Goal: Task Accomplishment & Management: Complete application form

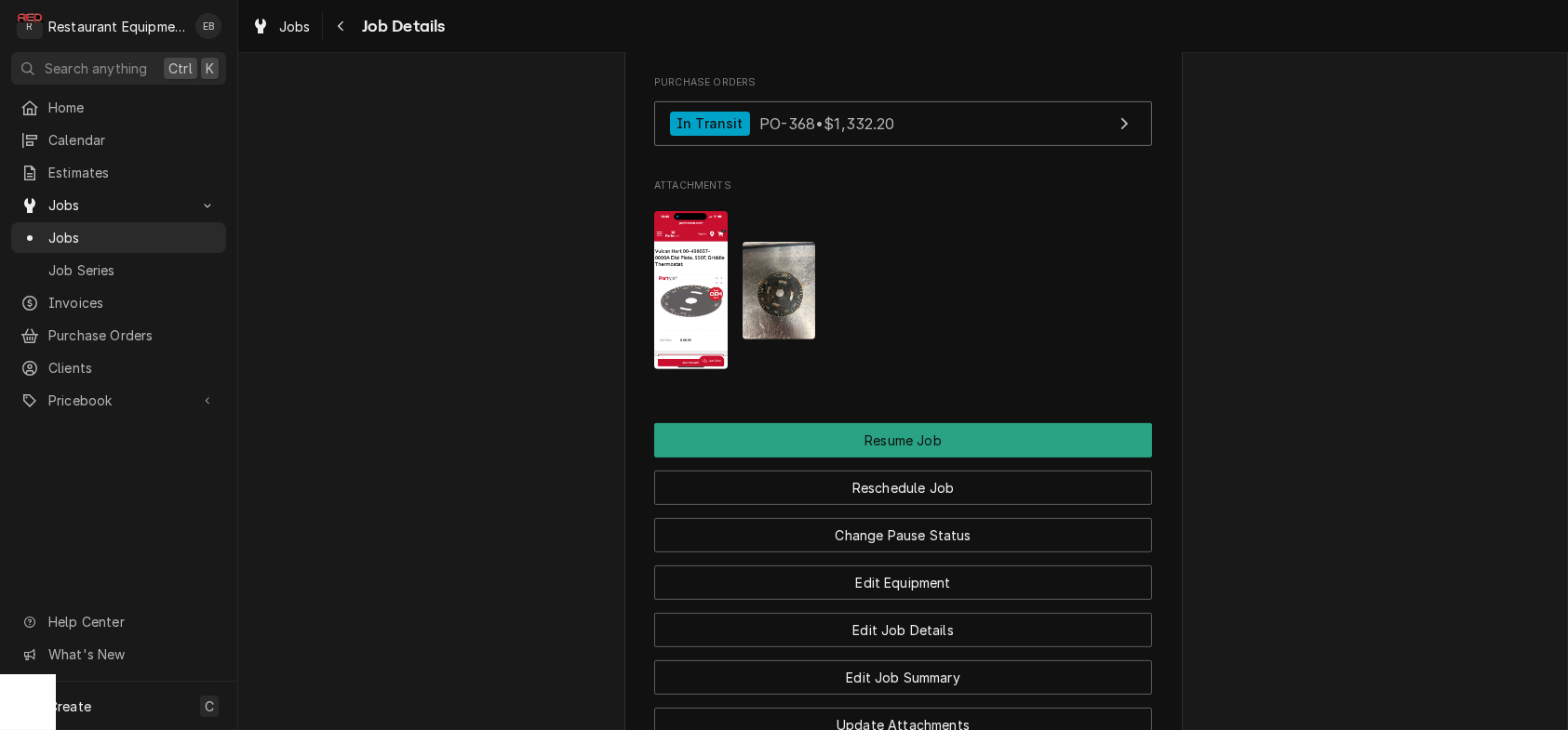
scroll to position [1984, 0]
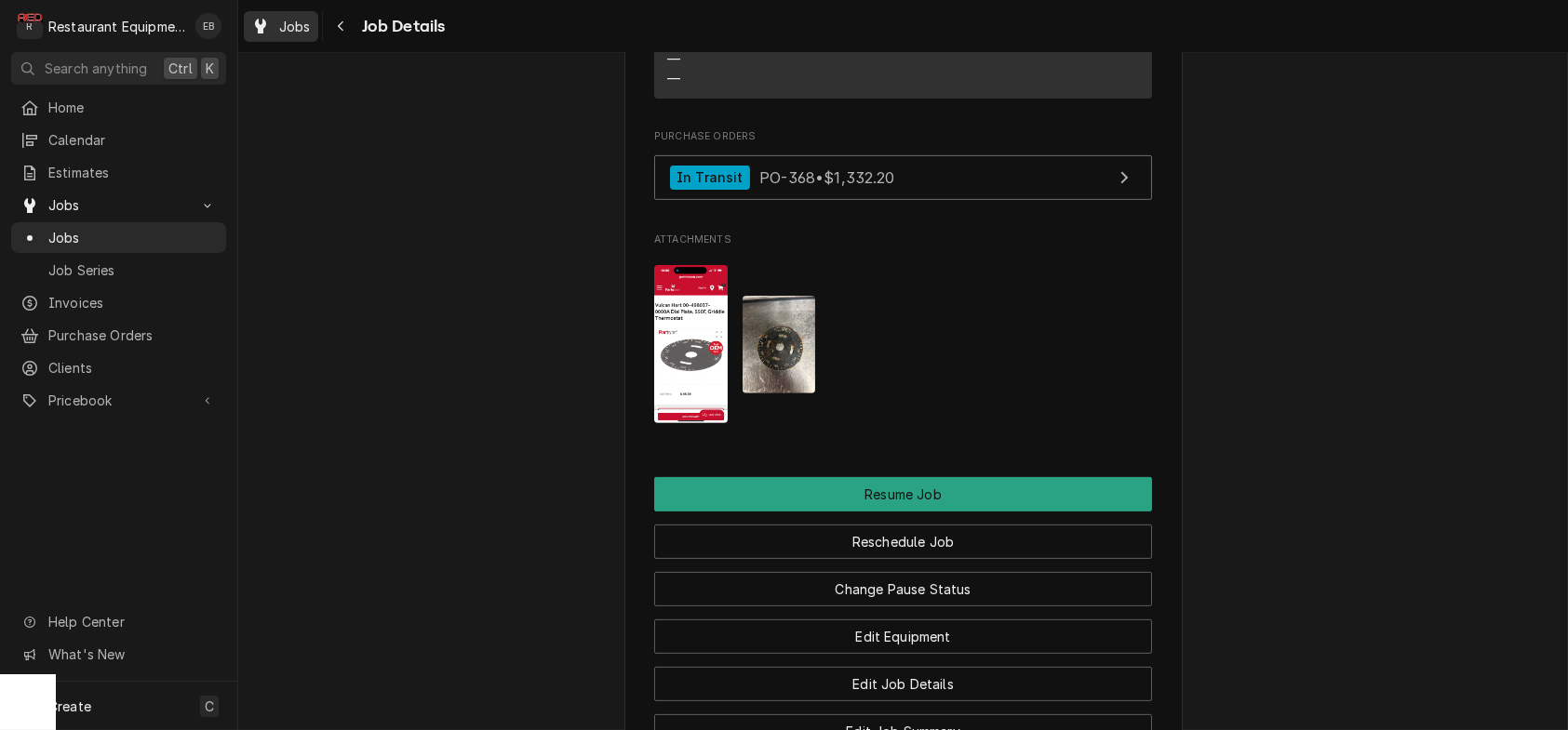
click at [305, 30] on span "Jobs" at bounding box center [295, 27] width 31 height 20
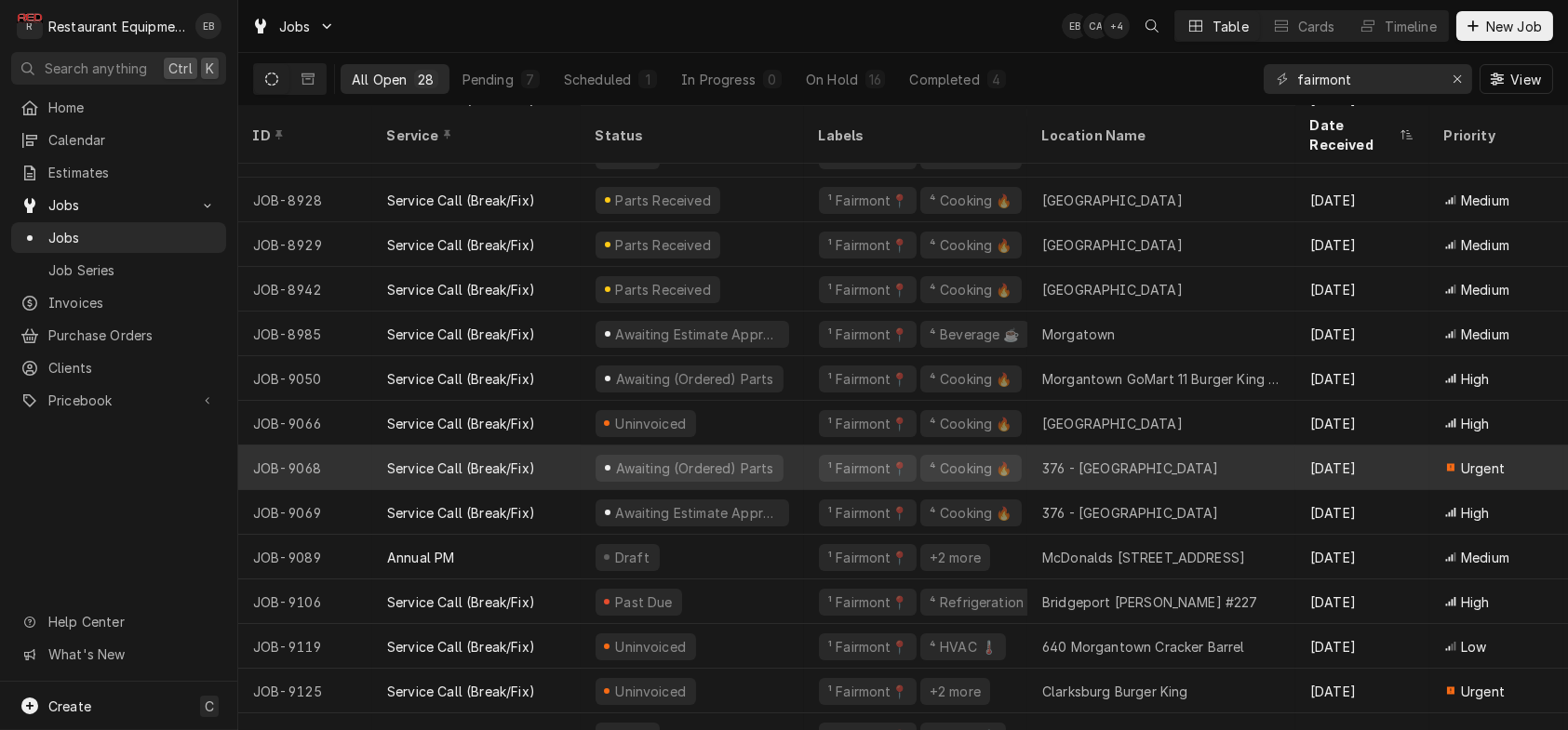
scroll to position [698, 0]
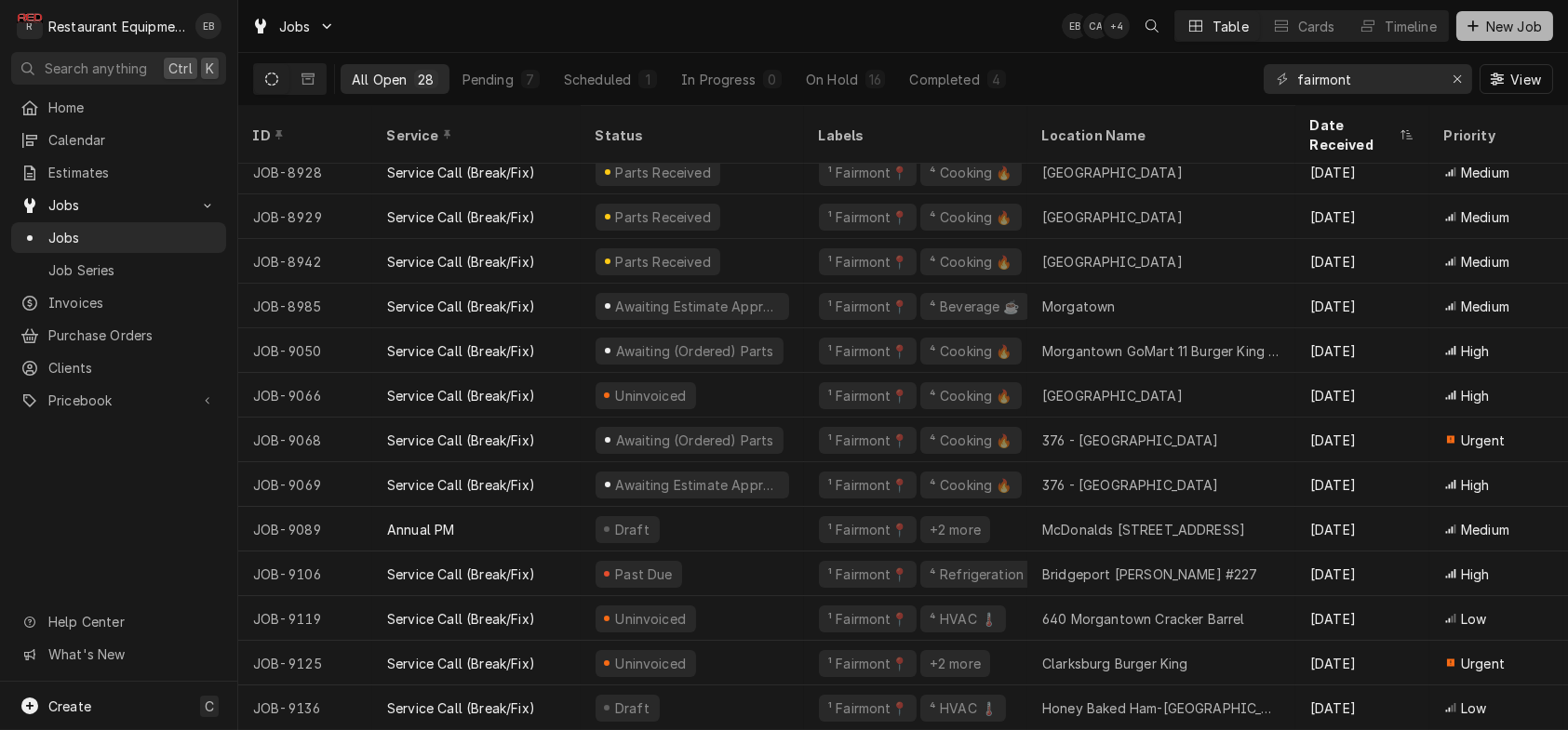
click at [1492, 36] on span "New Job" at bounding box center [1514, 27] width 63 height 20
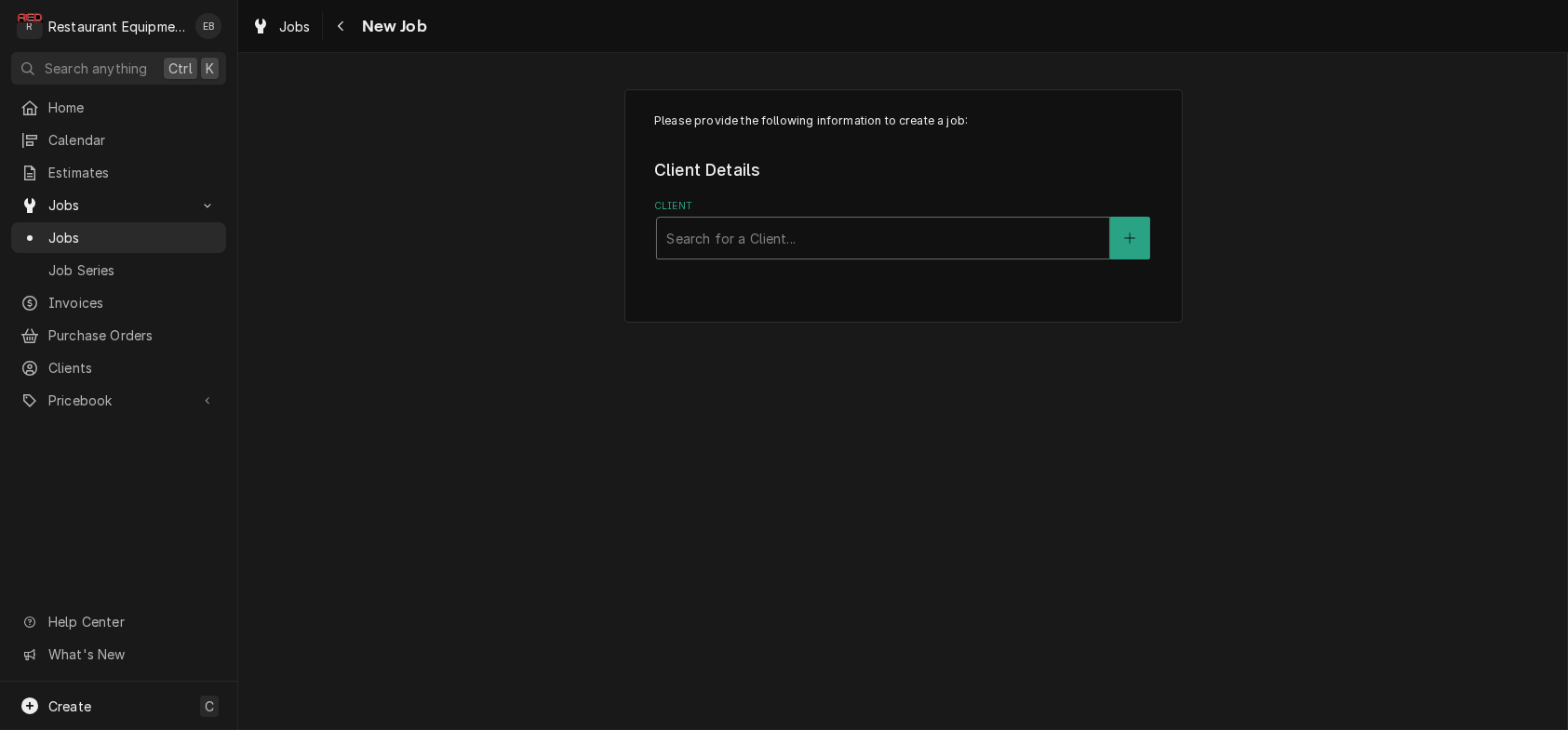
click at [774, 255] on div "Client" at bounding box center [883, 238] width 434 height 33
type input "[GEOGRAPHIC_DATA]"
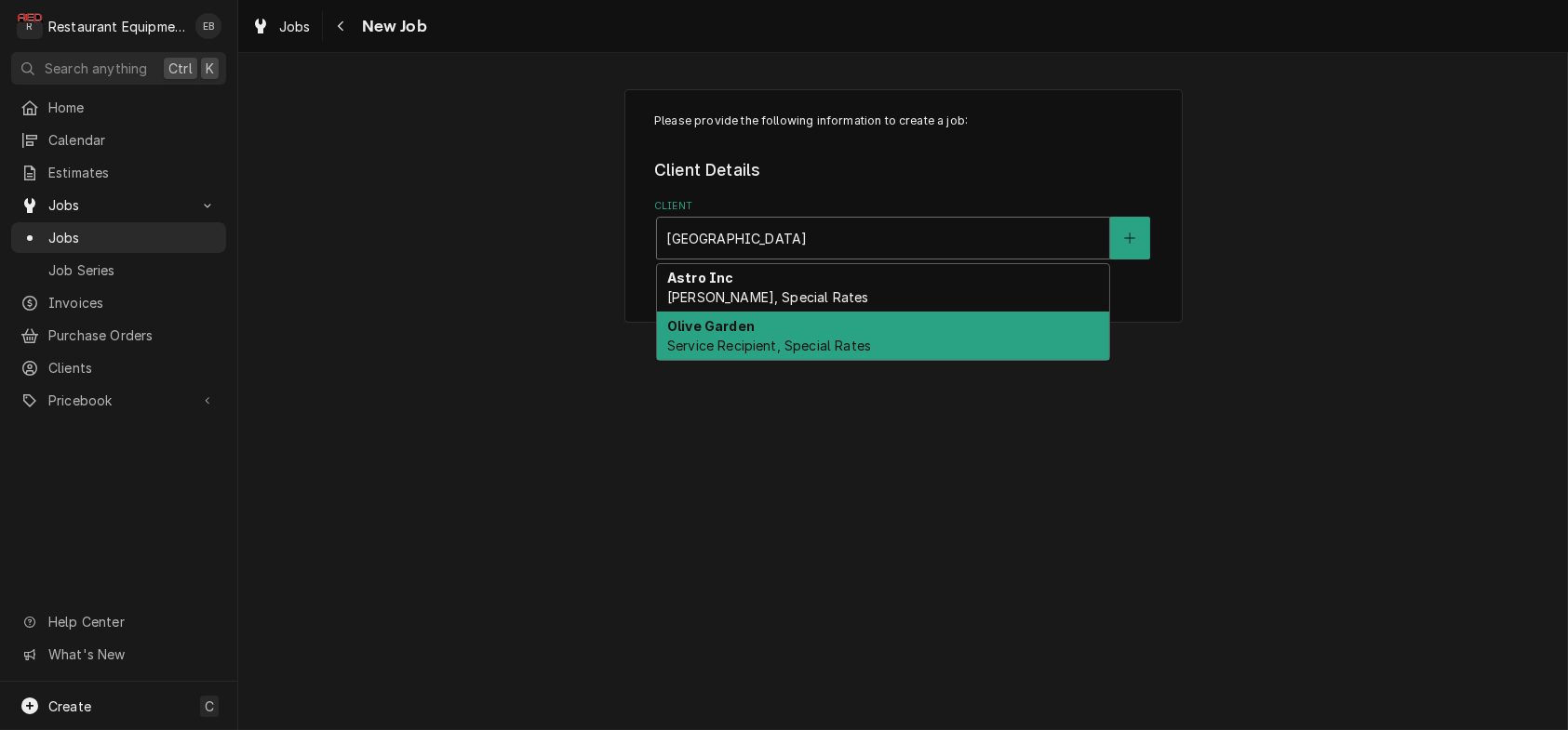
click at [768, 351] on div "Olive Garden Service Recipient, Special Rates" at bounding box center [882, 335] width 452 height 48
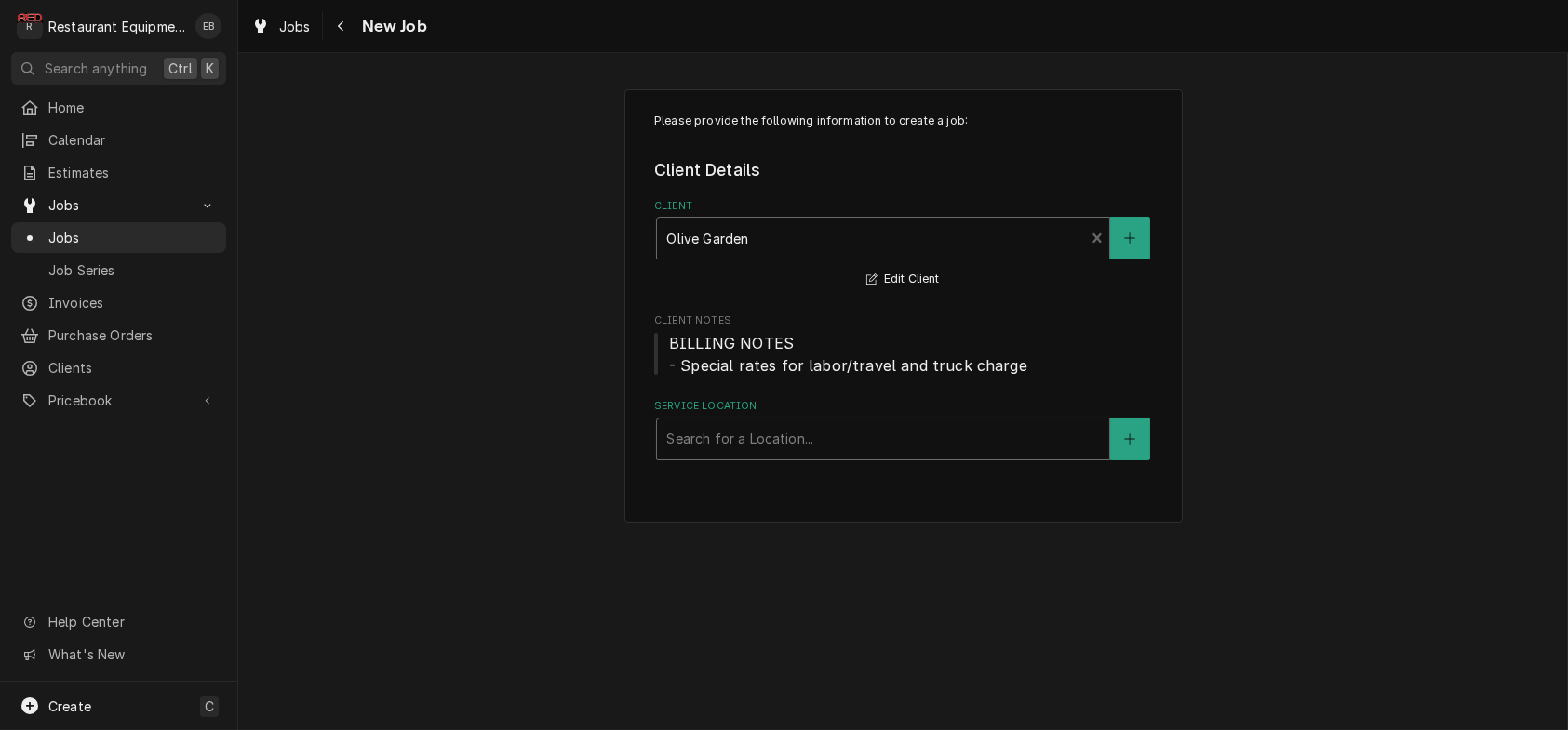
click at [762, 456] on div "Service Location" at bounding box center [883, 439] width 434 height 33
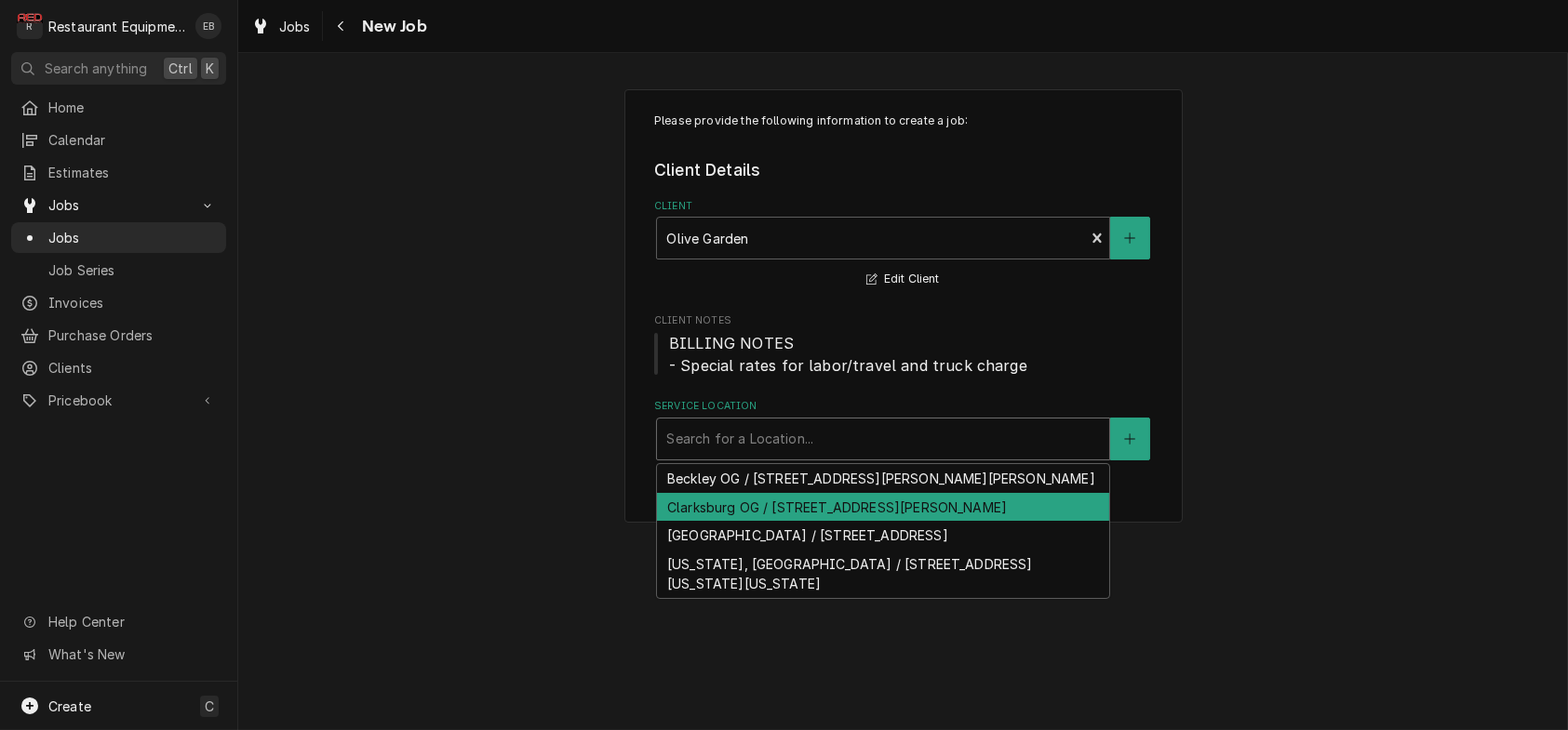
click at [774, 521] on div "Clarksburg OG / 519 Emily Dr, Clarksburg, WV 26301" at bounding box center [882, 507] width 452 height 29
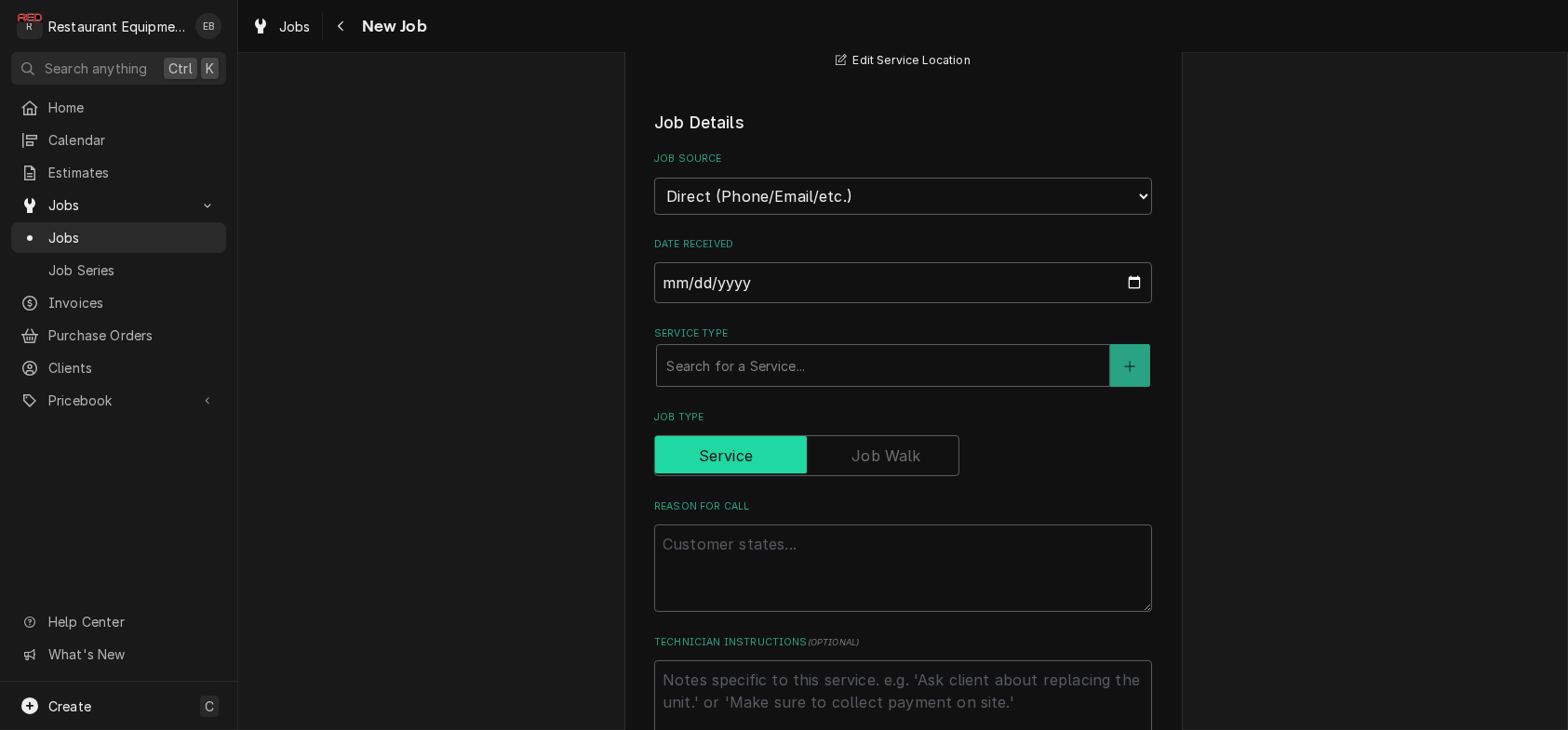
scroll to position [434, 0]
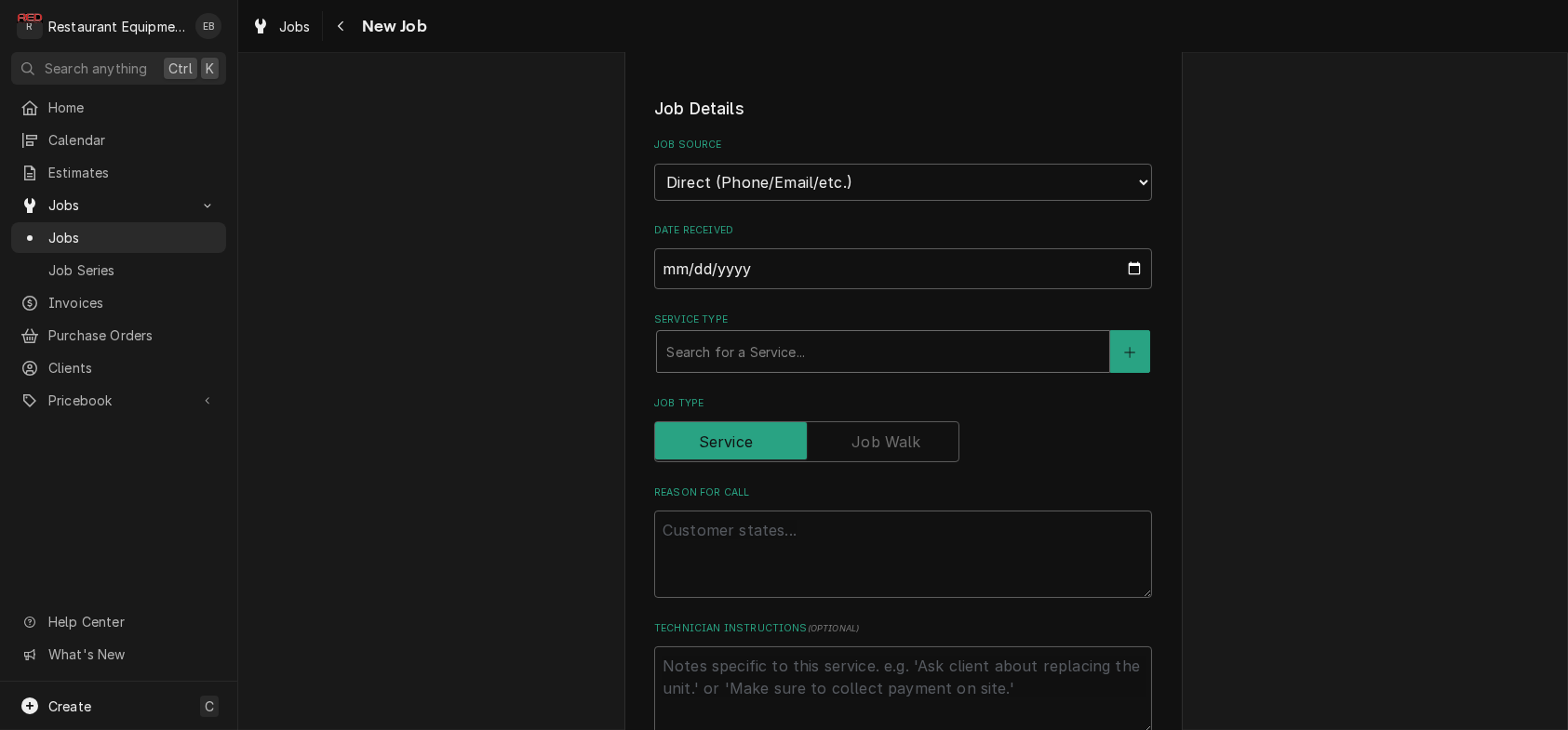
click at [774, 368] on div "Service Type" at bounding box center [883, 351] width 434 height 33
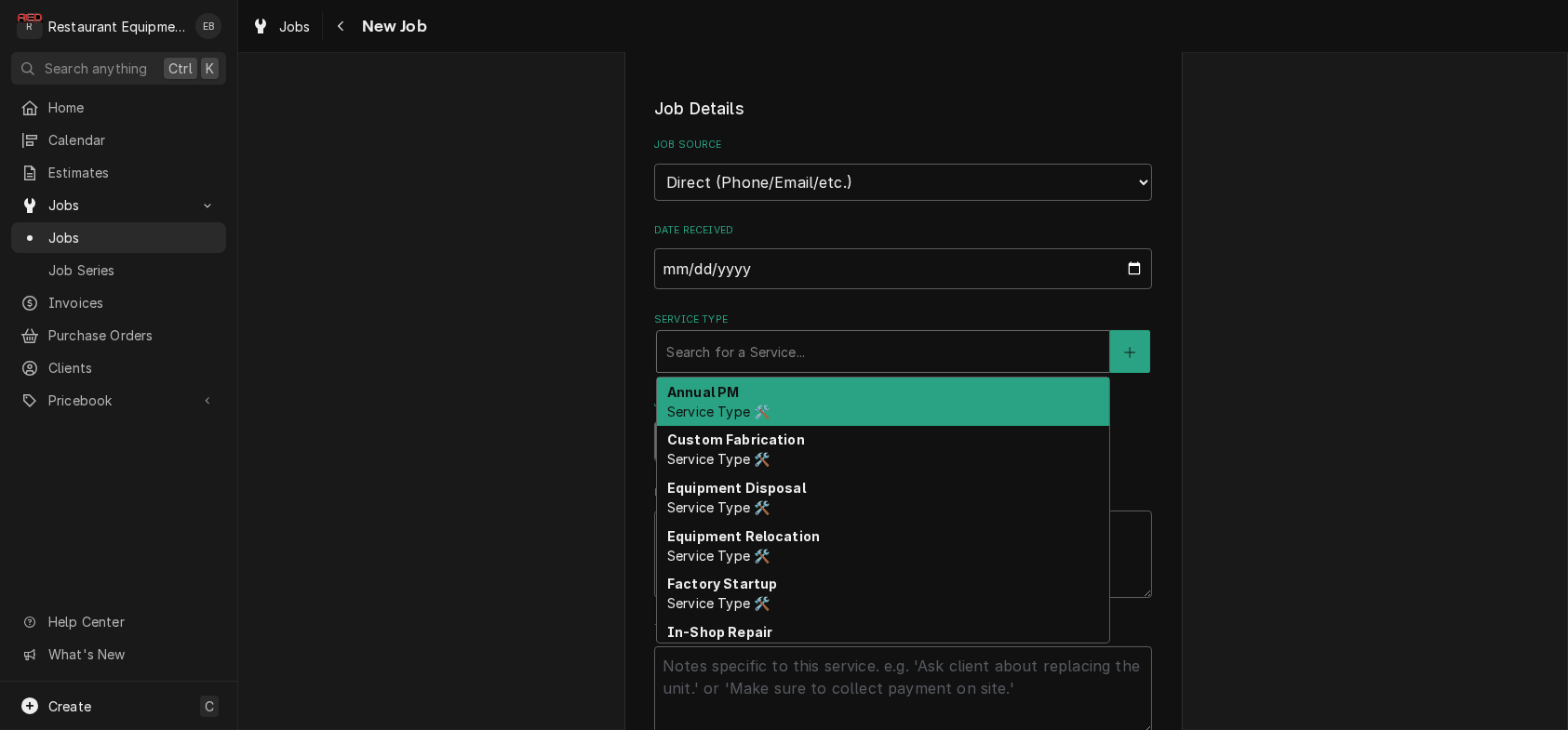
type textarea "x"
type input "b"
type textarea "x"
type input "br"
type textarea "x"
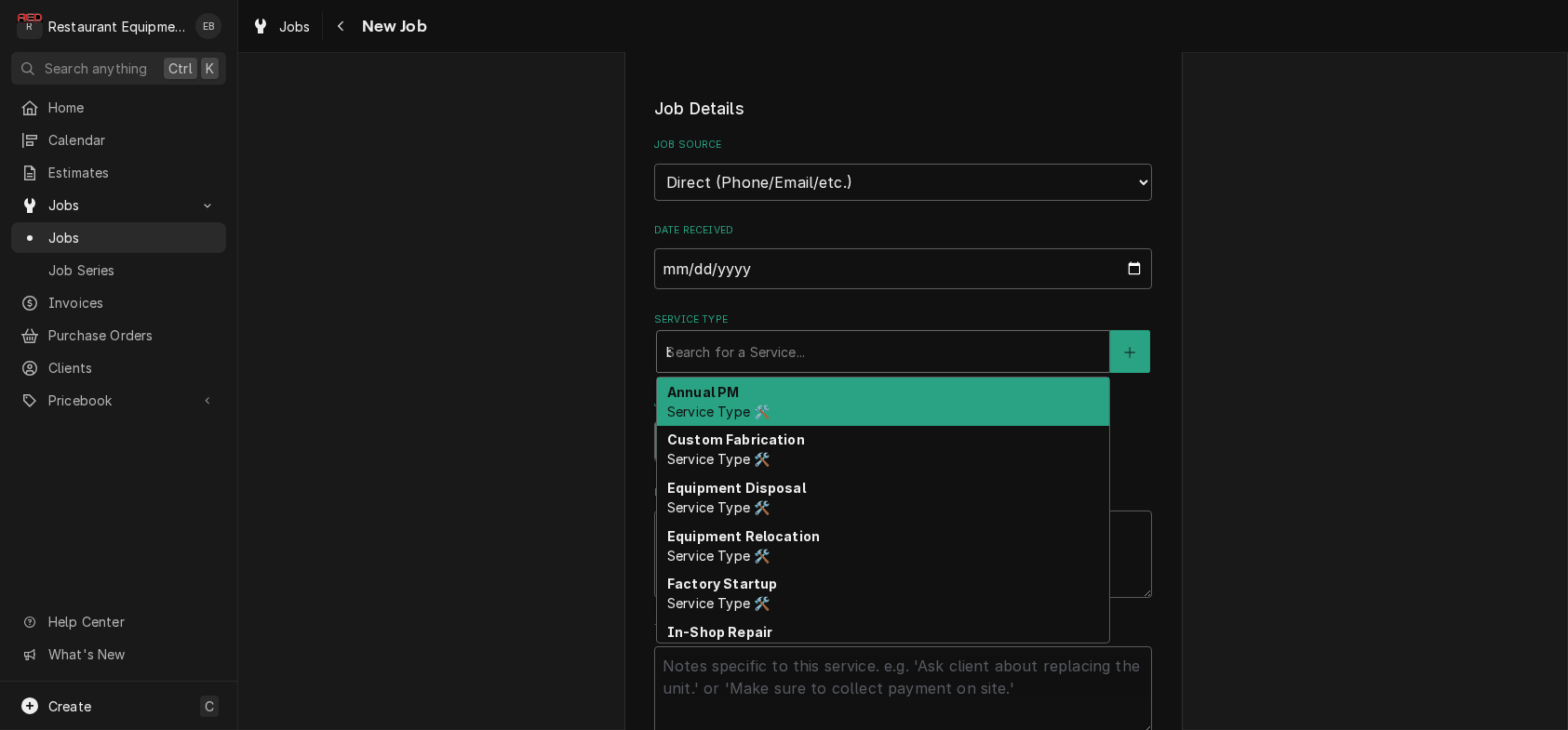
type input "bre"
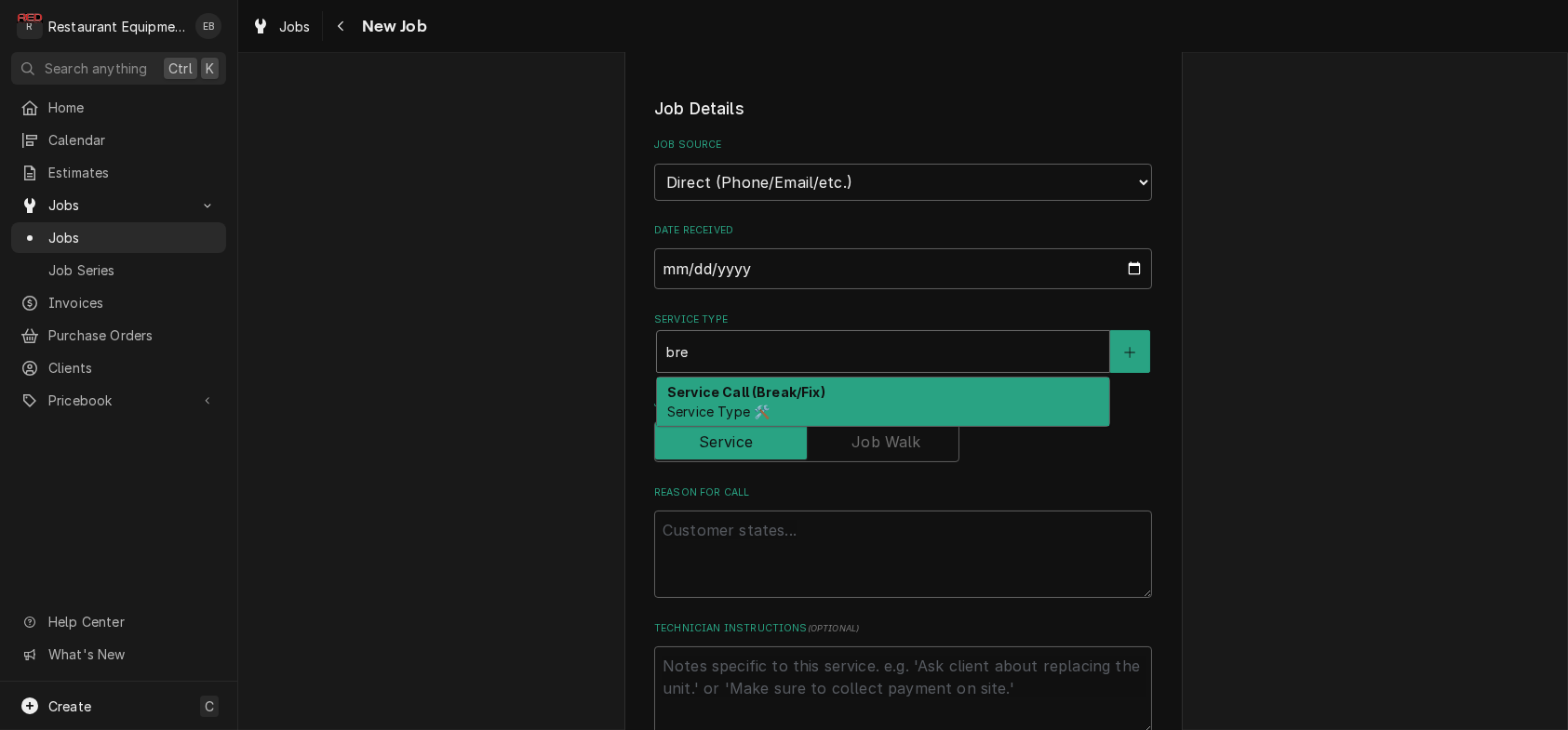
click at [743, 426] on div "Service Call (Break/Fix) Service Type 🛠️" at bounding box center [882, 401] width 452 height 48
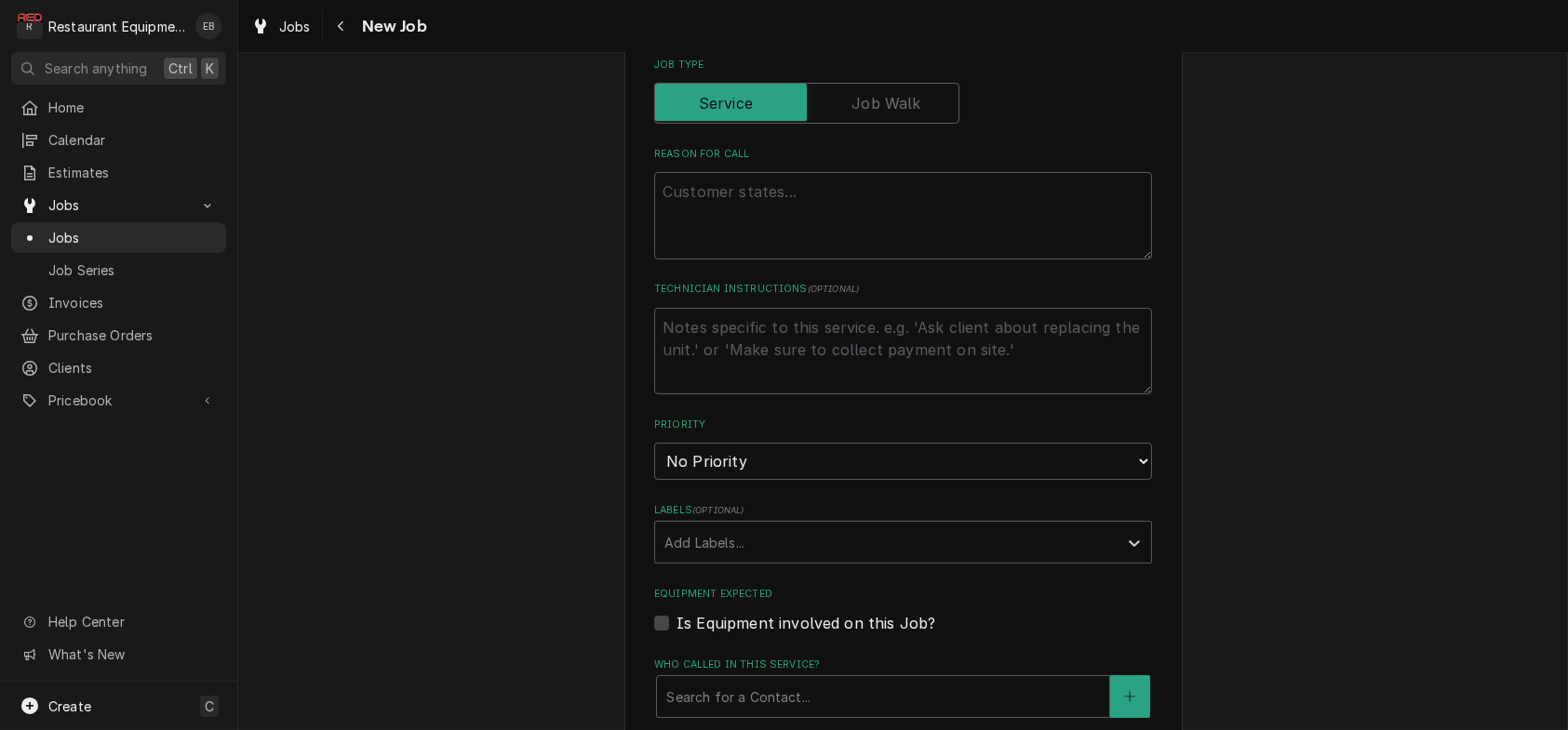
scroll to position [806, 0]
click at [781, 258] on textarea "Reason For Call" at bounding box center [904, 213] width 498 height 88
type textarea "x"
type textarea "P"
type textarea "x"
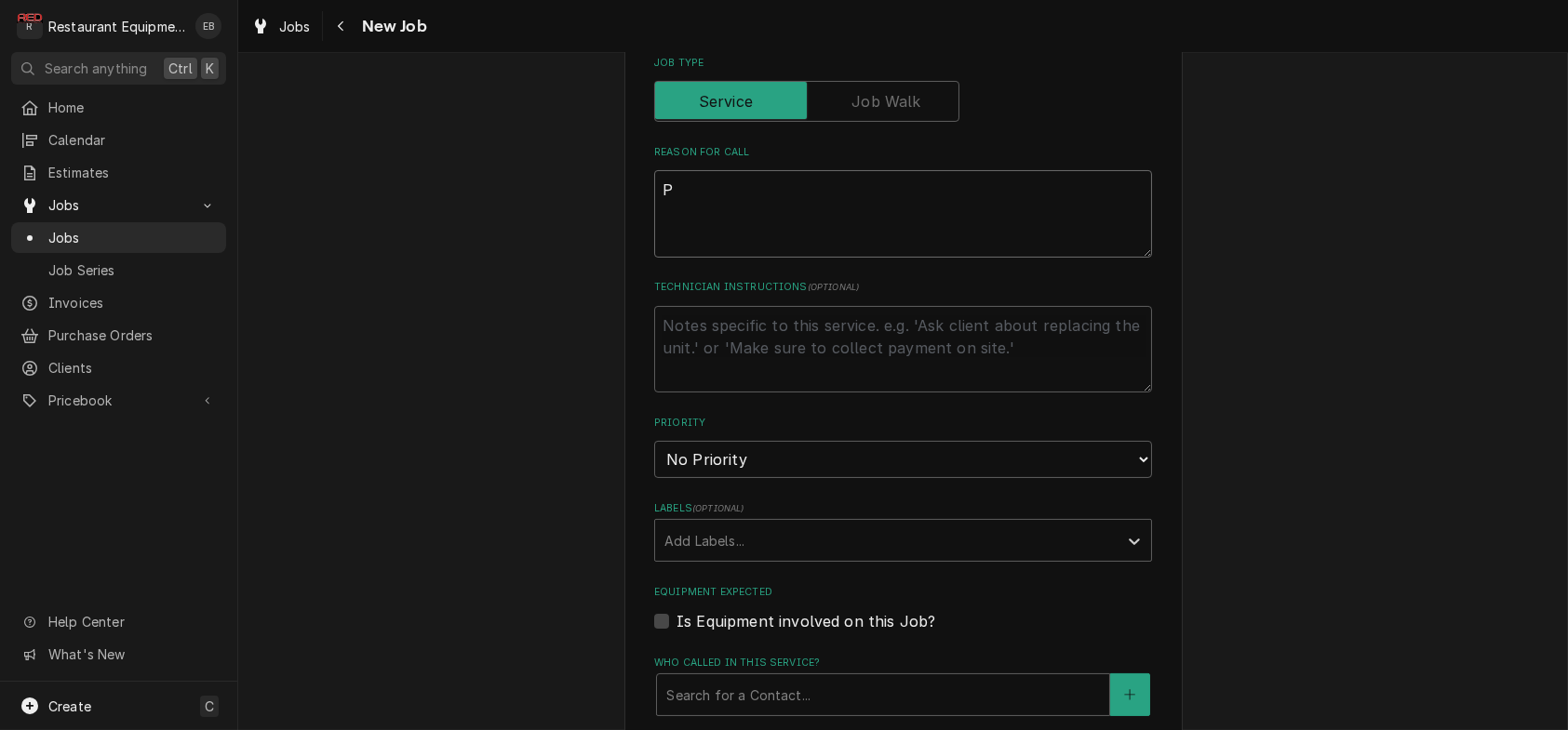
type textarea "Pa"
type textarea "x"
type textarea "Pas"
type textarea "x"
type textarea "Past"
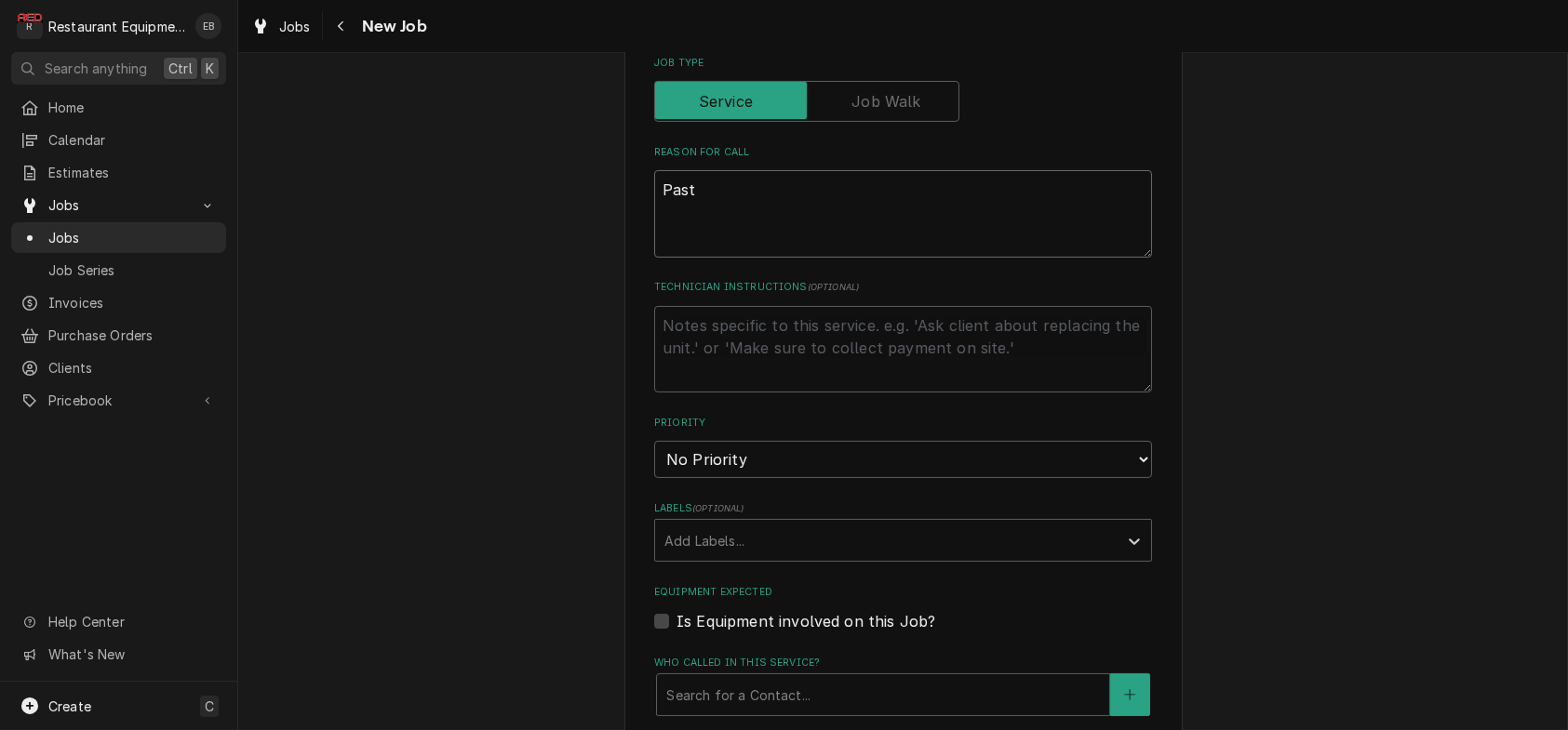
type textarea "x"
type textarea "Pasta"
type textarea "x"
type textarea "Pasta"
type textarea "x"
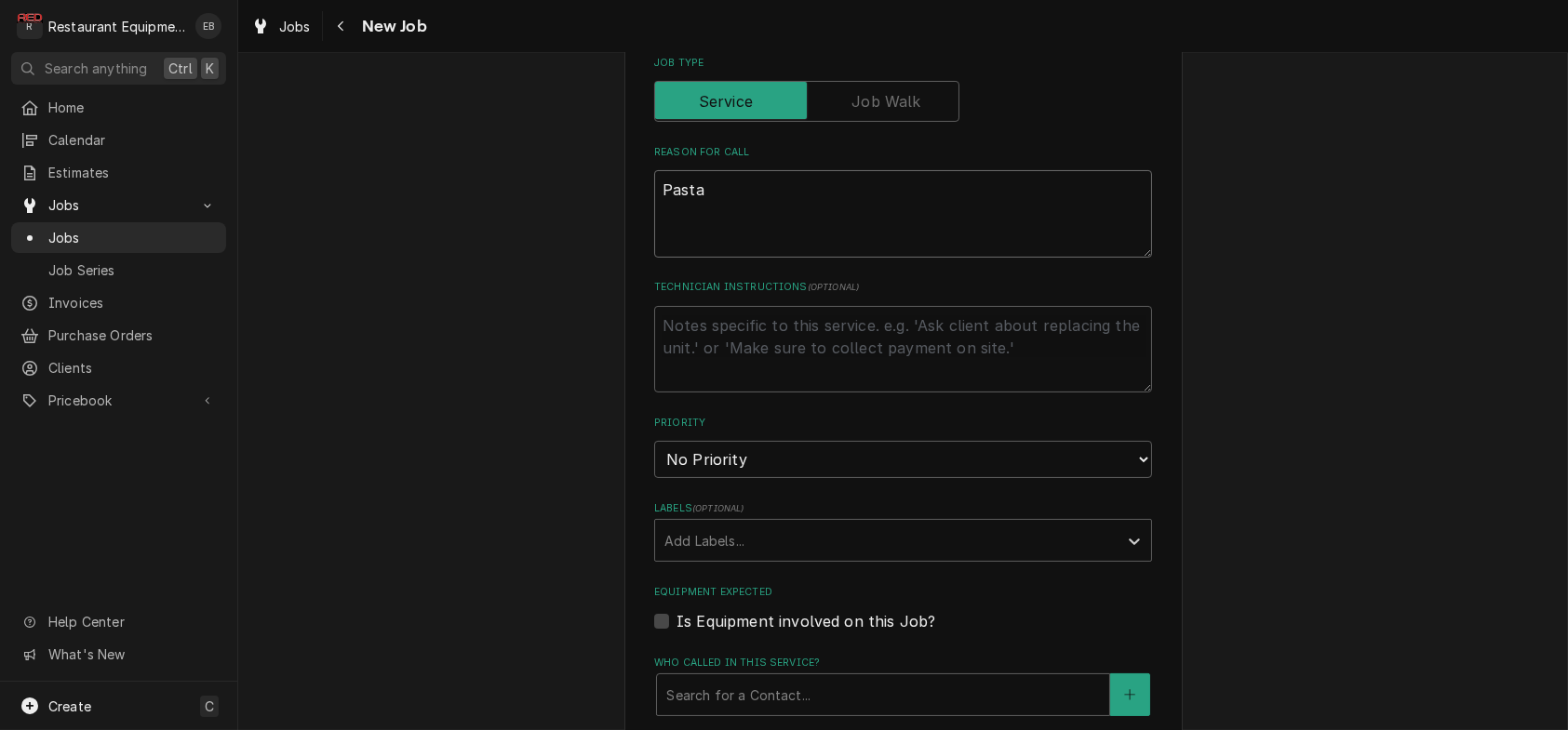
type textarea "Pasta c"
type textarea "x"
type textarea "Pasta co"
type textarea "x"
type textarea "Pasta coo"
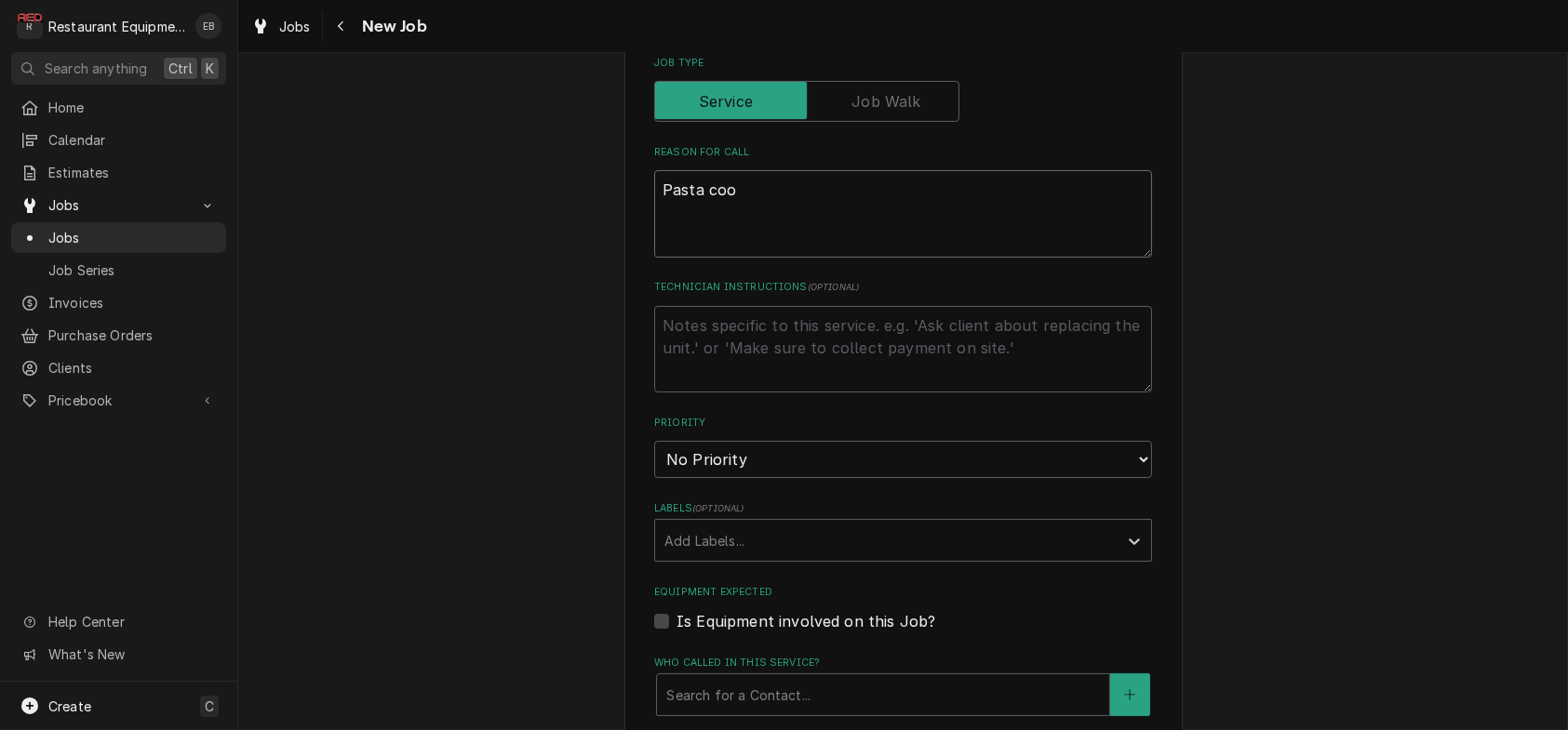
type textarea "x"
type textarea "Pasta cook"
type textarea "x"
type textarea "Pasta cooke"
type textarea "x"
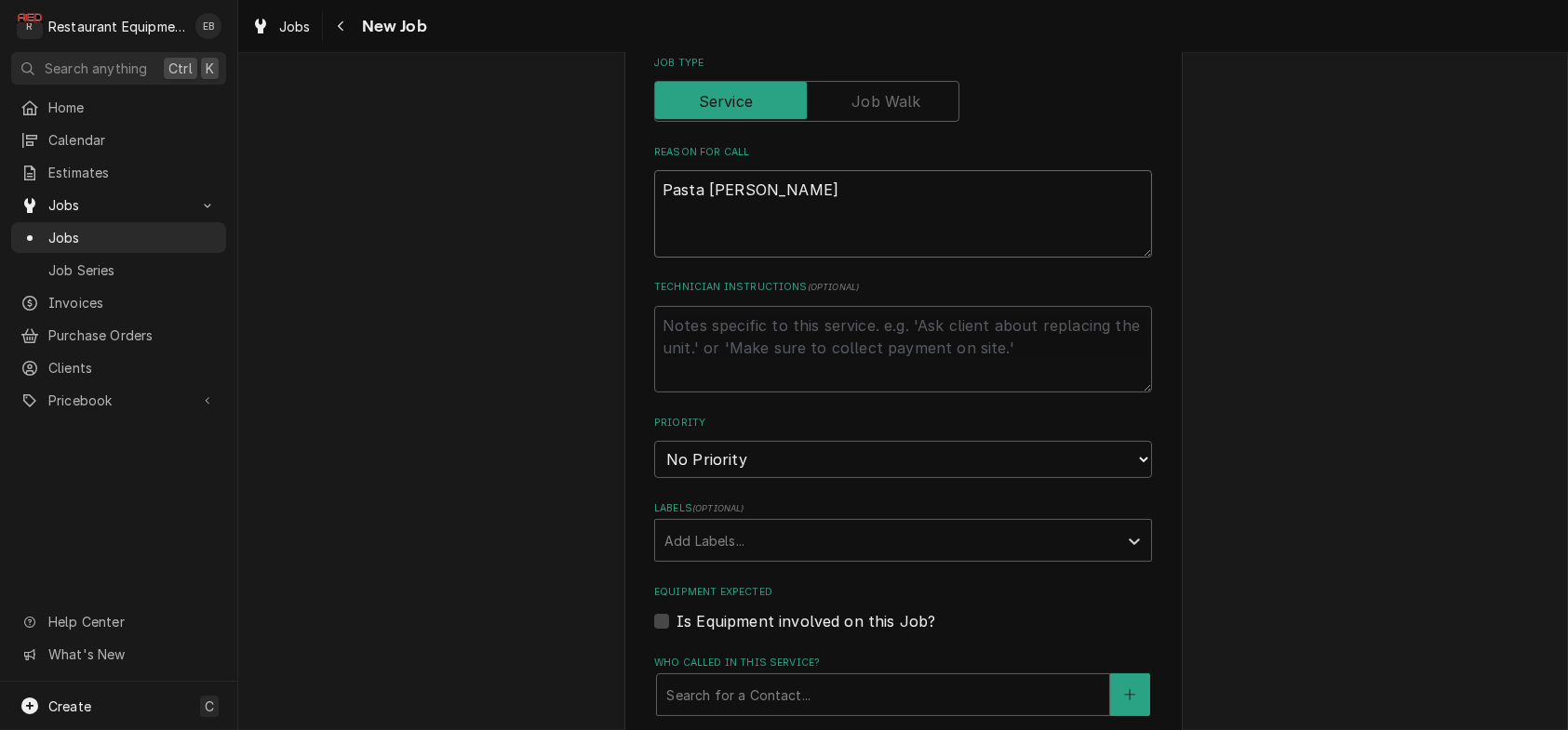
type textarea "Pasta cooker"
type textarea "x"
type textarea "Pasta cooker"
type textarea "x"
type textarea "Pasta cooker i"
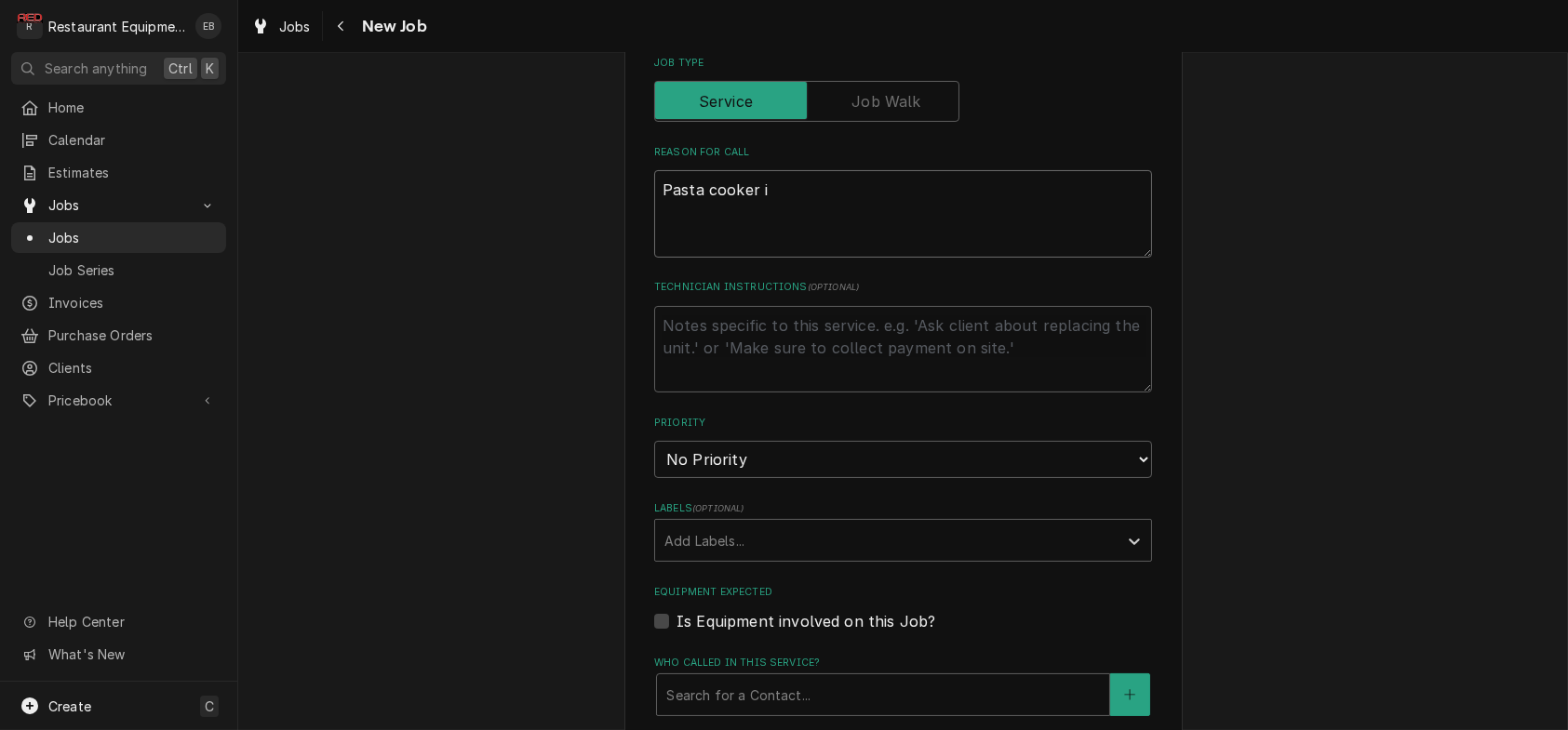
type textarea "x"
type textarea "Pasta cooker is"
type textarea "x"
type textarea "Pasta cooker is"
type textarea "x"
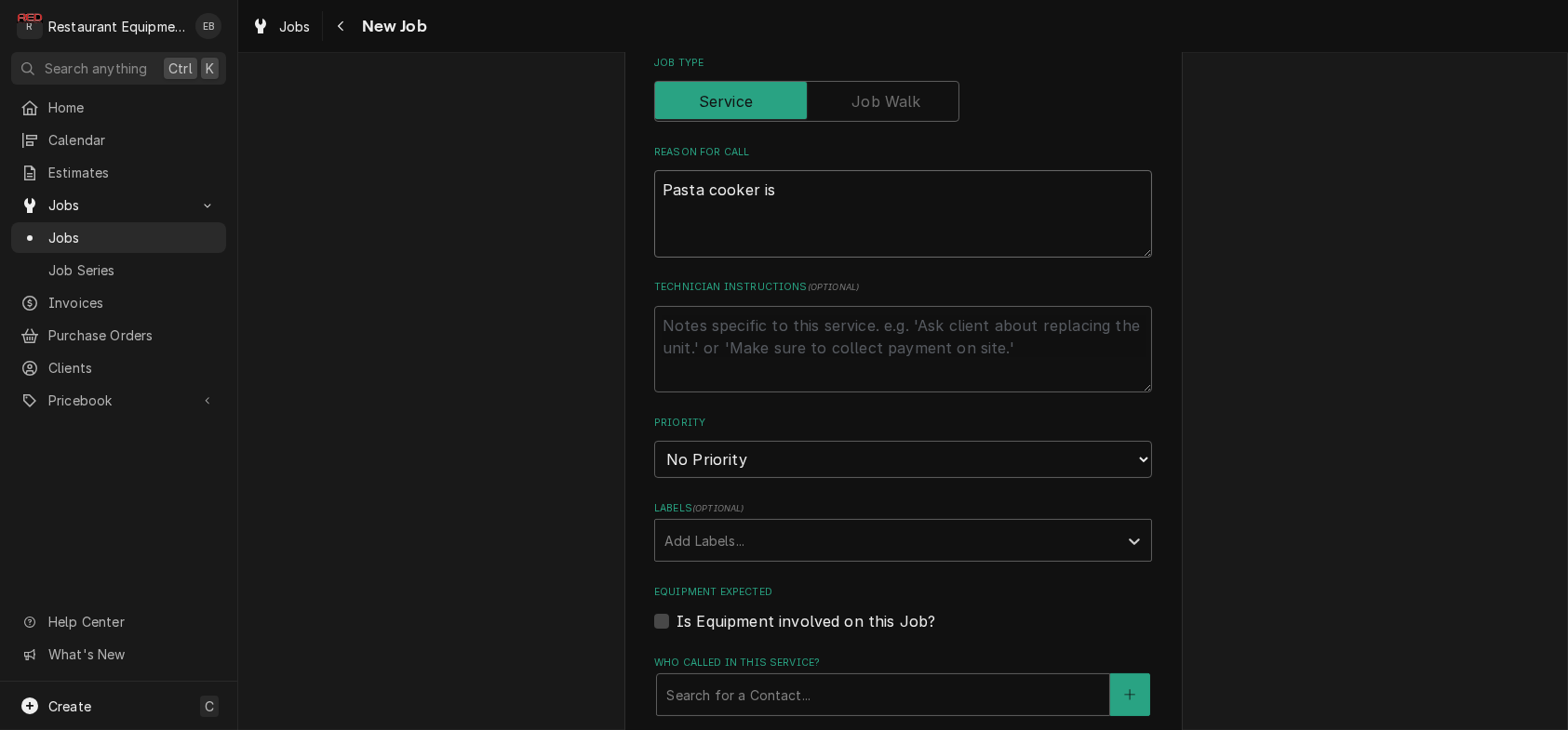
type textarea "Pasta cooker is n"
type textarea "x"
type textarea "Pasta cooker is no"
type textarea "x"
type textarea "Pasta cooker is not"
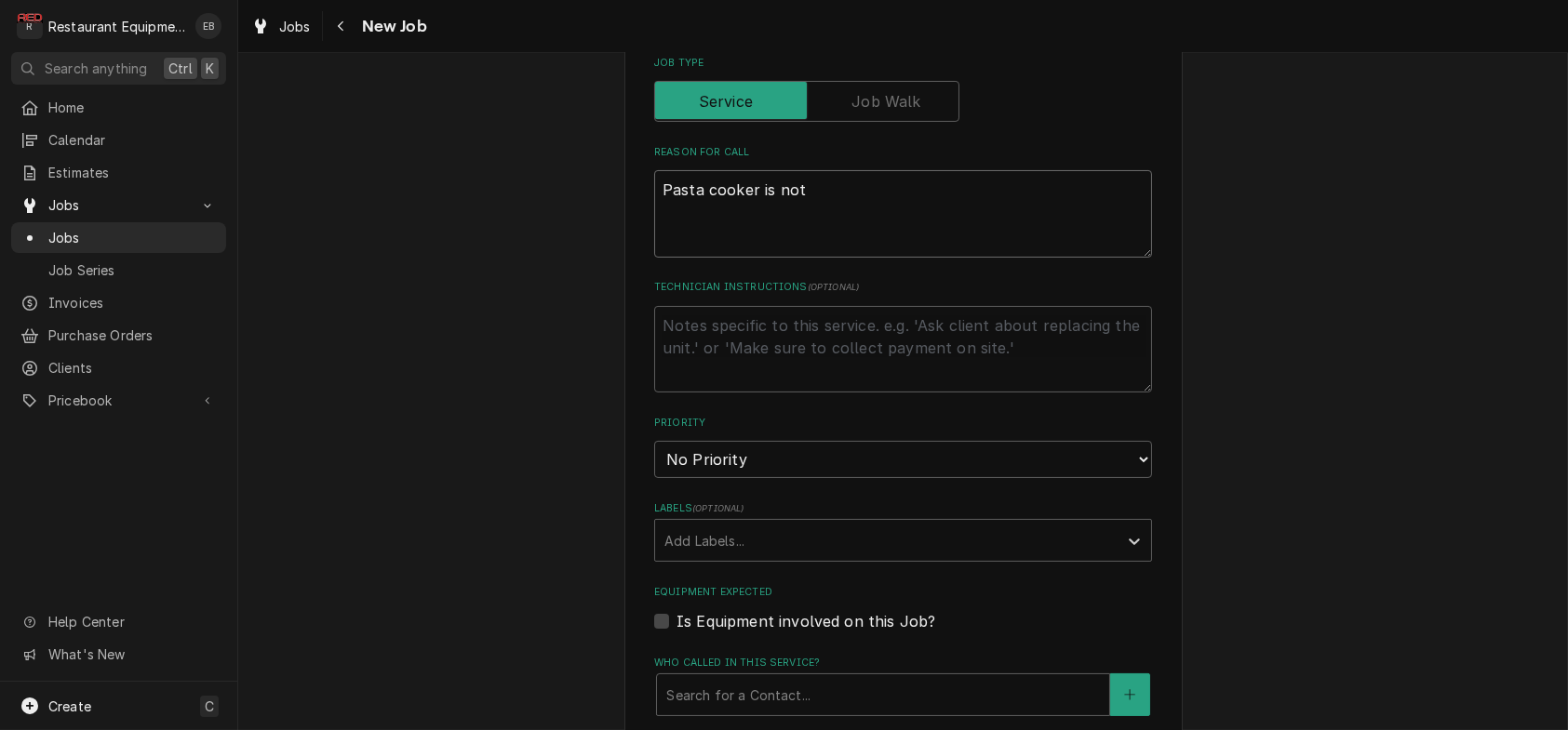
type textarea "x"
type textarea "Pasta cooker is not"
type textarea "x"
type textarea "Pasta cooker is not w"
type textarea "x"
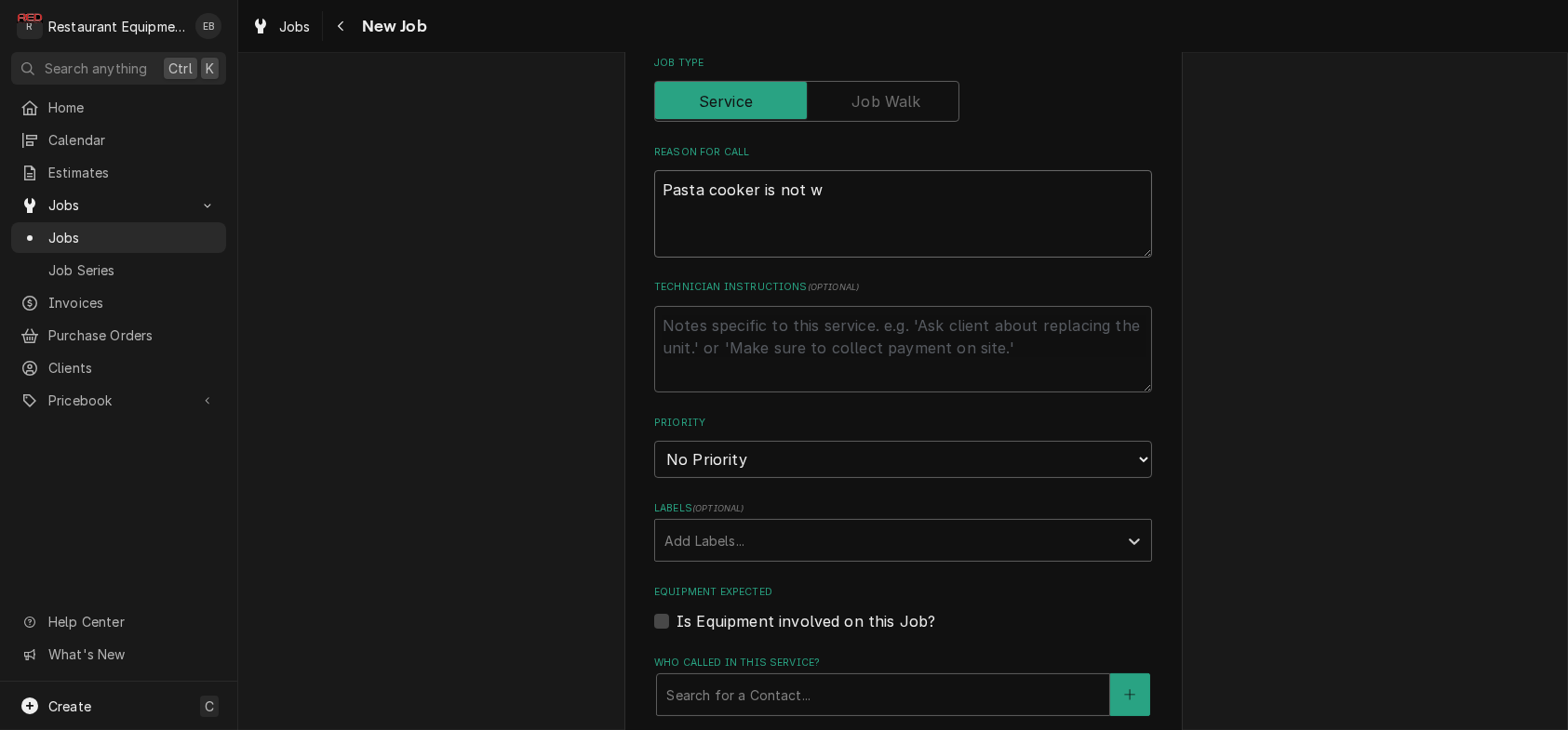
type textarea "Pasta cooker is not wa"
type textarea "x"
type textarea "Pasta cooker is not wan"
type textarea "x"
type textarea "Pasta cooker is not want"
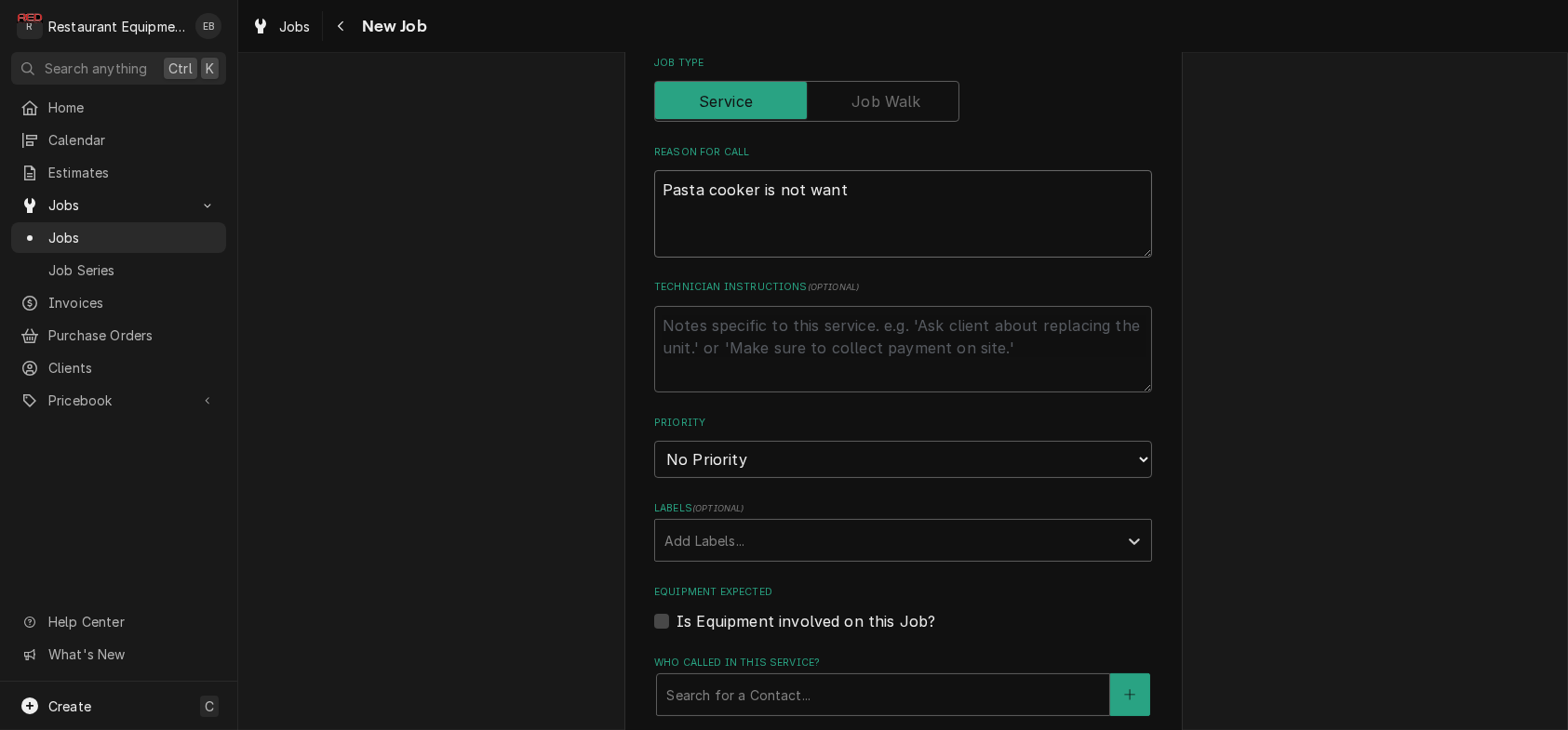
type textarea "x"
type textarea "Pasta cooker is not wanti"
type textarea "x"
type textarea "Pasta cooker is not wantin"
type textarea "x"
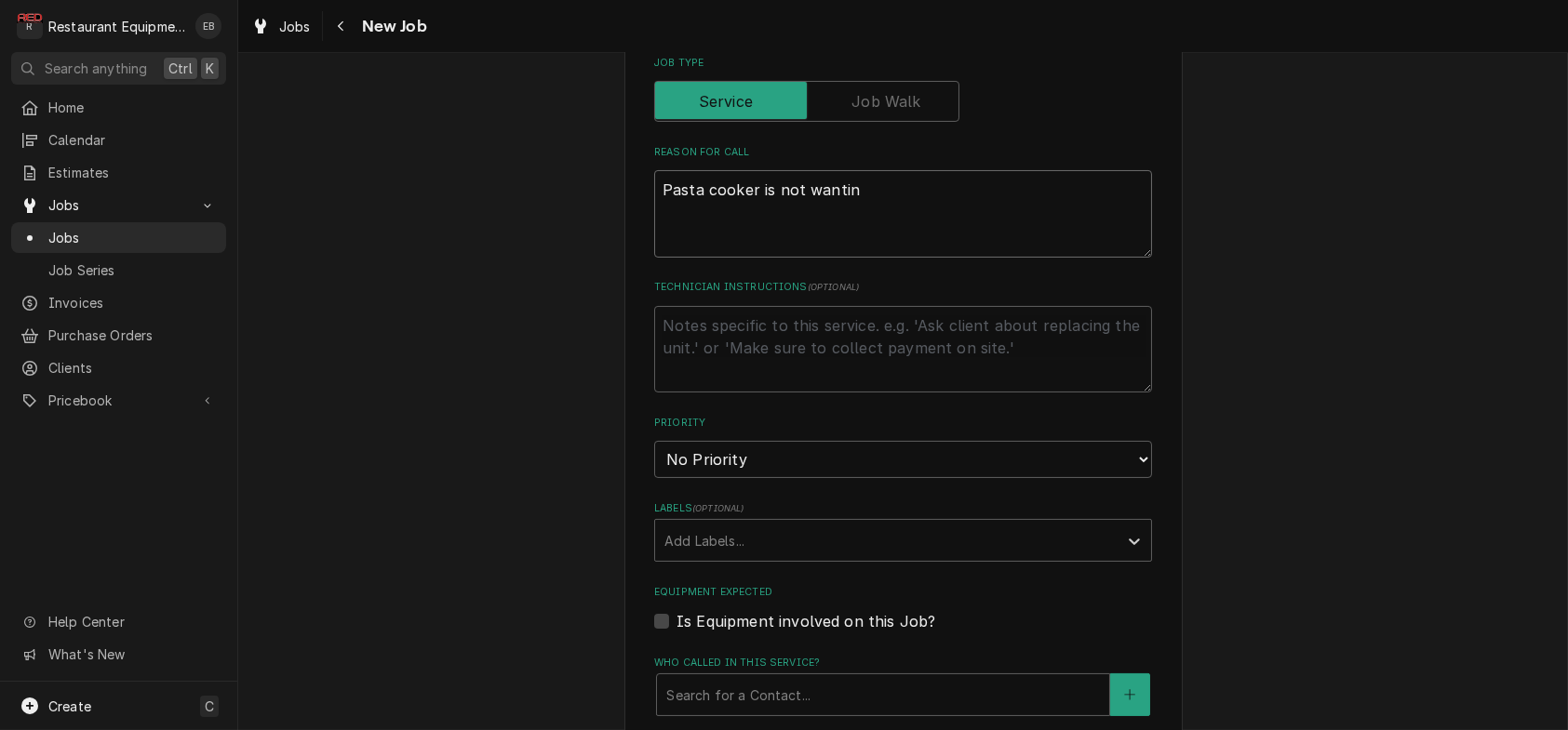
type textarea "Pasta cooker is not wanting"
type textarea "x"
type textarea "Pasta cooker is not wanting"
type textarea "x"
type textarea "Pasta cooker is not wanting t"
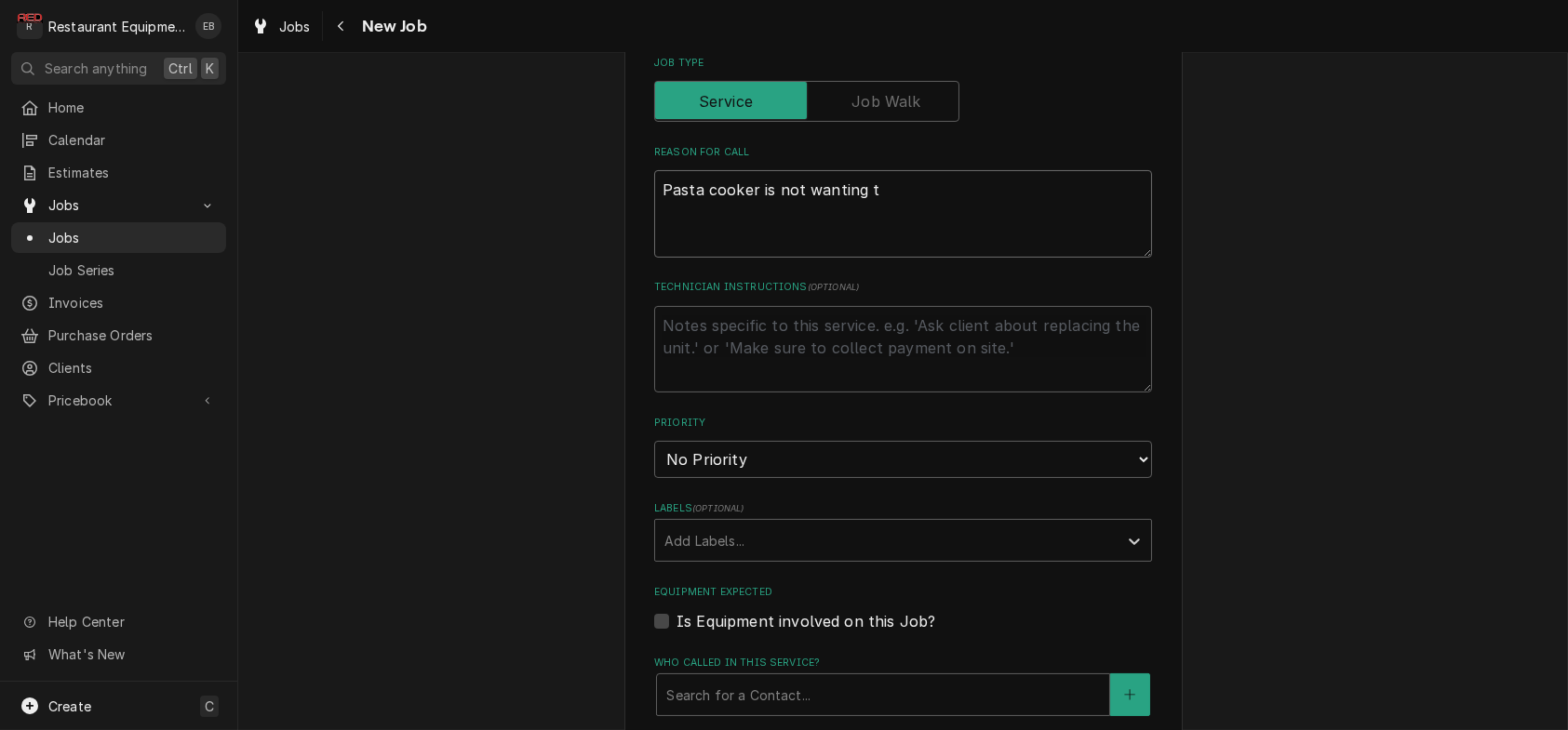
type textarea "x"
type textarea "Pasta cooker is not wanting to"
type textarea "x"
type textarea "Pasta cooker is not wanting to"
type textarea "x"
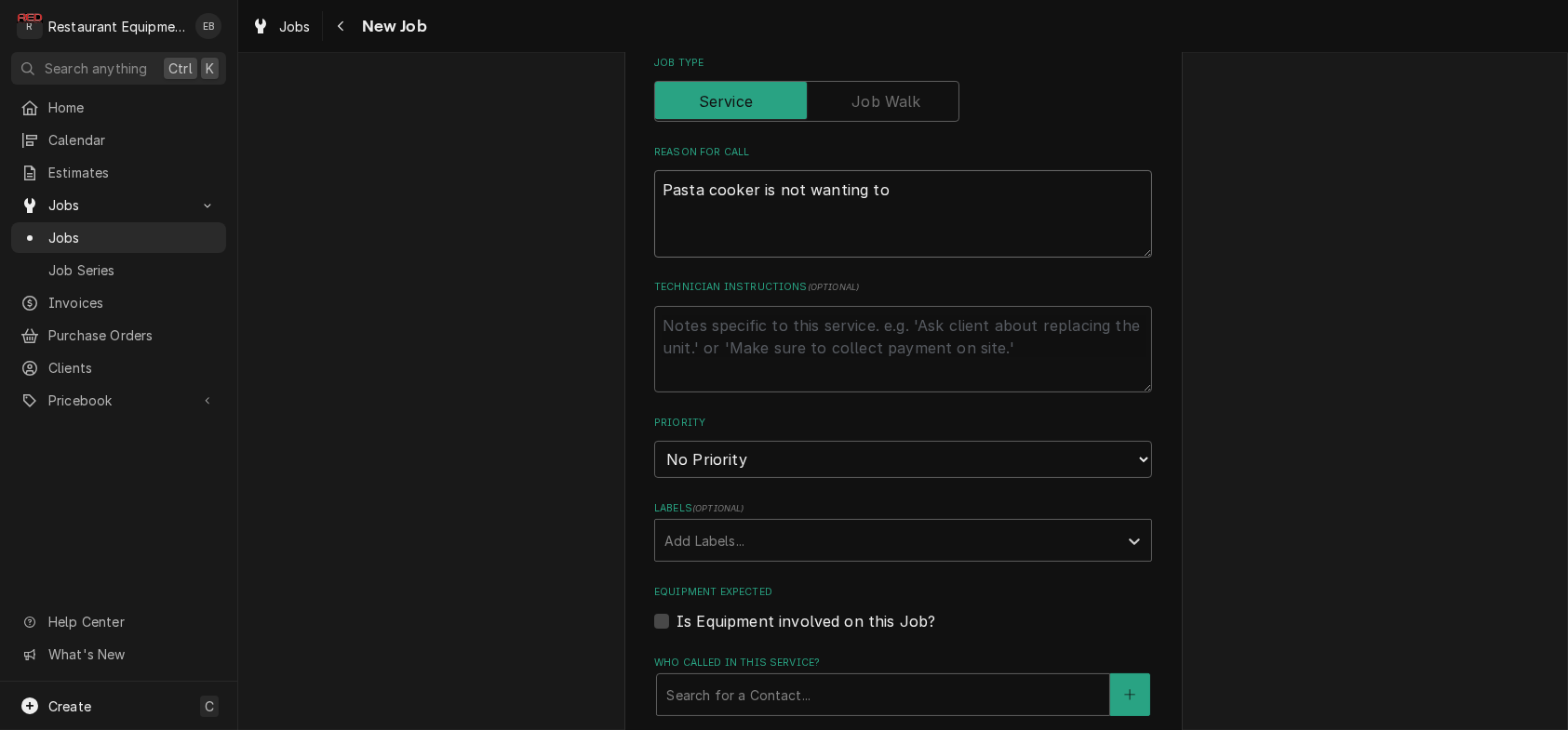
type textarea "Pasta cooker is not wanting to t"
type textarea "x"
type textarea "Pasta cooker is not wanting to tu"
type textarea "x"
type textarea "Pasta cooker is not wanting to tur"
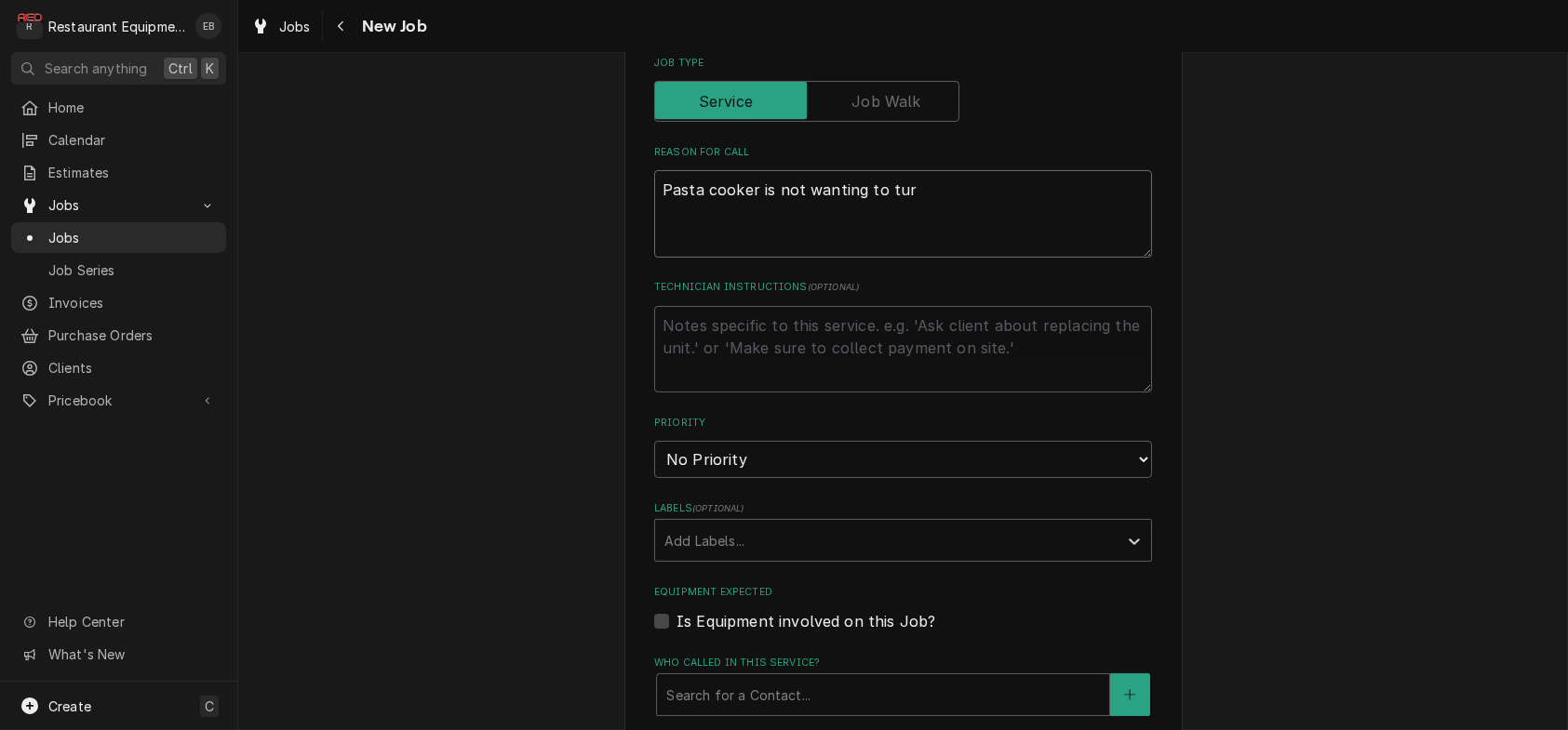
type textarea "x"
type textarea "Pasta cooker is not wanting to turn"
type textarea "x"
type textarea "Pasta cooker is not wanting to turn"
type textarea "x"
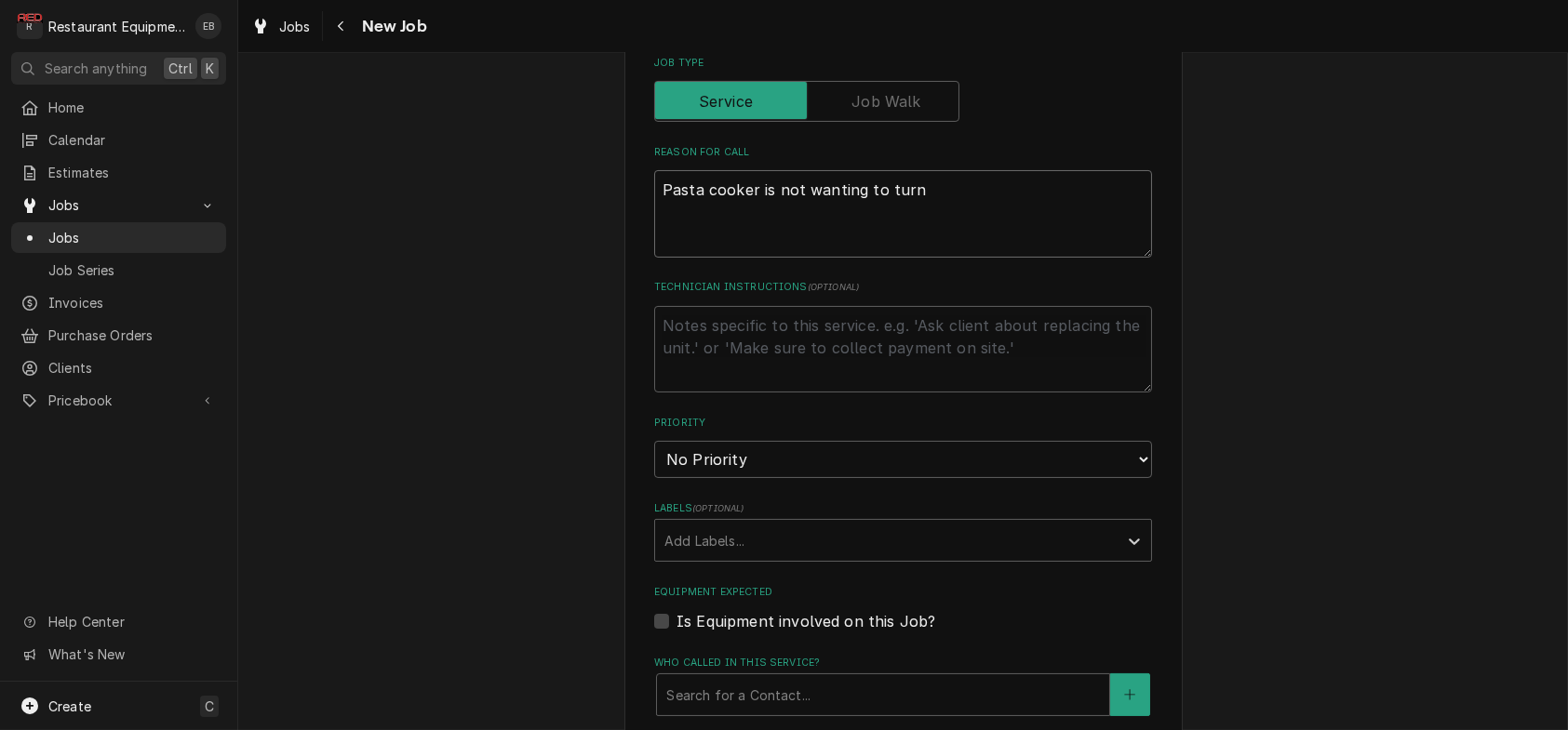
type textarea "Pasta cooker is not wanting to turn o"
type textarea "x"
type textarea "Pasta cooker is not wanting to turn on"
type textarea "x"
type textarea "Pasta cooker is not wanting to turn on."
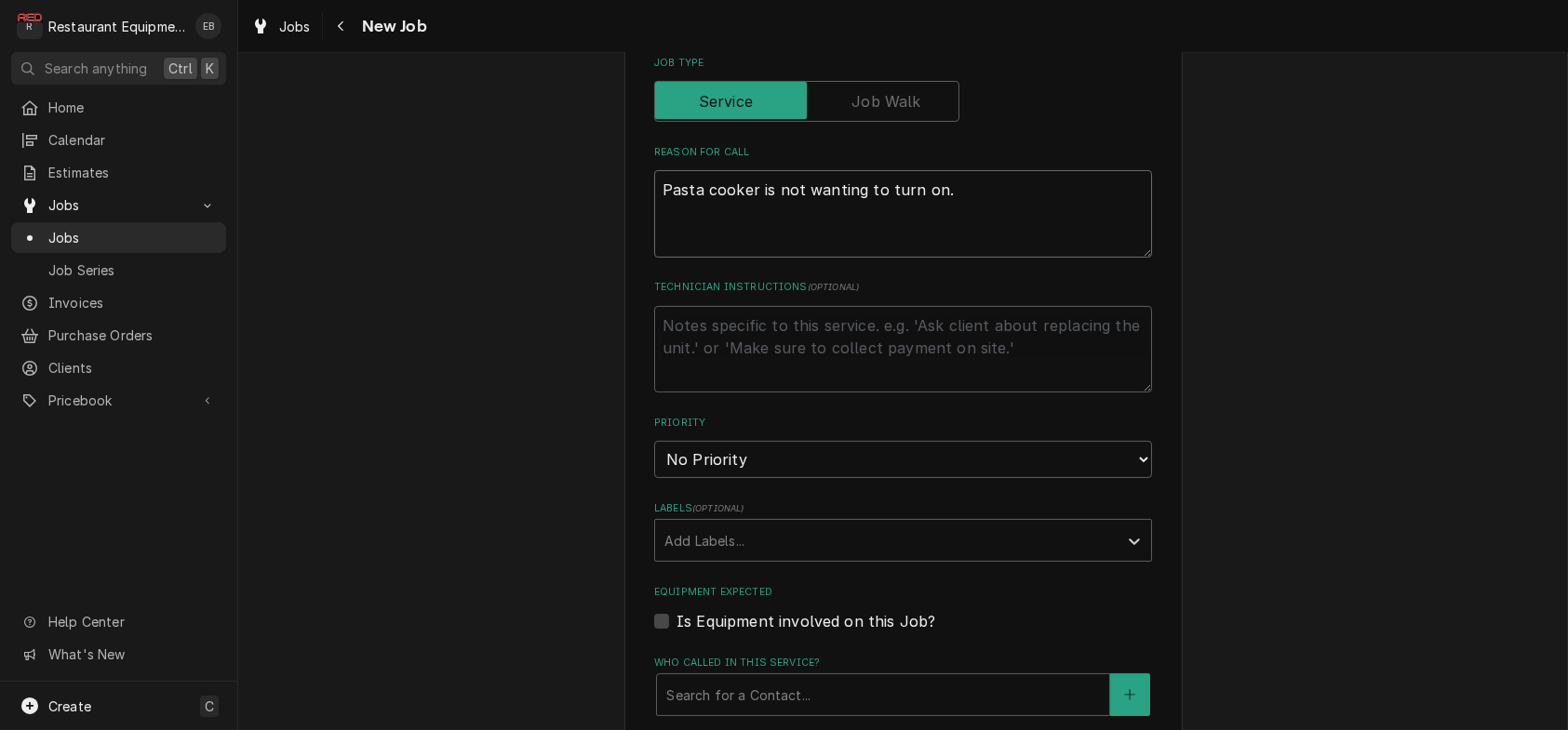
type textarea "x"
type textarea "Pasta cooker is not wanting to turn on."
type textarea "x"
type textarea "Pasta cooker is not wanting to turn on. T"
type textarea "x"
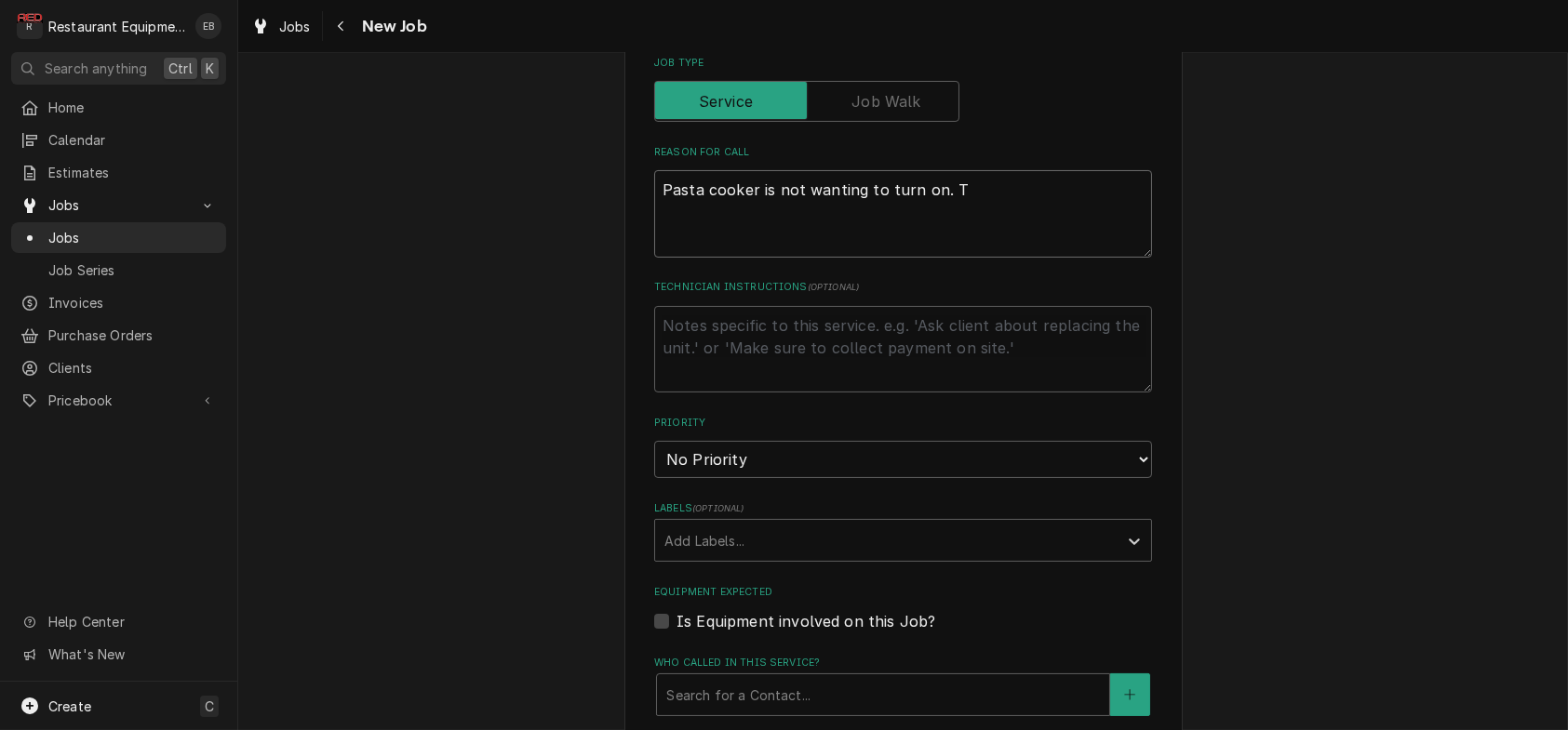
type textarea "Pasta cooker is not wanting to turn on. Tr"
type textarea "x"
type textarea "Pasta cooker is not wanting to turn on. Tri"
type textarea "x"
type textarea "Pasta cooker is not wanting to turn on. Trie"
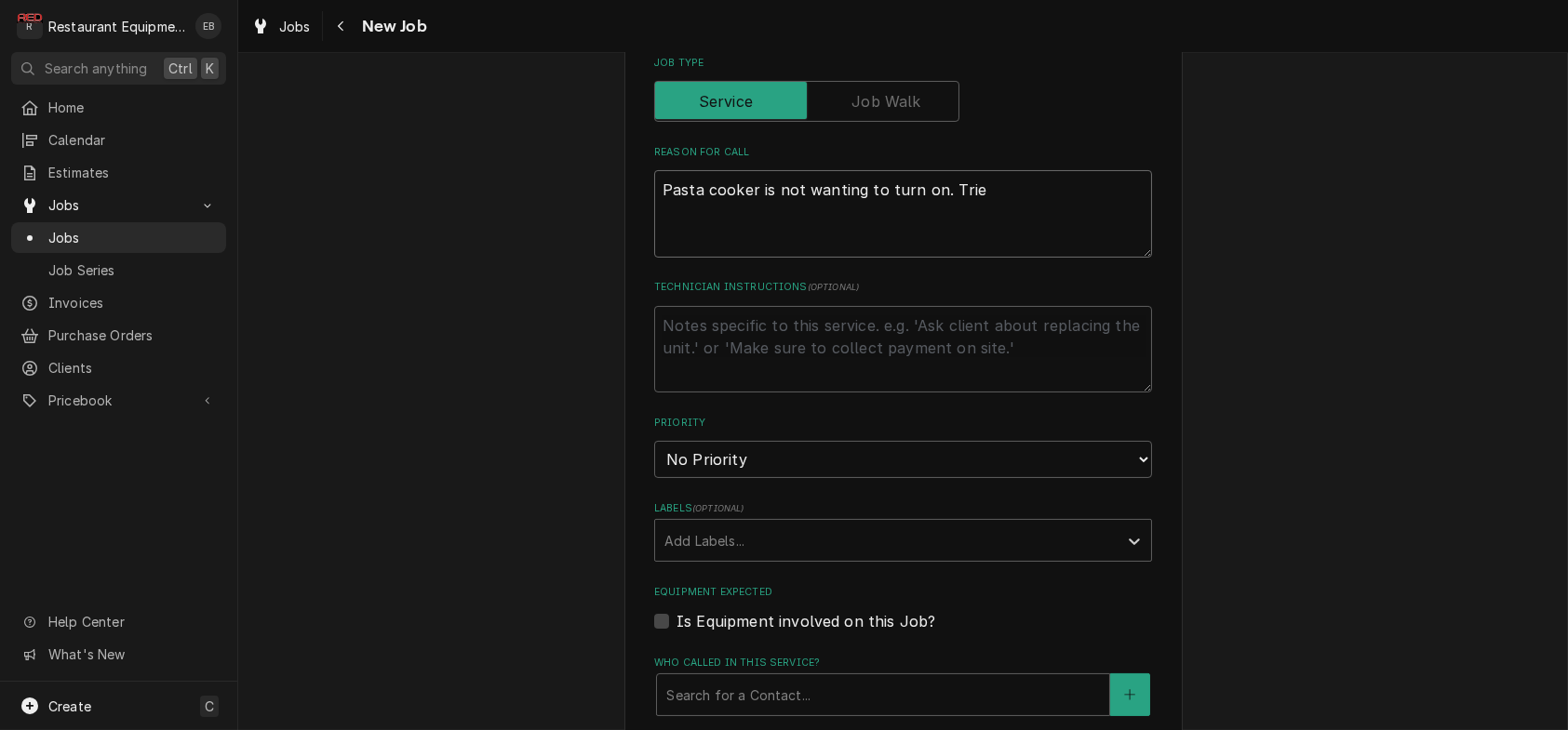
type textarea "x"
type textarea "Pasta cooker is not wanting to turn on. Tried"
type textarea "x"
type textarea "Pasta cooker is not wanting to turn on. Tried"
type textarea "x"
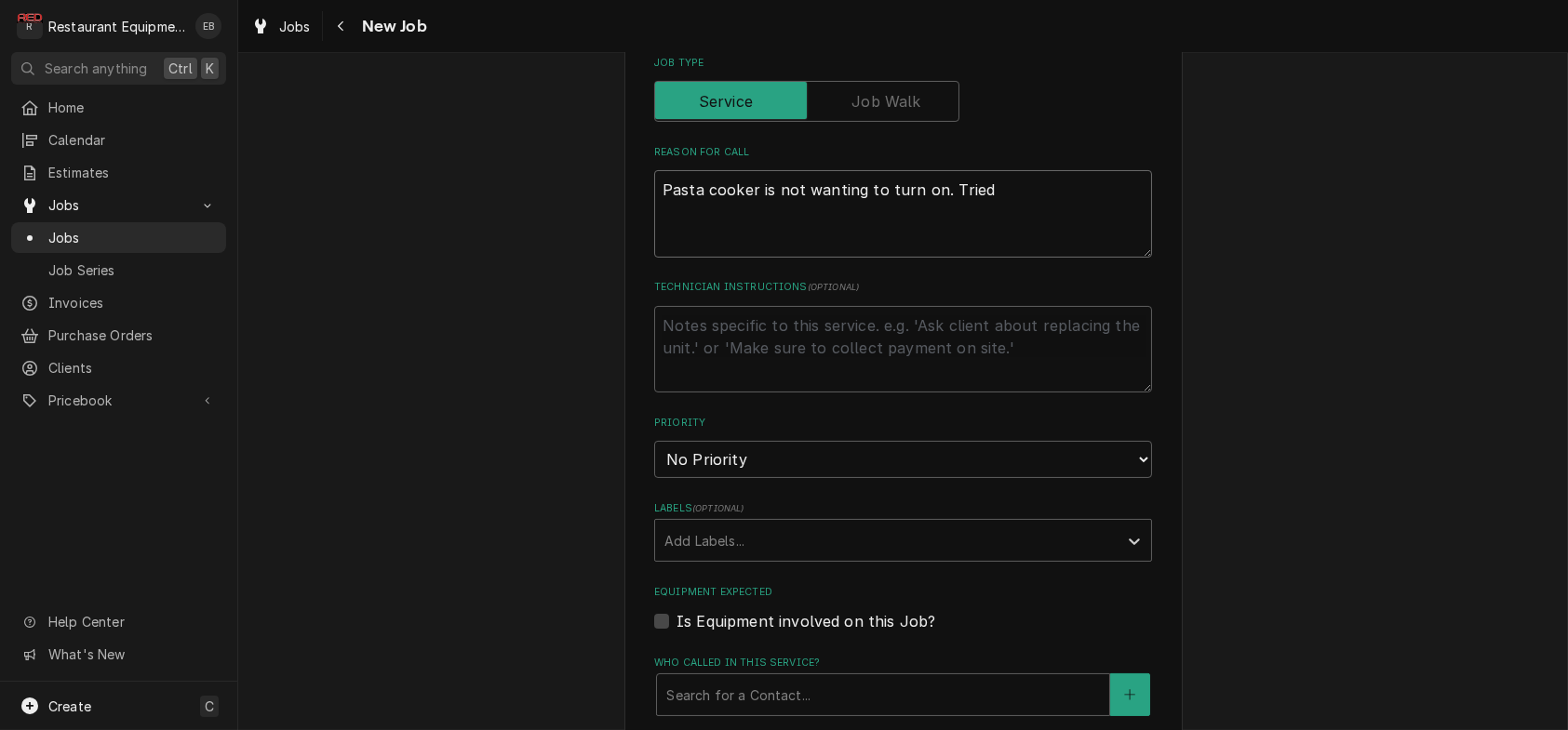
type textarea "Pasta cooker is not wanting to turn on. Tried r"
type textarea "x"
type textarea "Pasta cooker is not wanting to turn on. Tried re"
type textarea "x"
type textarea "Pasta cooker is not wanting to turn on. Tried res"
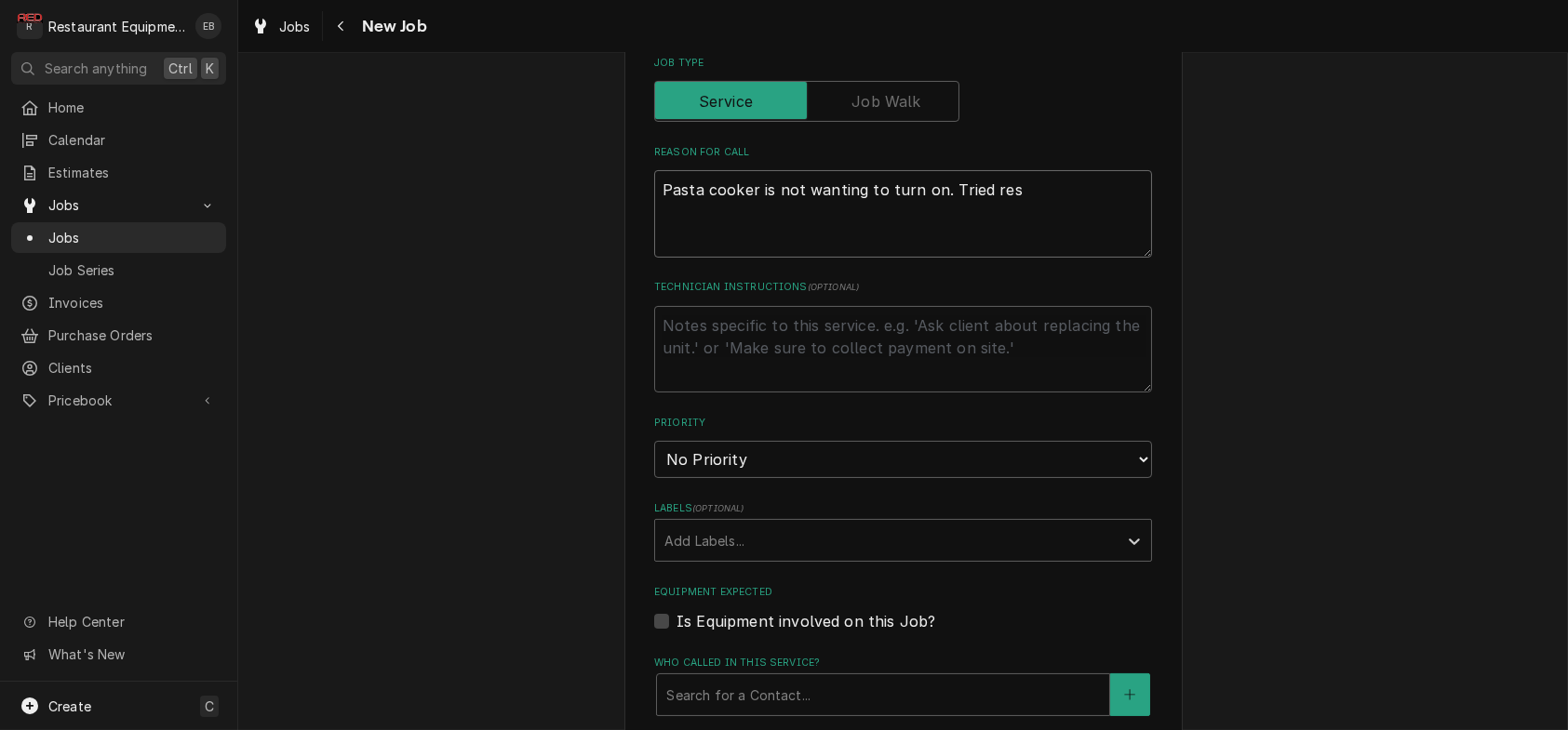
type textarea "x"
type textarea "Pasta cooker is not wanting to turn on. Tried rese"
type textarea "x"
type textarea "Pasta cooker is not wanting to turn on. Tried reset"
type textarea "x"
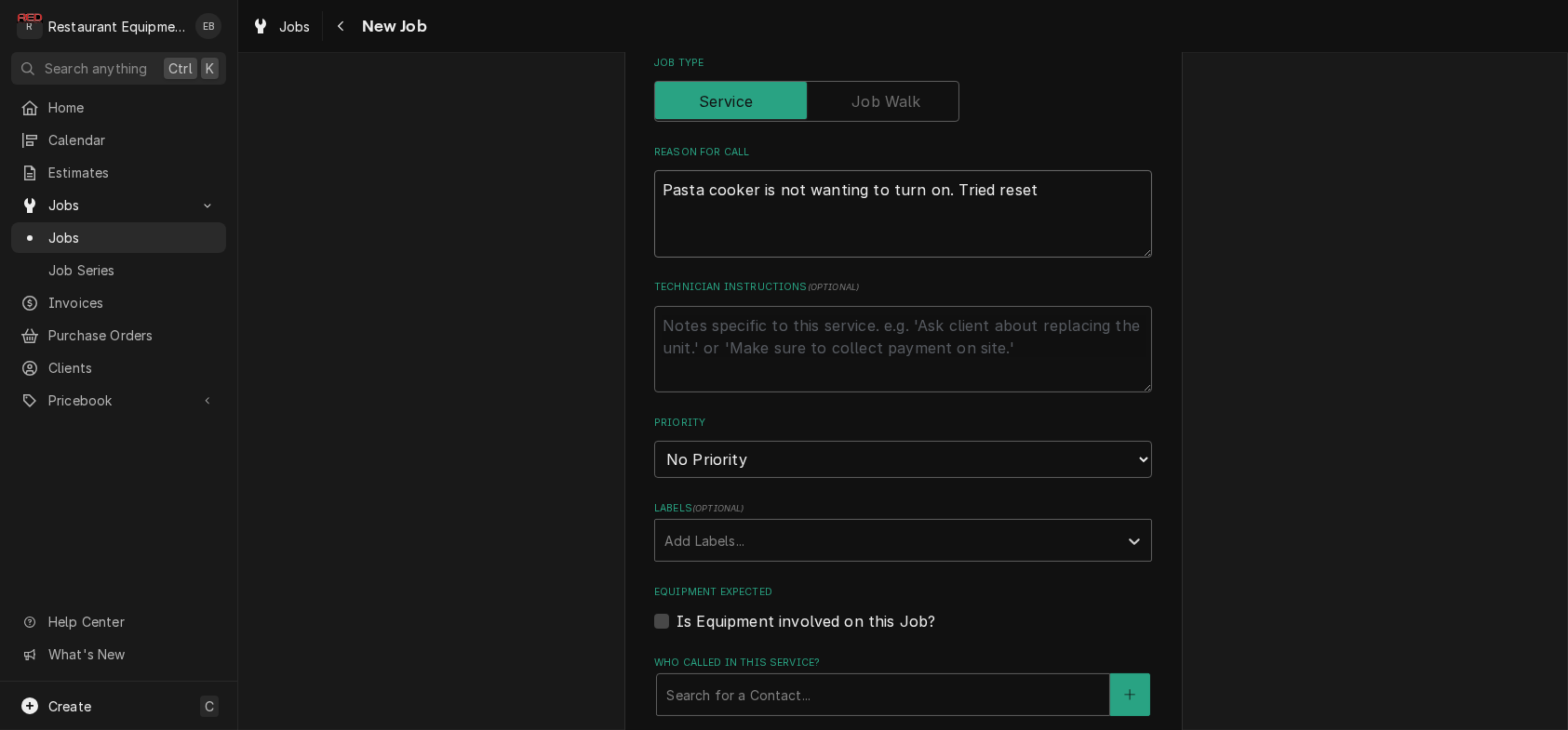
type textarea "Pasta cooker is not wanting to turn on. Tried resett"
type textarea "x"
type textarea "Pasta cooker is not wanting to turn on. Tried resetti"
type textarea "x"
type textarea "Pasta cooker is not wanting to turn on. Tried resettin"
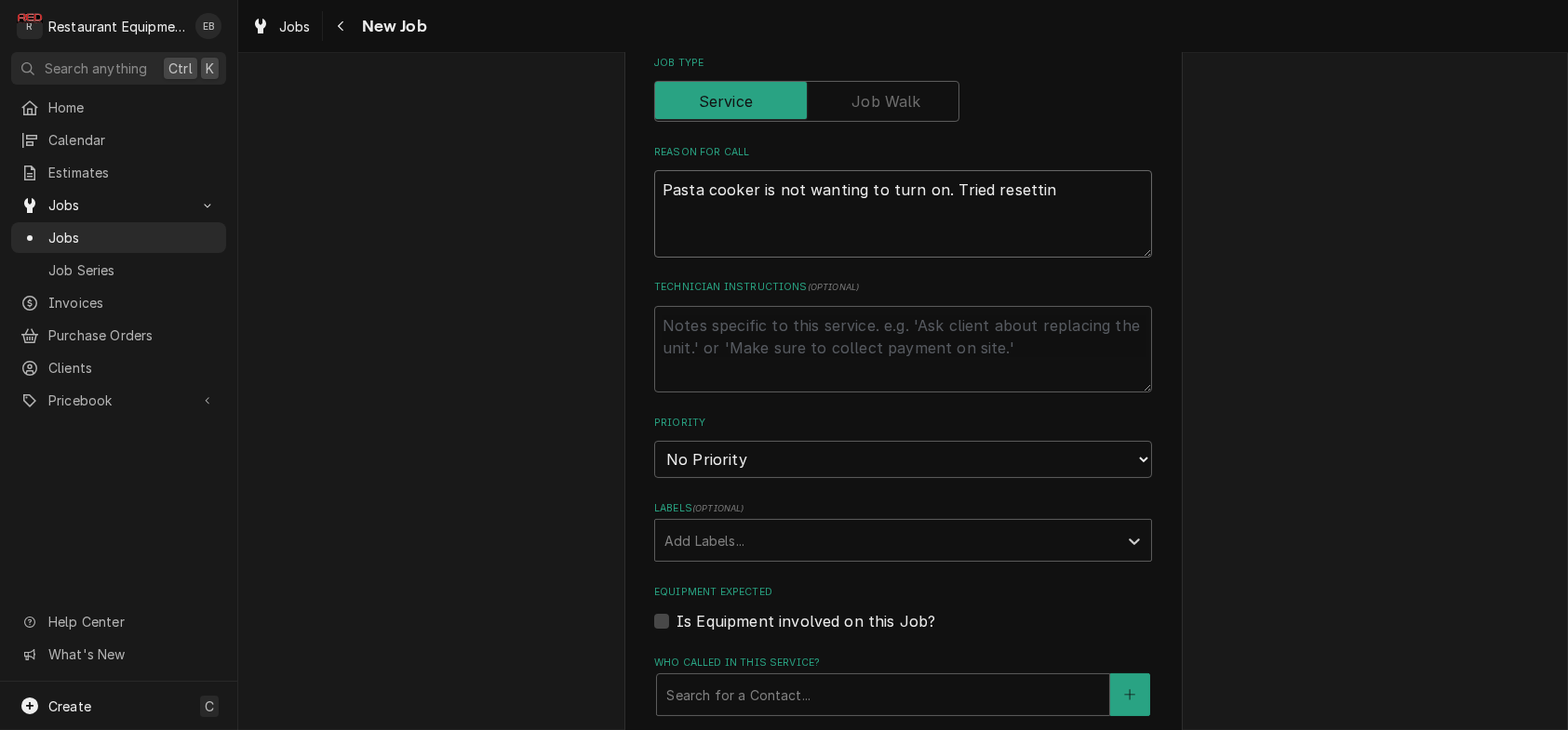
type textarea "x"
type textarea "Pasta cooker is not wanting to turn on. Tried resetting"
type textarea "x"
type textarea "Pasta cooker is not wanting to turn on. Tried resetting"
type textarea "x"
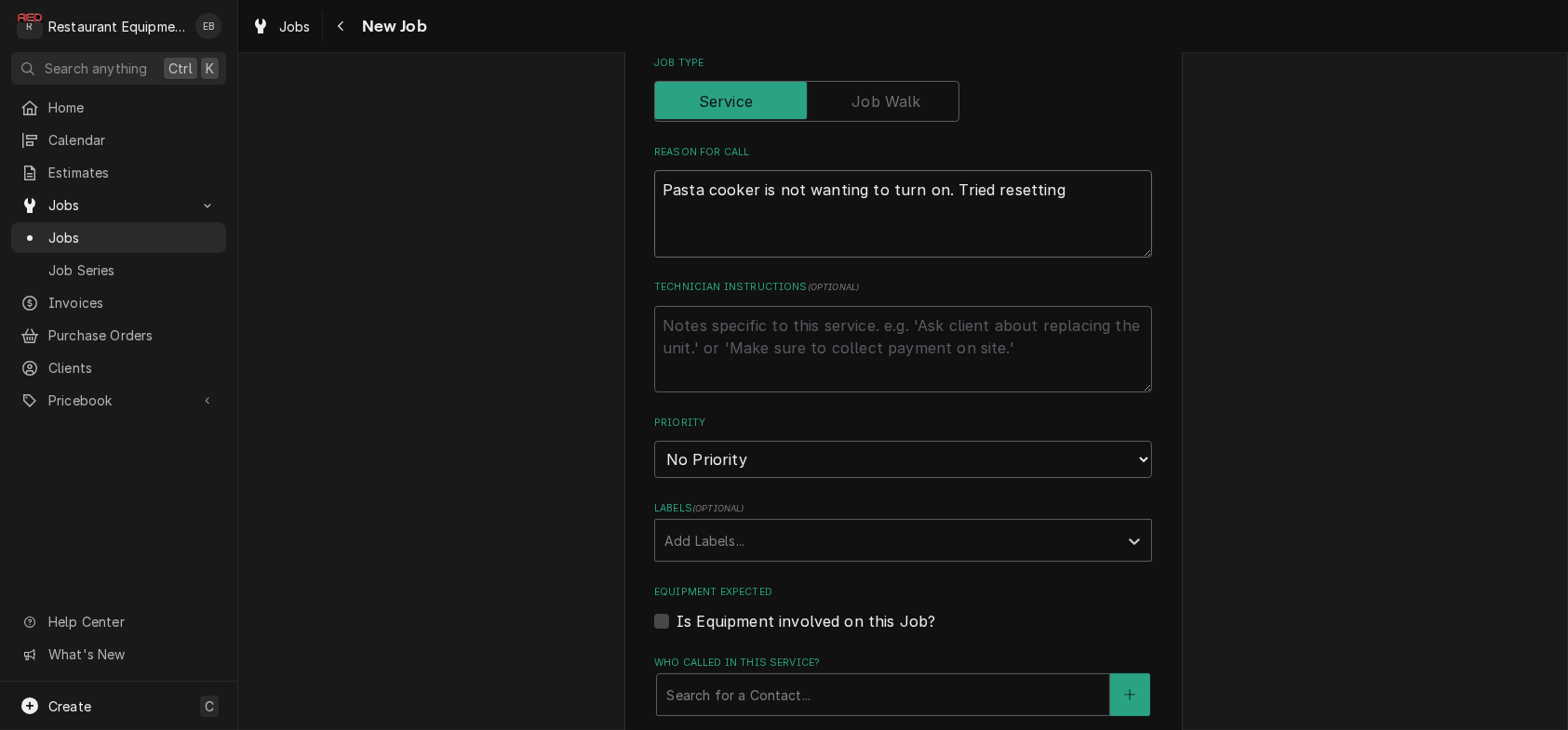
type textarea "Pasta cooker is not wanting to turn on. Tried resetting t"
type textarea "x"
type textarea "Pasta cooker is not wanting to turn on. Tried resetting th"
type textarea "x"
type textarea "Pasta cooker is not wanting to turn on. Tried resetting the"
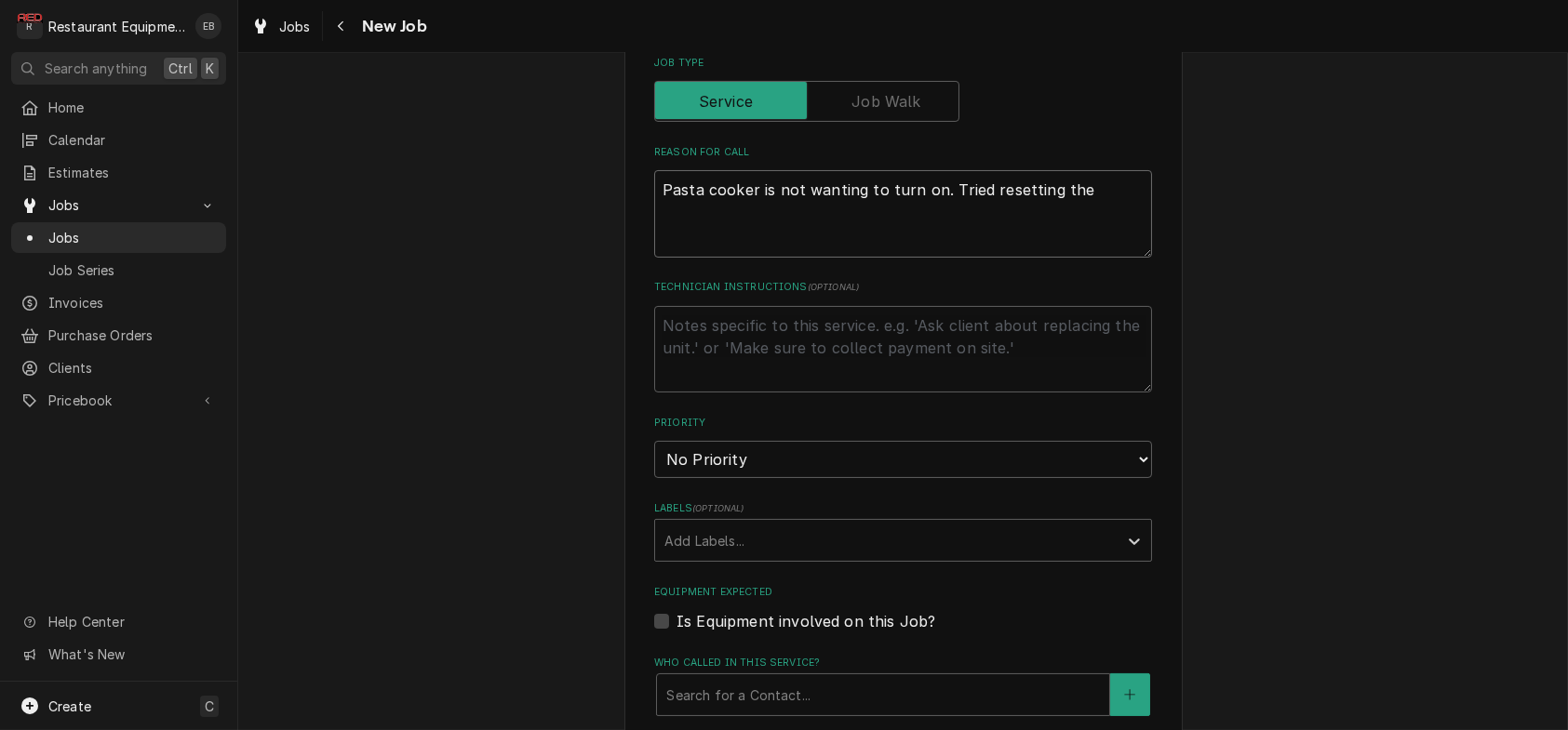
type textarea "x"
type textarea "Pasta cooker is not wanting to turn on. Tried resetting the"
type textarea "x"
type textarea "Pasta cooker is not wanting to turn on. Tried resetting the b"
type textarea "x"
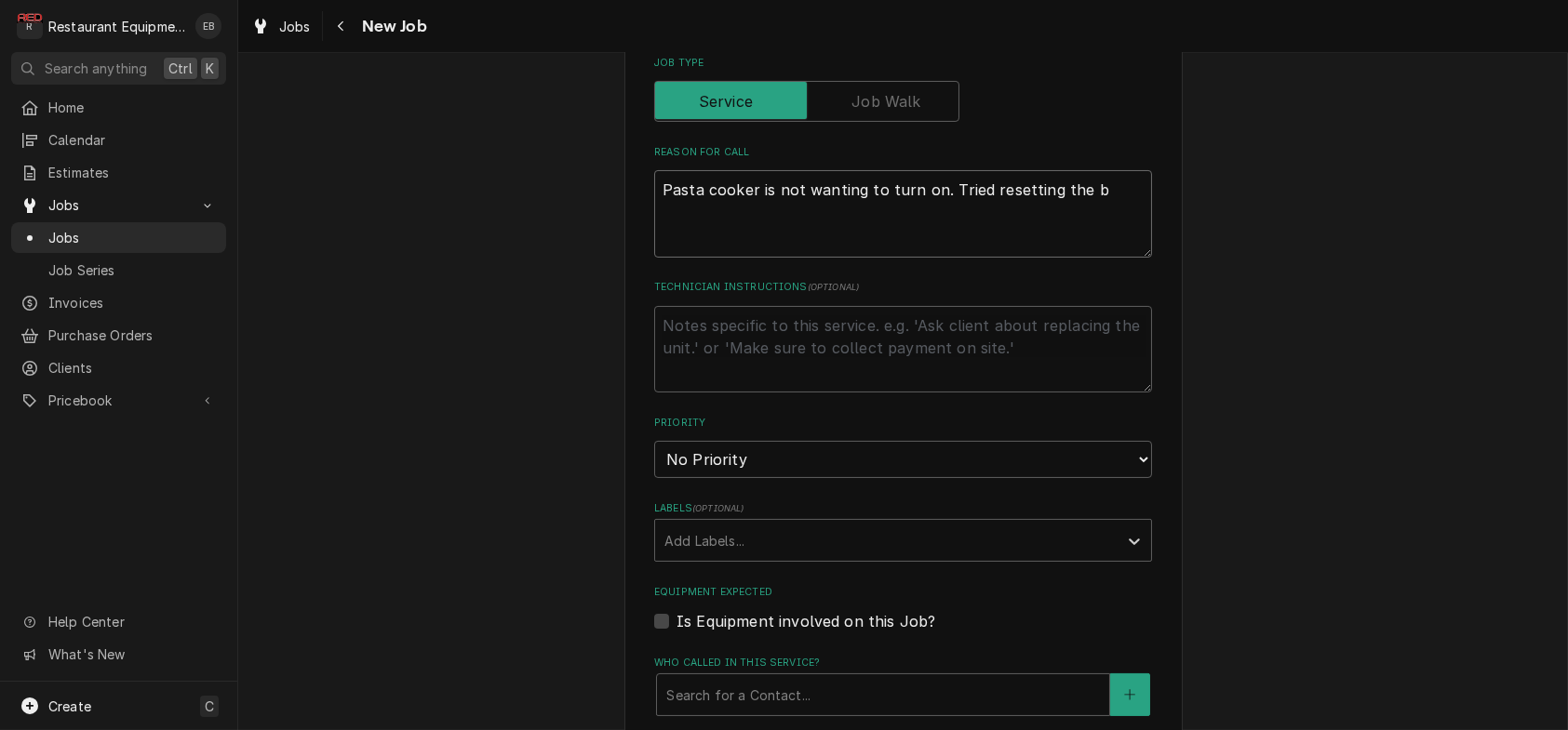
type textarea "Pasta cooker is not wanting to turn on. Tried resetting the br"
type textarea "x"
type textarea "Pasta cooker is not wanting to turn on. Tried resetting the bre"
type textarea "x"
type textarea "Pasta cooker is not wanting to turn on. Tried resetting the brea"
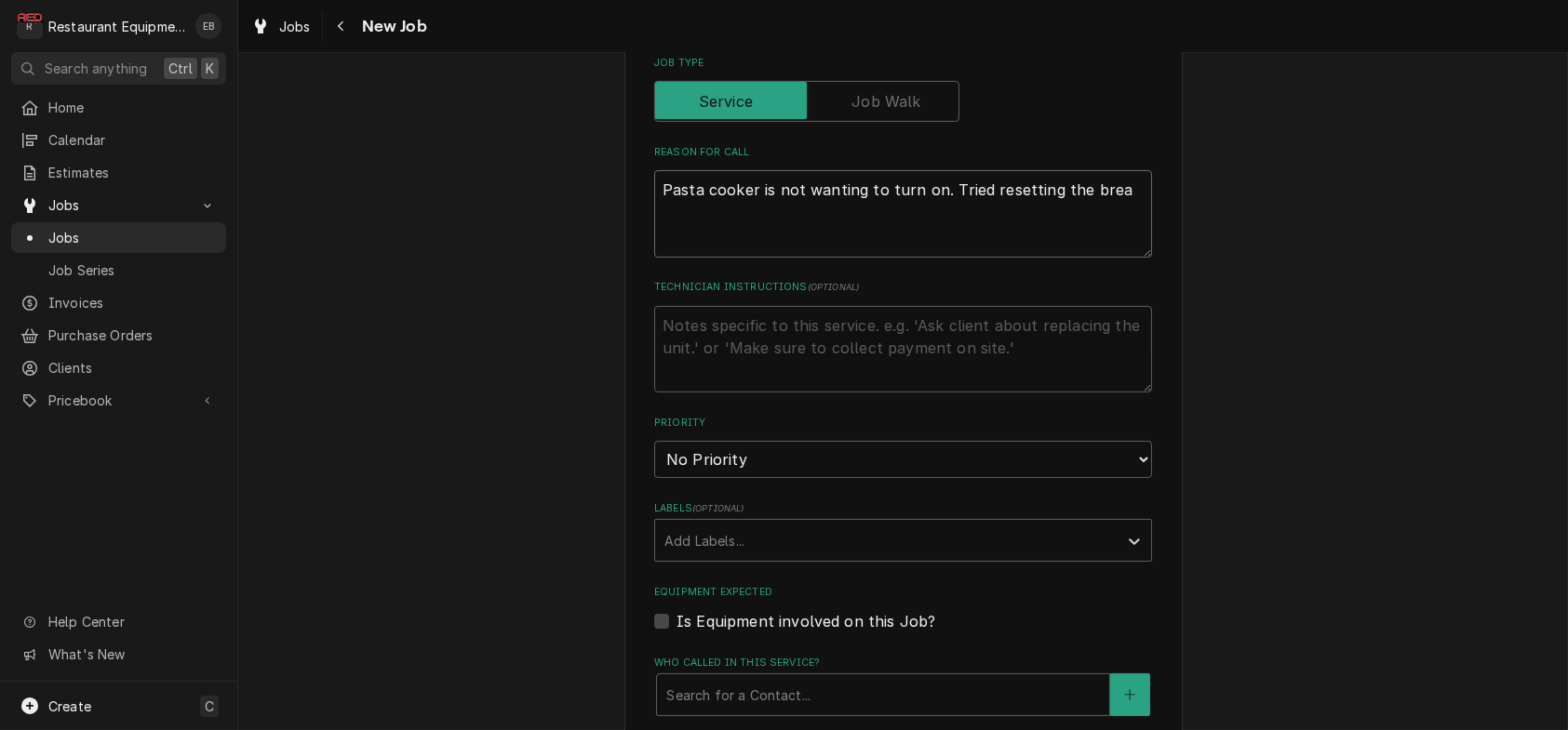
type textarea "x"
type textarea "Pasta cooker is not wanting to turn on. Tried resetting the break"
type textarea "x"
type textarea "Pasta cooker is not wanting to turn on. Tried resetting the breake"
type textarea "x"
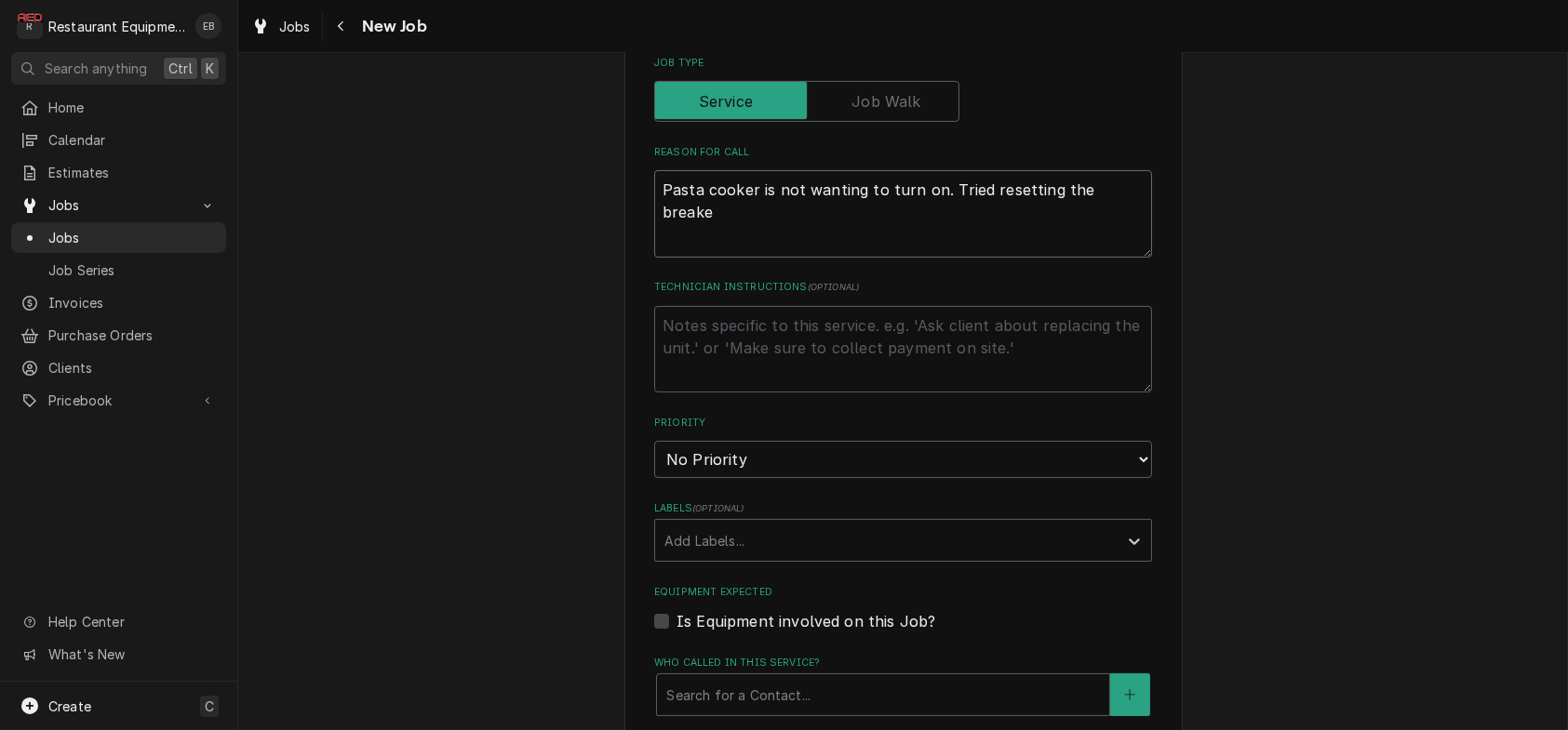
type textarea "Pasta cooker is not wanting to turn on. Tried resetting the breaker"
type textarea "x"
type textarea "Pasta cooker is not wanting to turn on. Tried resetting the breaker,"
type textarea "x"
type textarea "Pasta cooker is not wanting to turn on. Tried resetting the breaker,"
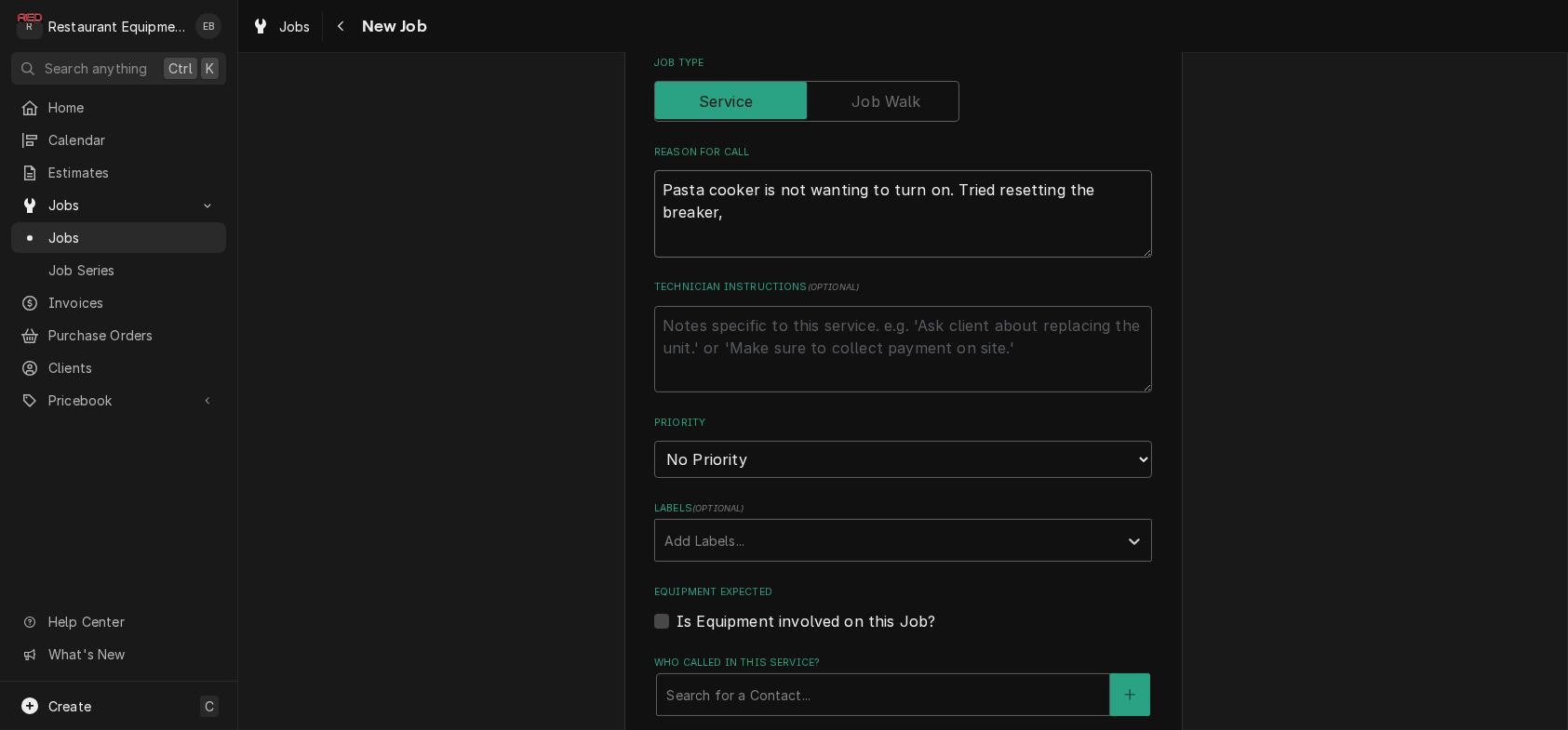
type textarea "x"
type textarea "Pasta cooker is not wanting to turn on. Tried resetting the breaker, d"
type textarea "x"
type textarea "Pasta cooker is not wanting to turn on. Tried resetting the breaker, di"
type textarea "x"
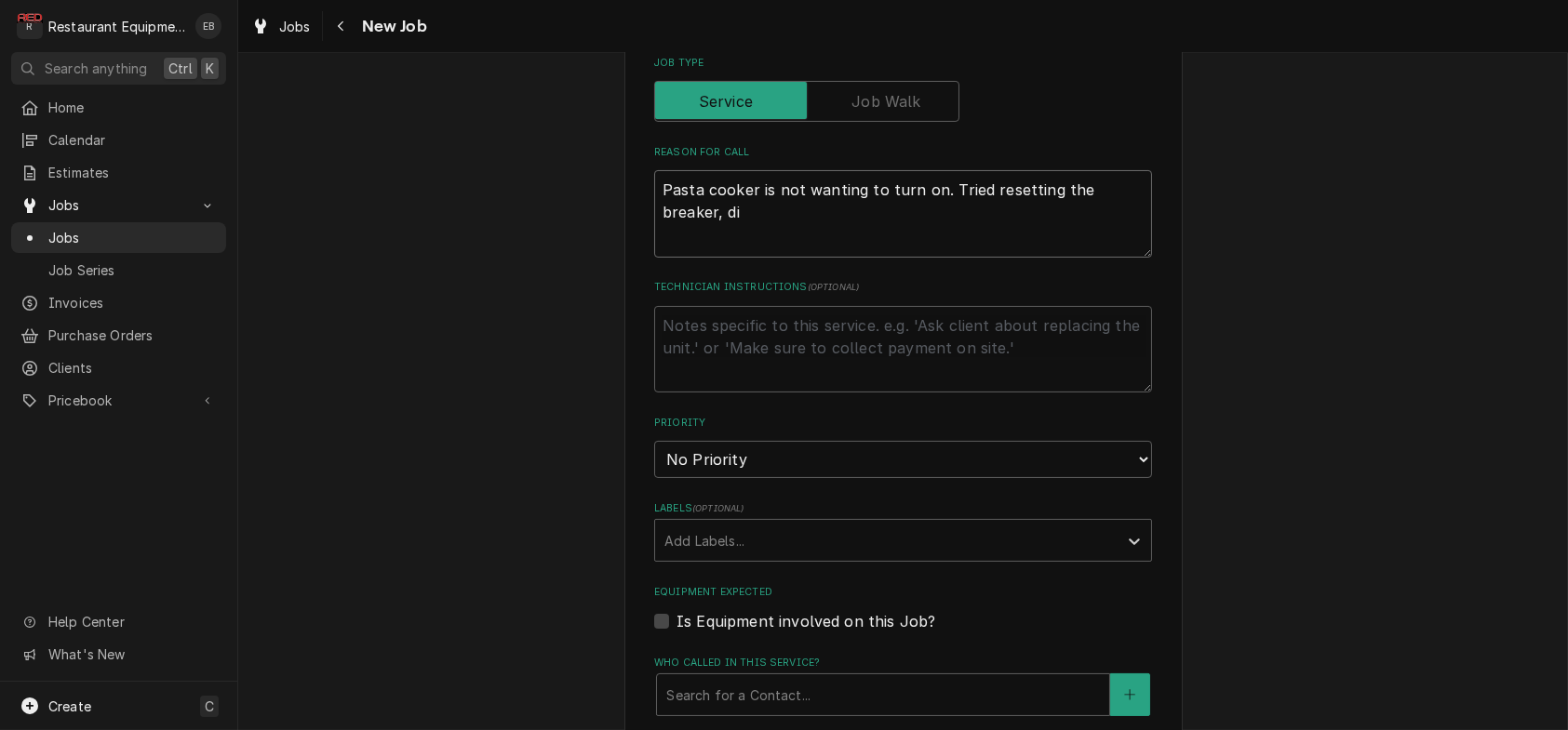
type textarea "Pasta cooker is not wanting to turn on. Tried resetting the breaker, did"
type textarea "x"
type textarea "Pasta cooker is not wanting to turn on. Tried resetting the breaker, did"
type textarea "x"
type textarea "Pasta cooker is not wanting to turn on. Tried resetting the breaker, did n"
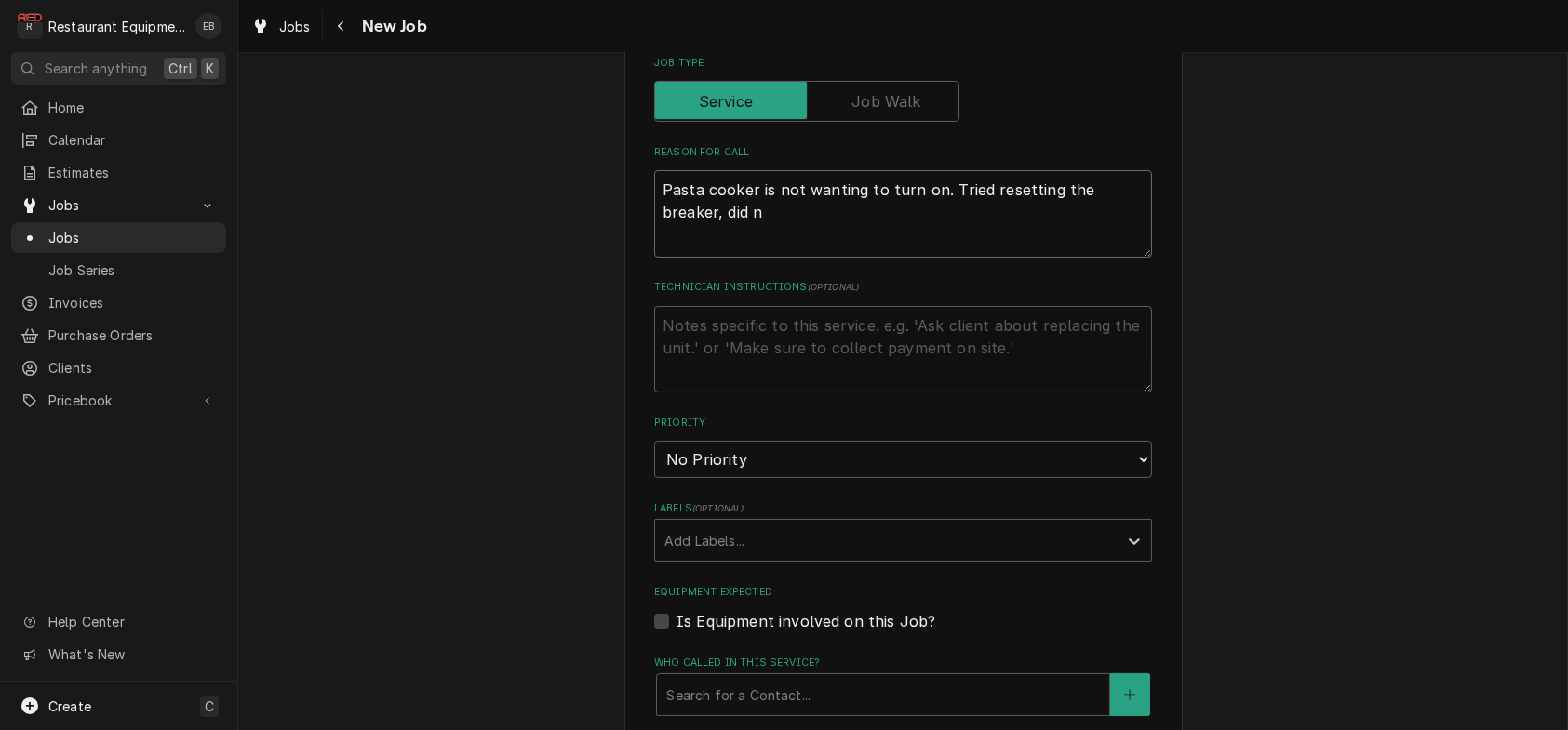
type textarea "x"
type textarea "Pasta cooker is not wanting to turn on. Tried resetting the breaker, did no"
type textarea "x"
type textarea "Pasta cooker is not wanting to turn on. Tried resetting the breaker, did not"
type textarea "x"
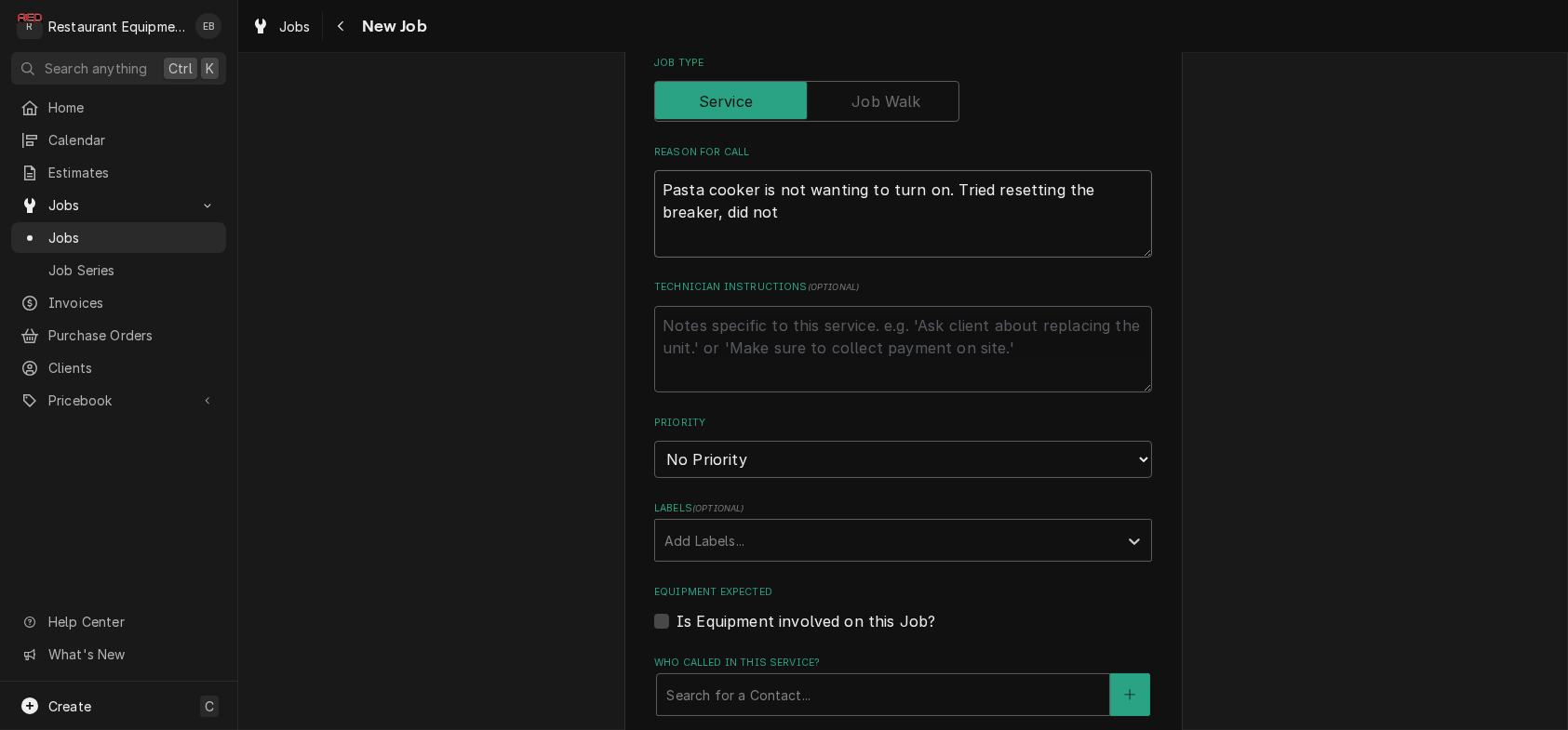
type textarea "Pasta cooker is not wanting to turn on. Tried resetting the breaker, did not"
type textarea "x"
type textarea "Pasta cooker is not wanting to turn on. Tried resetting the breaker, did not h"
type textarea "x"
type textarea "Pasta cooker is not wanting to turn on. Tried resetting the breaker, did not he"
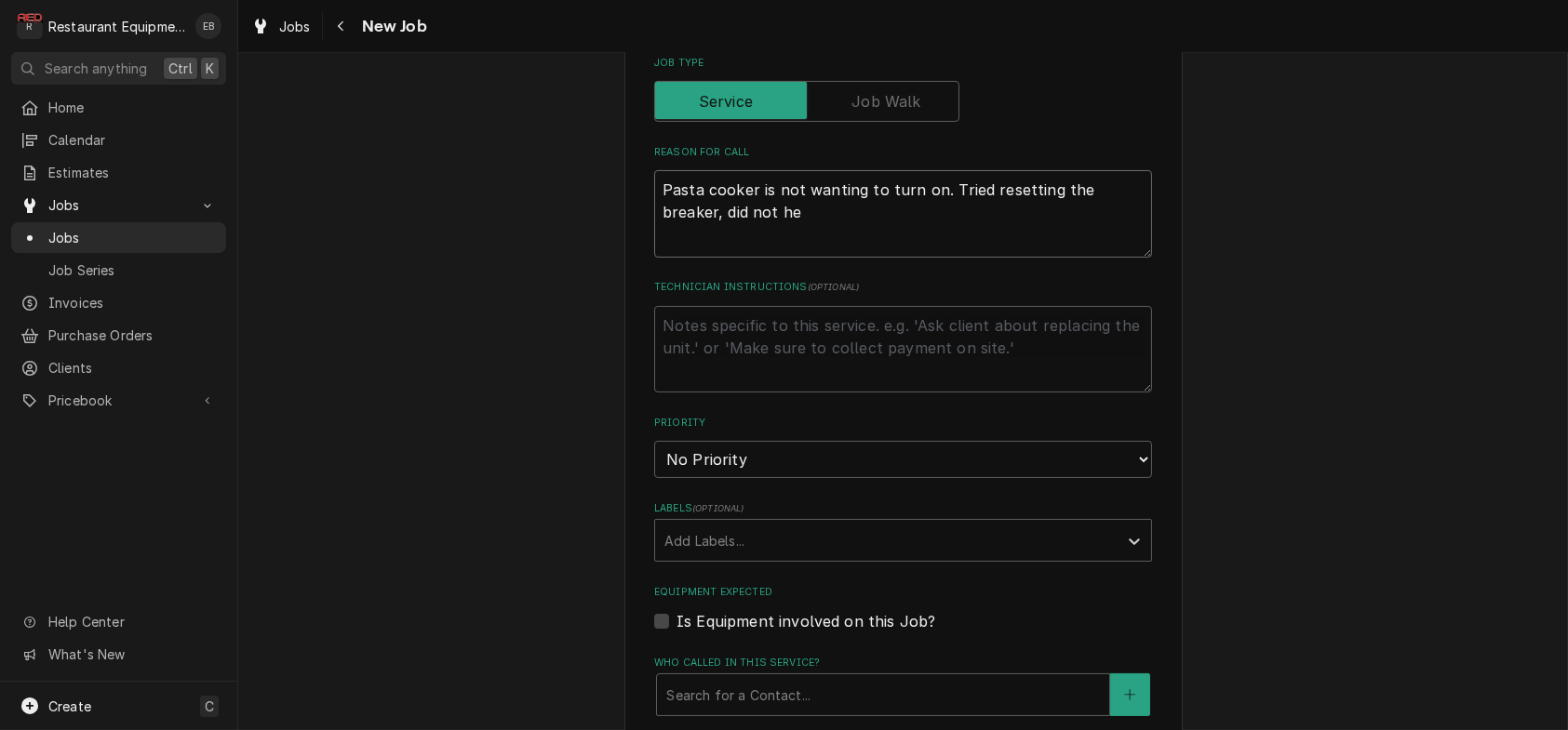
type textarea "x"
type textarea "Pasta cooker is not wanting to turn on. Tried resetting the breaker, did not hel"
type textarea "x"
type textarea "Pasta cooker is not wanting to turn on. Tried resetting the breaker, did not he…"
type textarea "x"
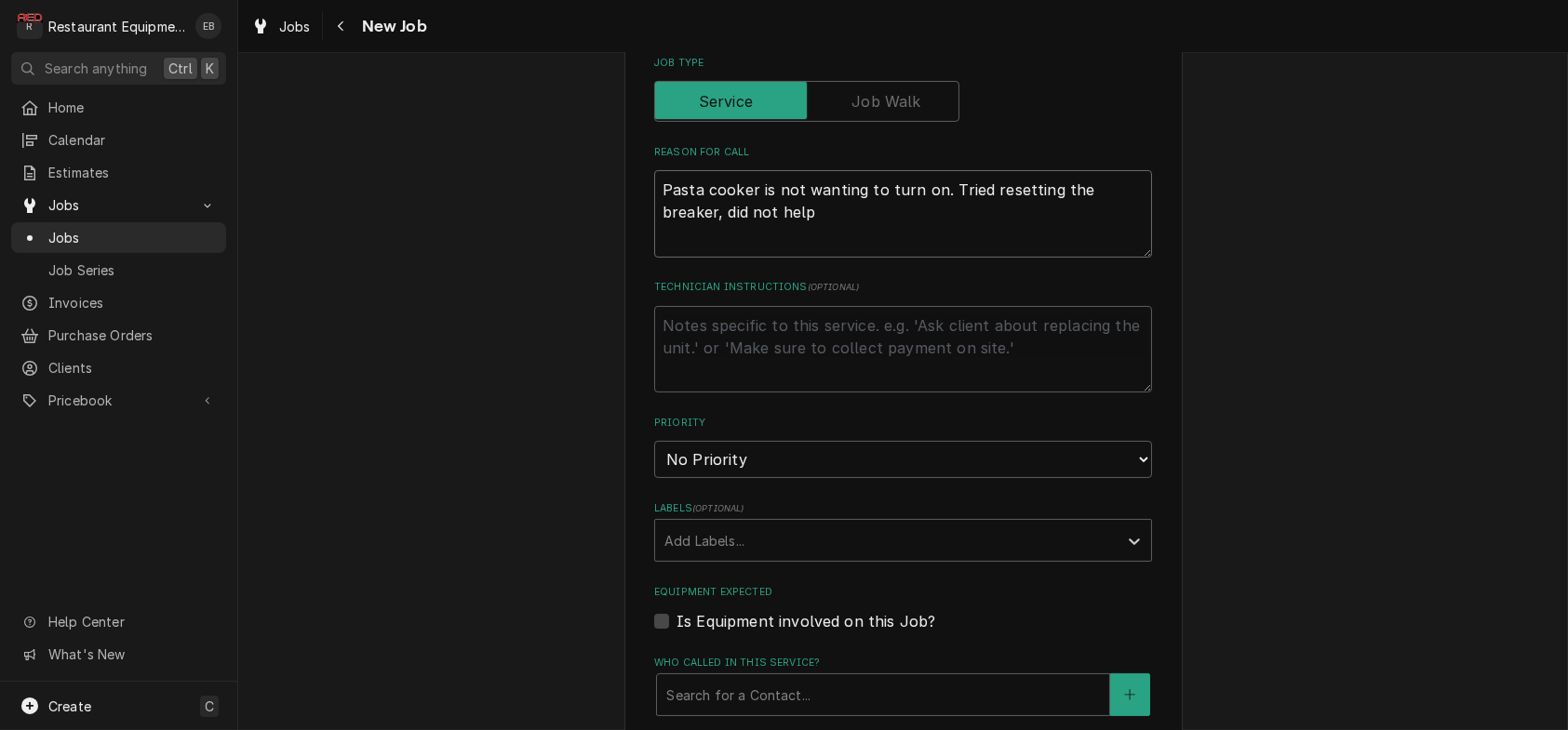
type textarea "Pasta cooker is not wanting to turn on. Tried resetting the breaker, did not he…"
type textarea "x"
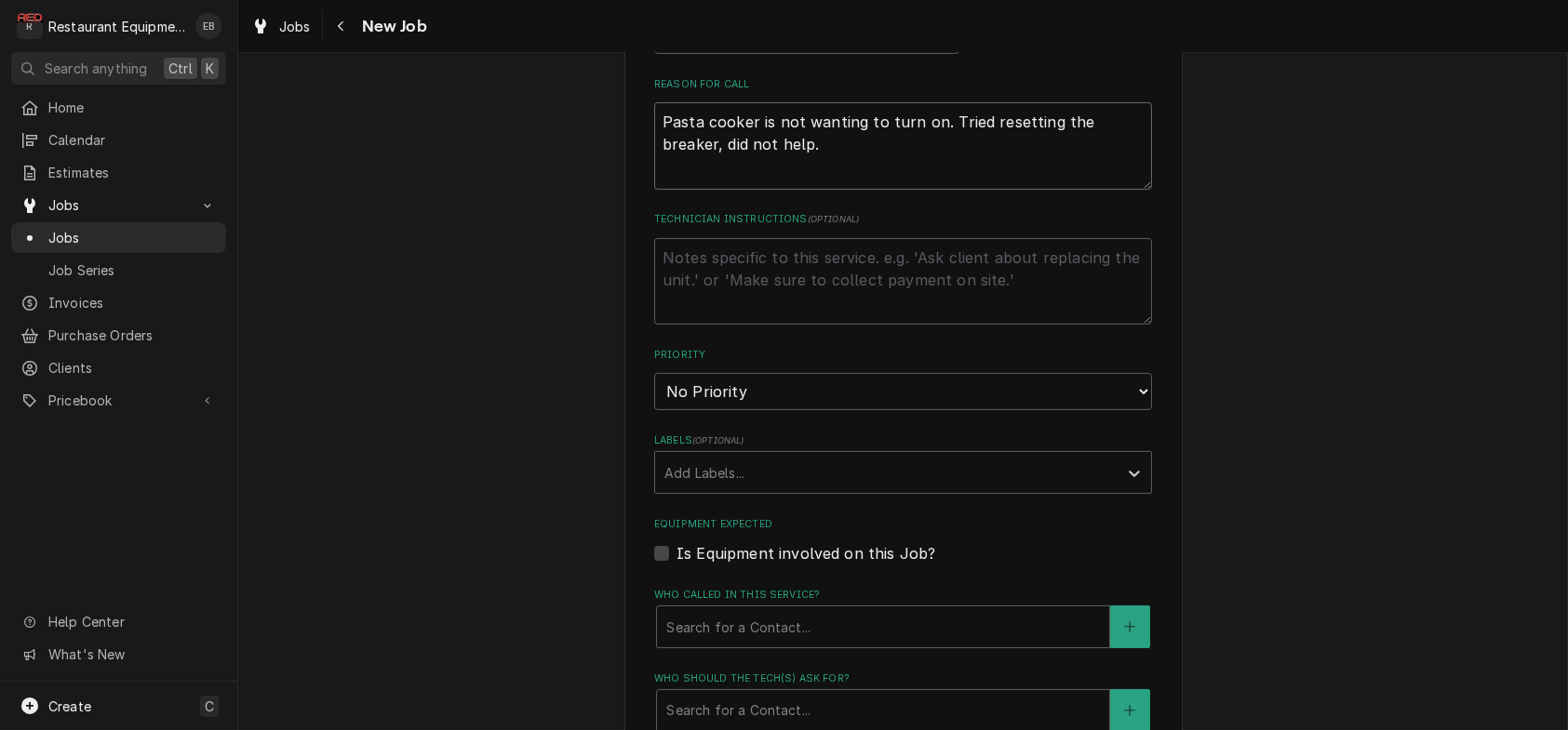
scroll to position [930, 0]
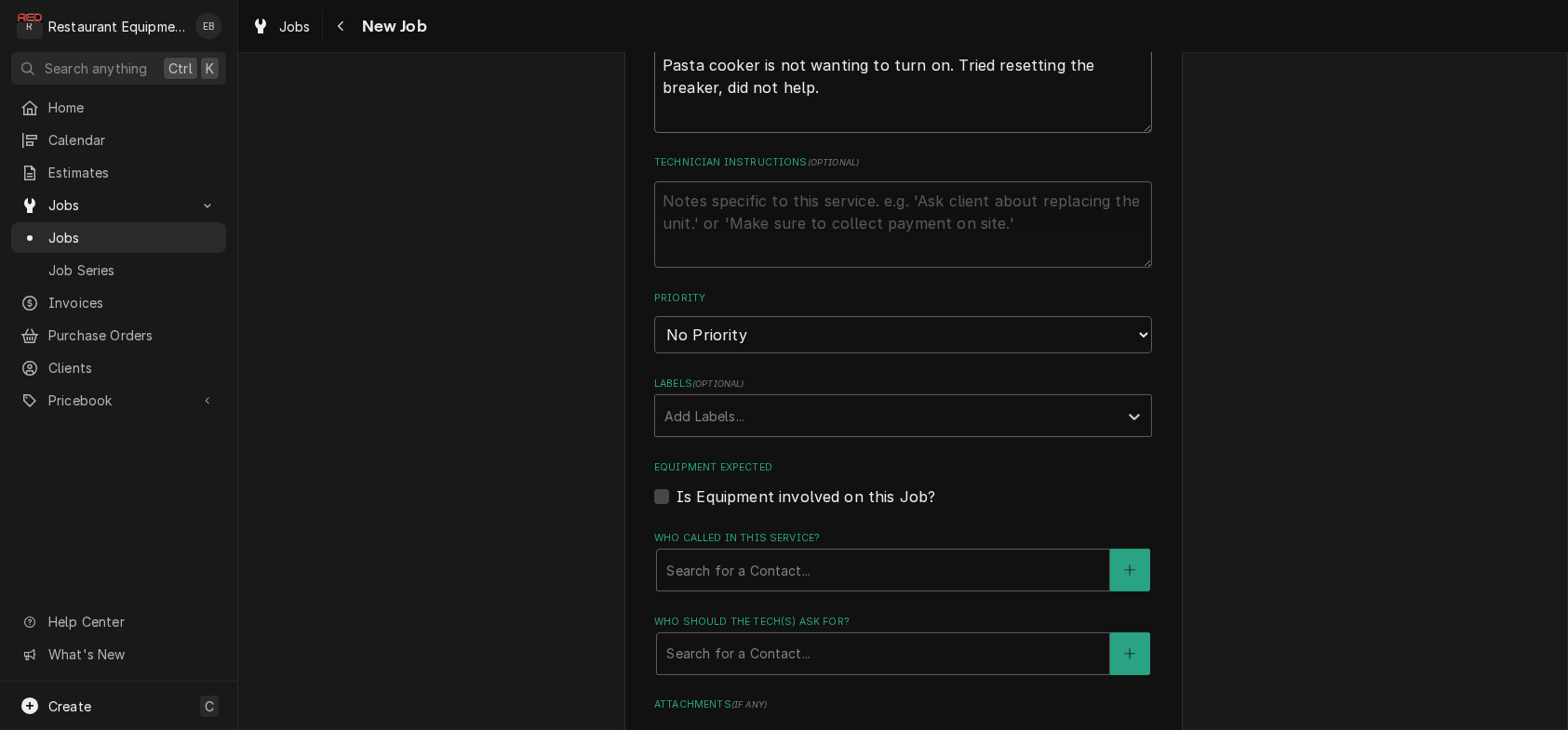
type textarea "Pasta cooker is not wanting to turn on. Tried resetting the breaker, did not he…"
click at [724, 353] on select "No Priority Urgent High Medium Low" at bounding box center [904, 335] width 498 height 37
select select "3"
click at [655, 353] on select "No Priority Urgent High Medium Low" at bounding box center [904, 335] width 498 height 37
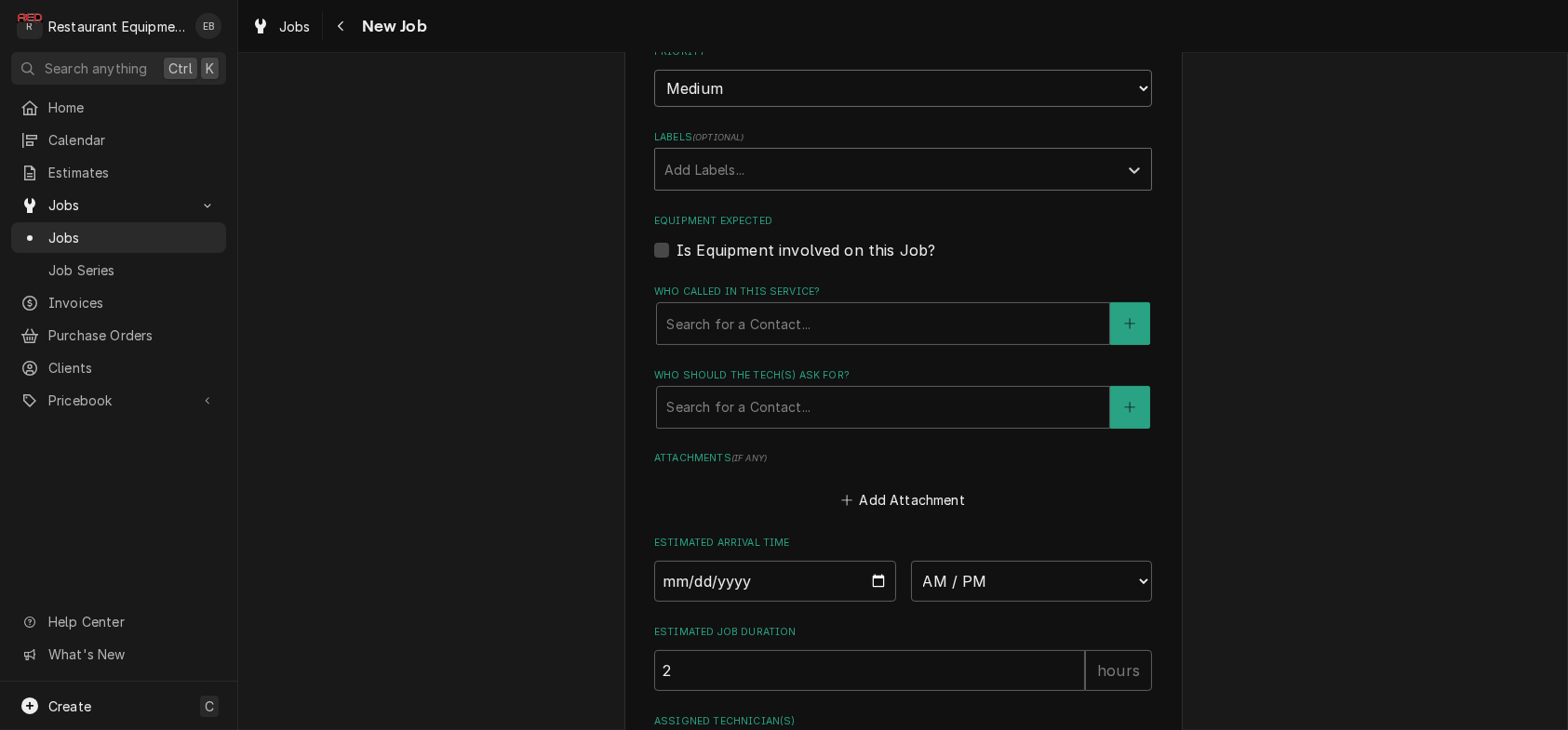
scroll to position [1178, 0]
click at [764, 185] on div "Labels" at bounding box center [886, 168] width 444 height 33
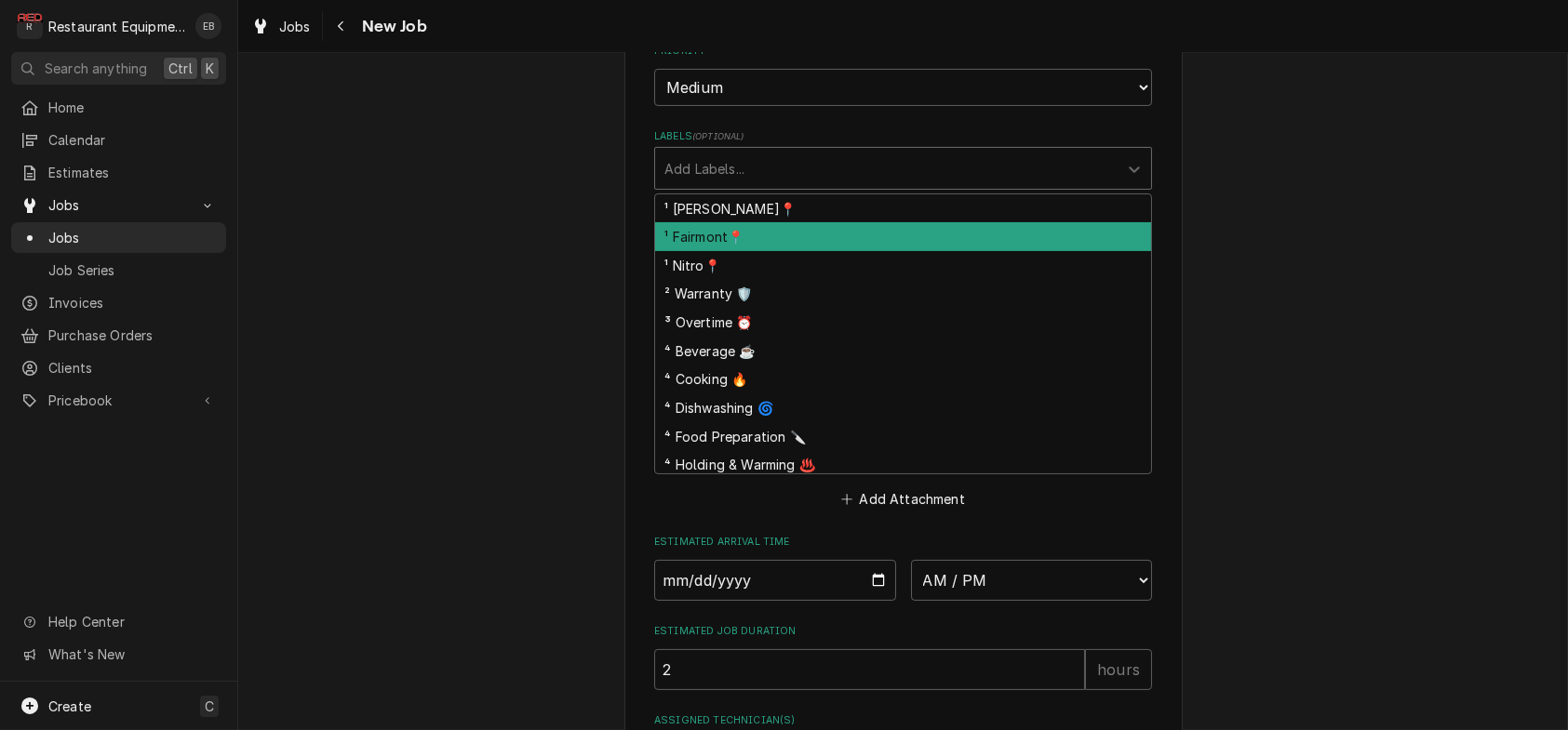
click at [721, 251] on div "¹ Fairmont📍" at bounding box center [904, 236] width 496 height 29
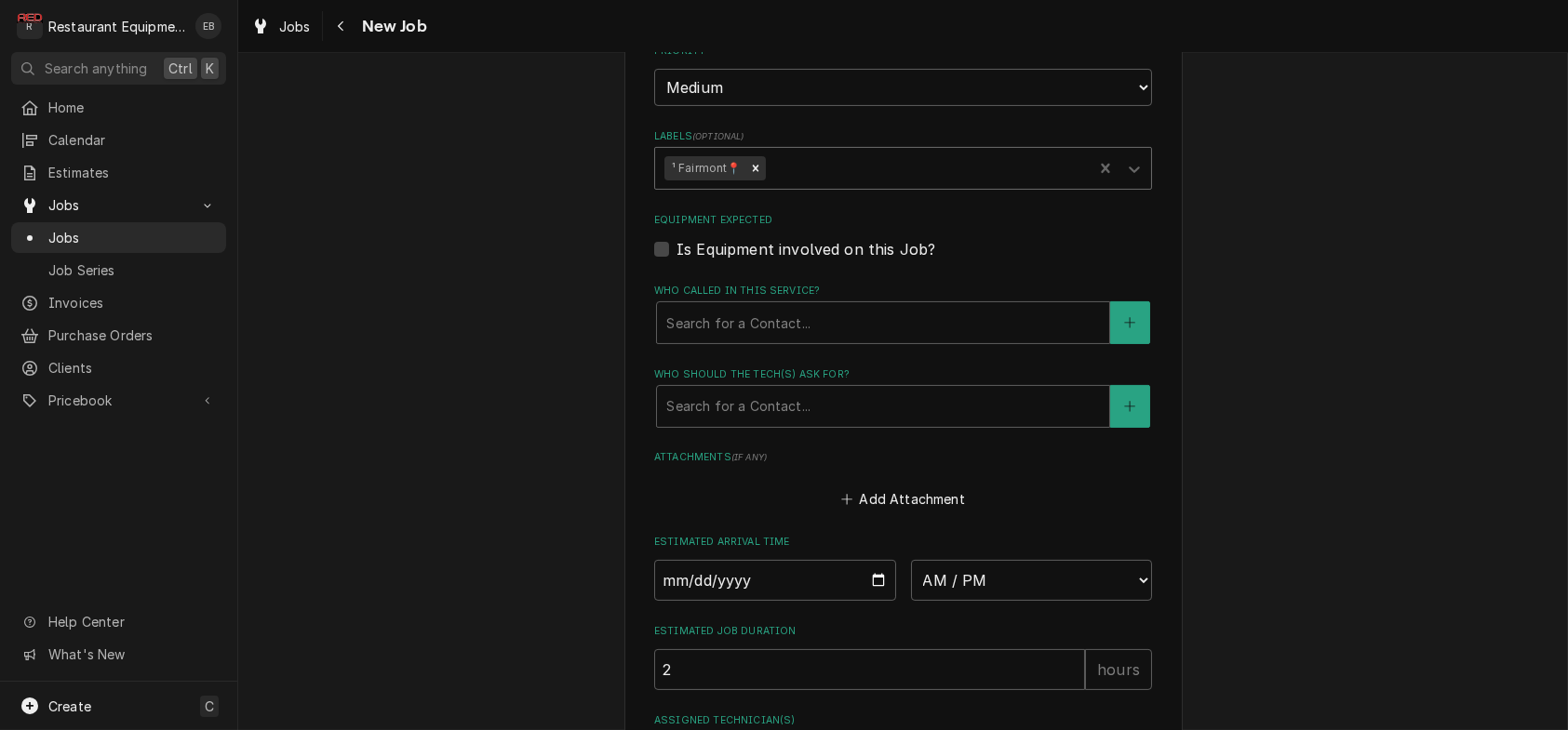
click at [820, 185] on div "Labels" at bounding box center [926, 168] width 315 height 33
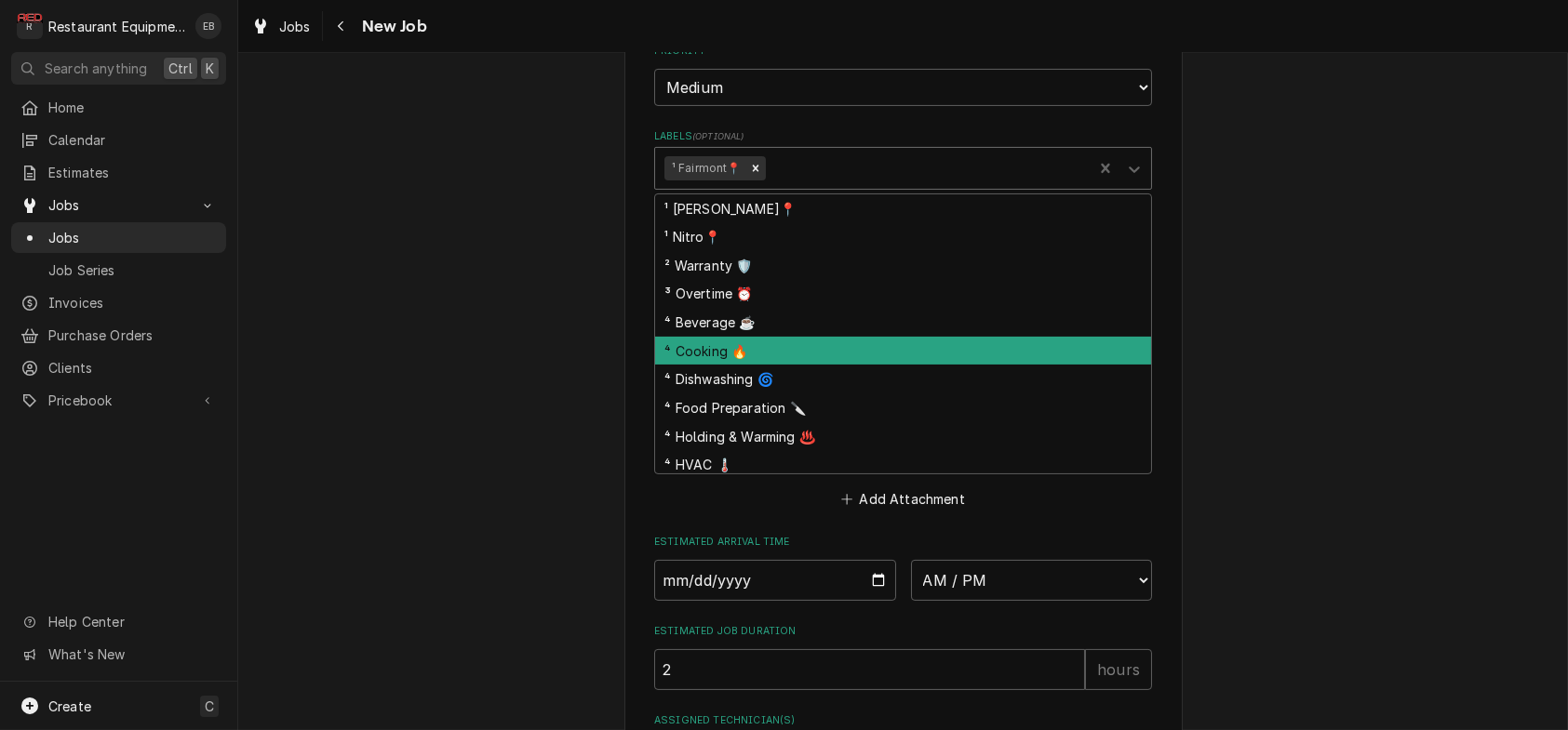
click at [742, 366] on div "⁴ Cooking 🔥" at bounding box center [904, 350] width 496 height 29
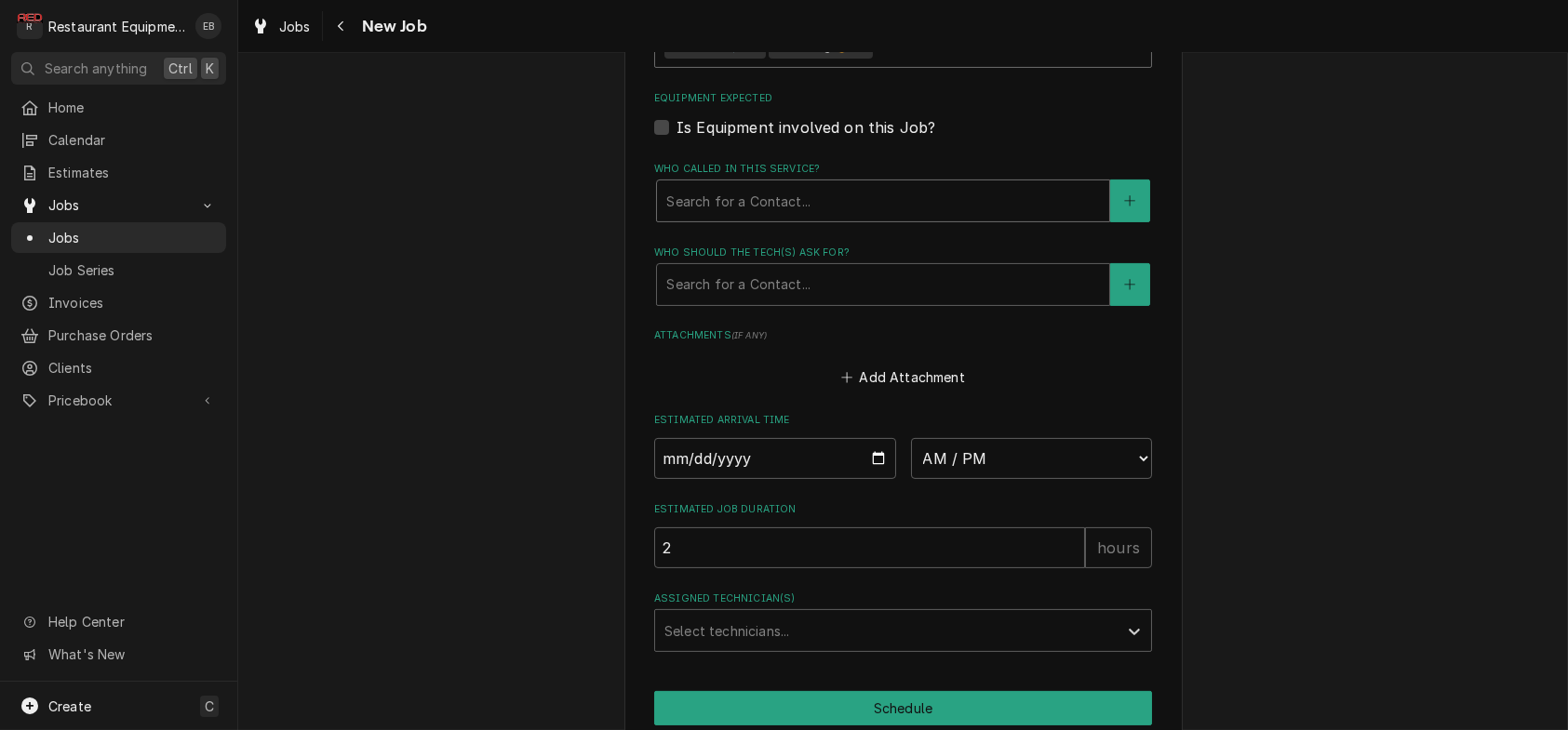
scroll to position [1303, 0]
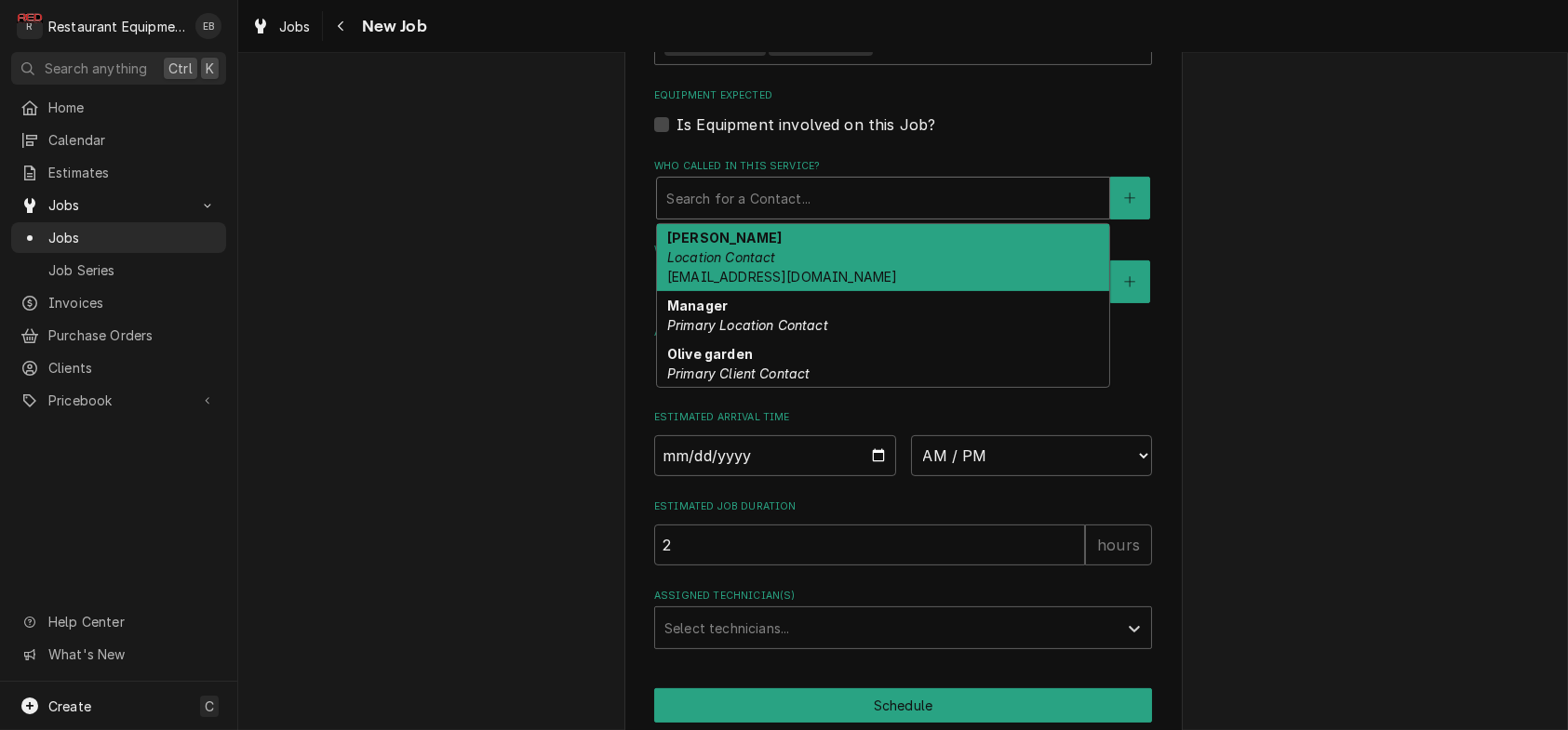
click at [746, 214] on div "Who called in this service?" at bounding box center [883, 198] width 434 height 33
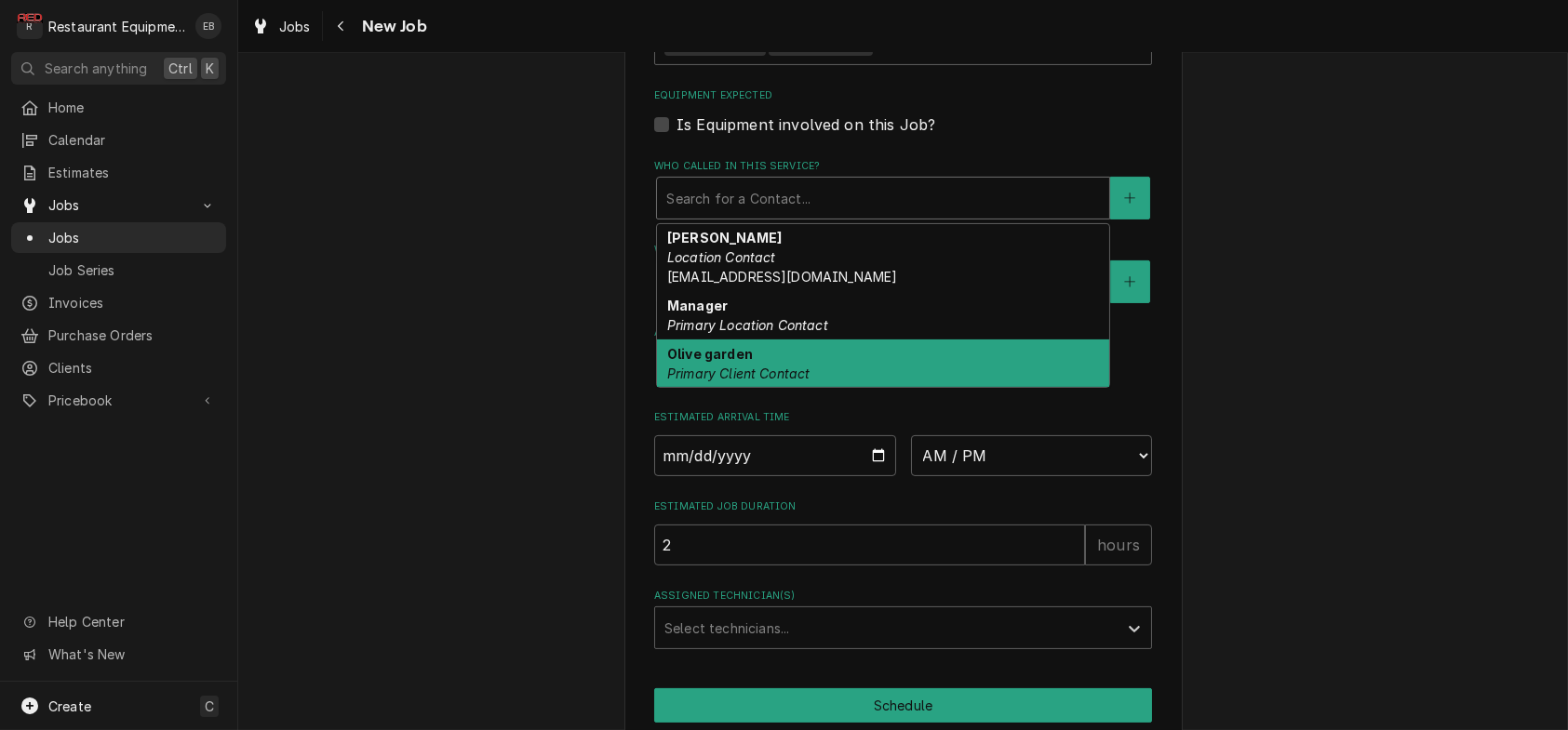
click at [739, 382] on em "Primary Client Contact" at bounding box center [739, 374] width 144 height 16
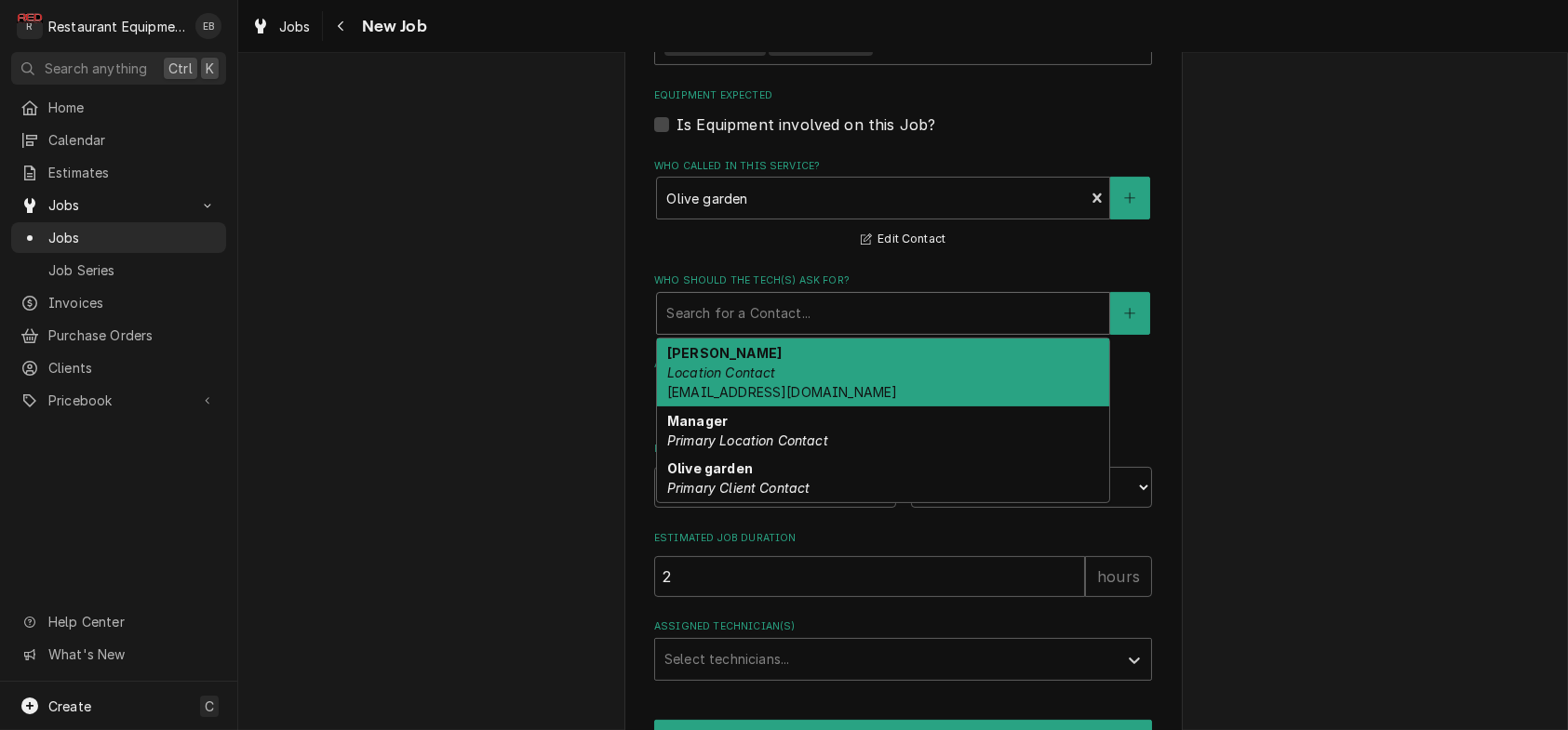
click at [748, 331] on div "Who should the tech(s) ask for?" at bounding box center [883, 314] width 434 height 33
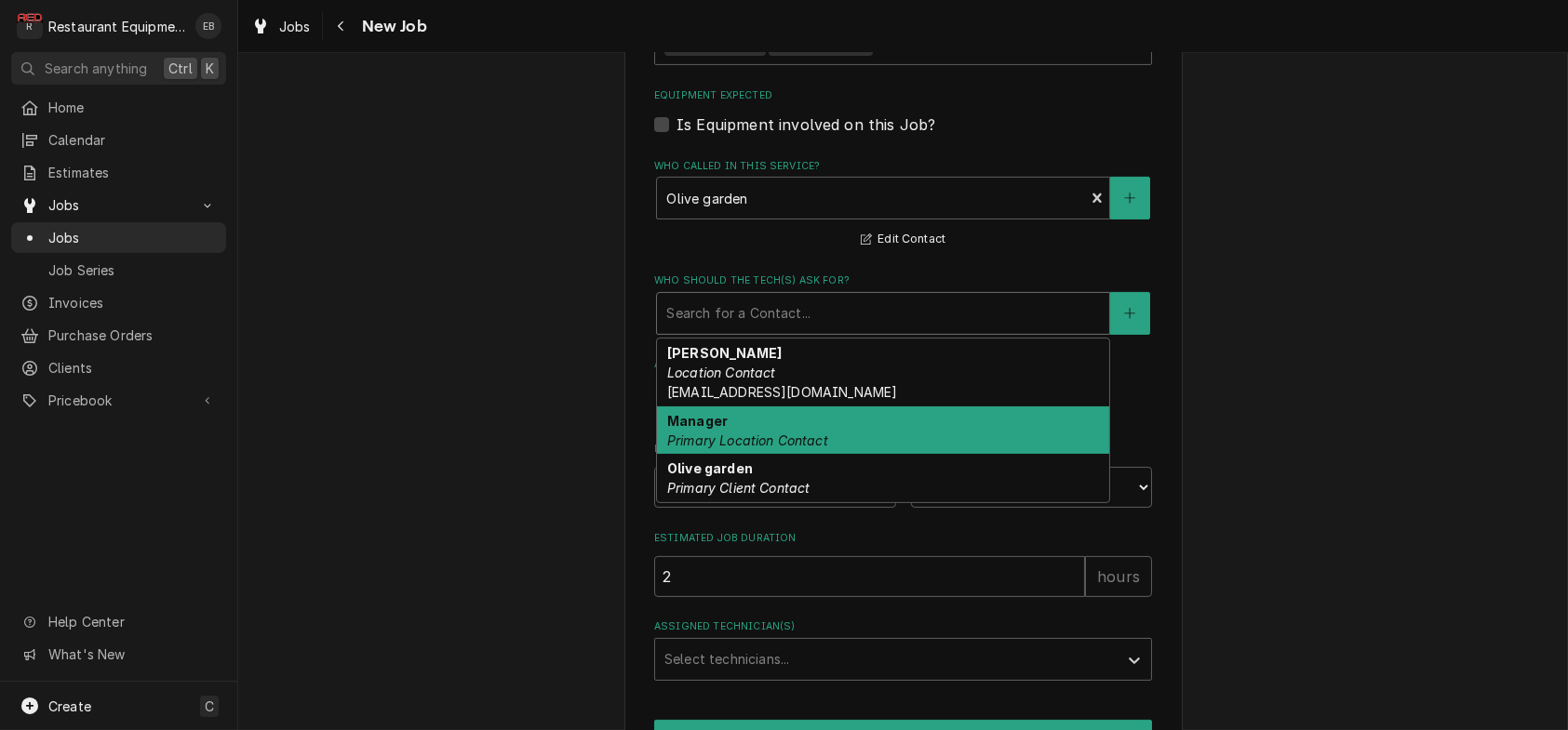
click at [737, 455] on div "Manager Primary Location Contact" at bounding box center [882, 430] width 452 height 48
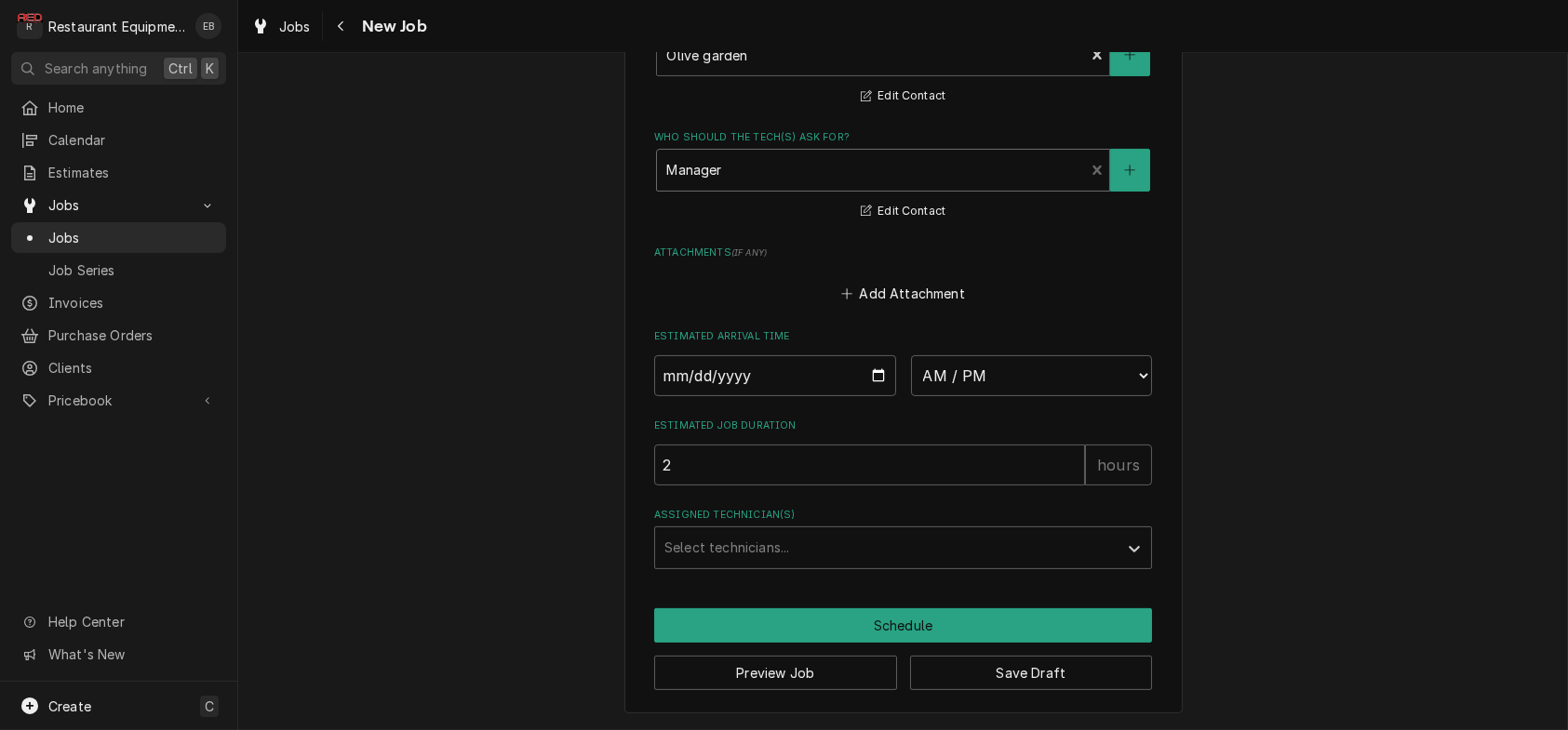
scroll to position [1672, 0]
click at [970, 679] on button "Save Draft" at bounding box center [1032, 672] width 243 height 34
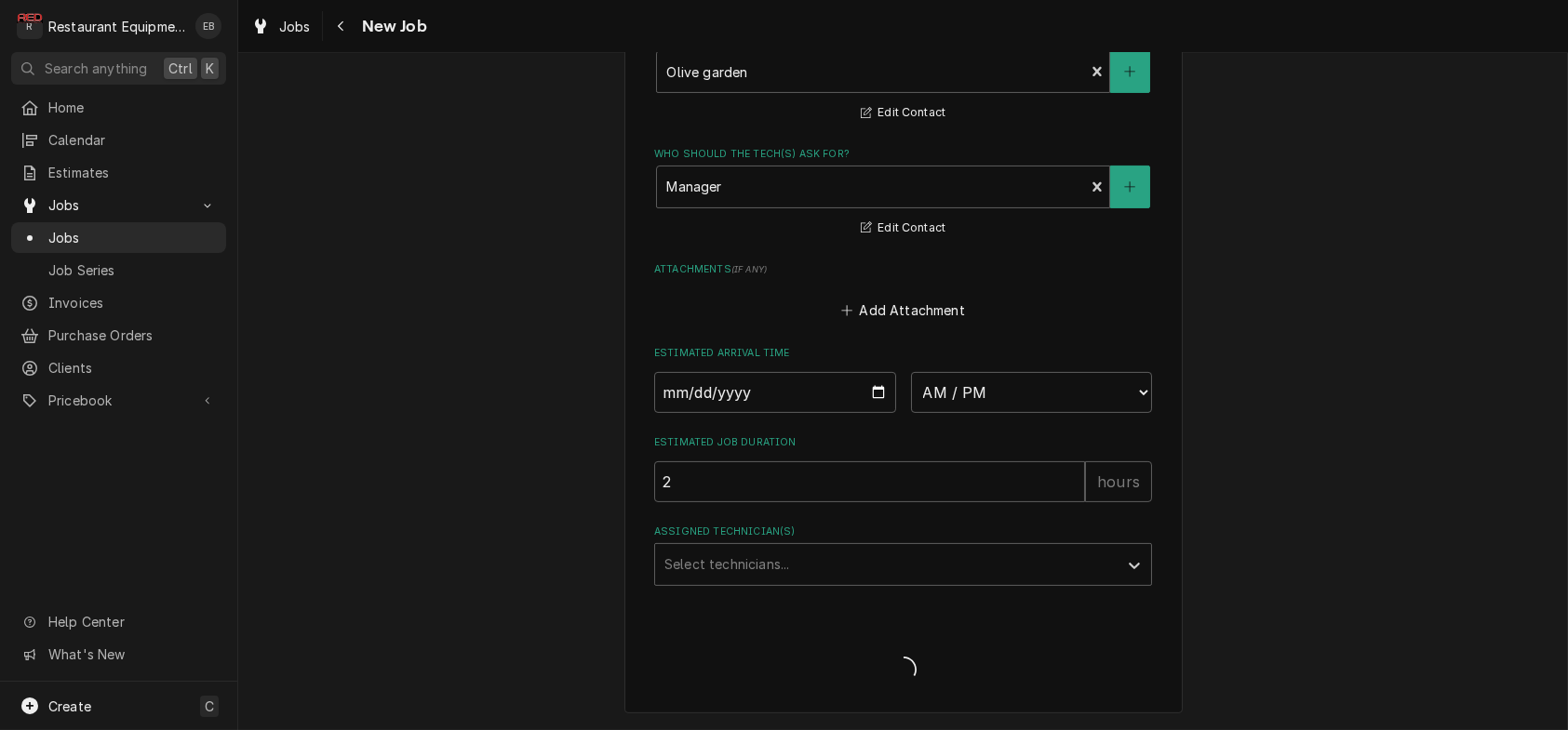
scroll to position [1654, 0]
type textarea "x"
